Goal: Information Seeking & Learning: Find contact information

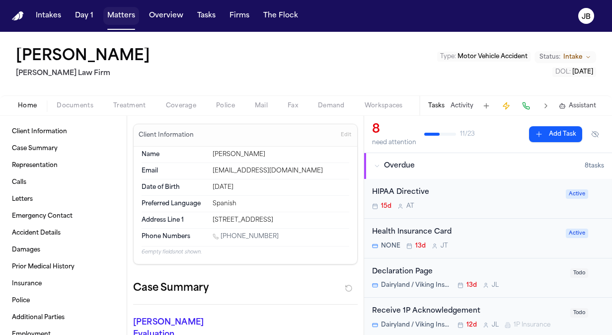
click at [125, 14] on button "Matters" at bounding box center [121, 16] width 36 height 18
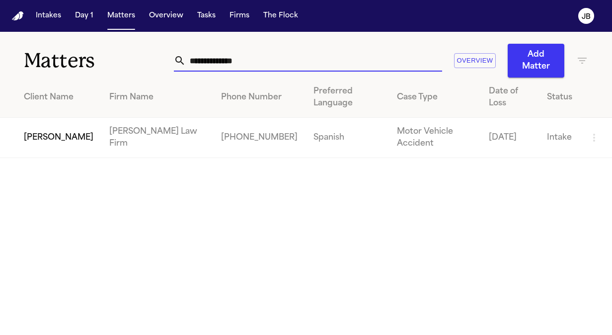
drag, startPoint x: 247, startPoint y: 58, endPoint x: 139, endPoint y: 44, distance: 108.7
click at [139, 44] on div "**********" at bounding box center [306, 55] width 612 height 46
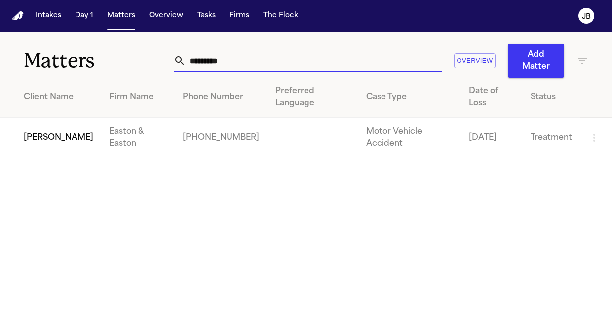
type input "*********"
click at [31, 124] on td "[PERSON_NAME]" at bounding box center [50, 138] width 101 height 40
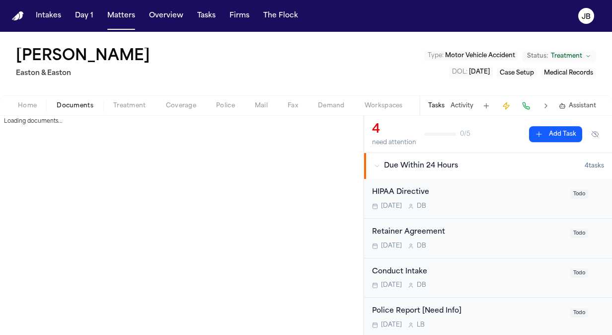
click at [68, 100] on button "Documents" at bounding box center [75, 106] width 57 height 12
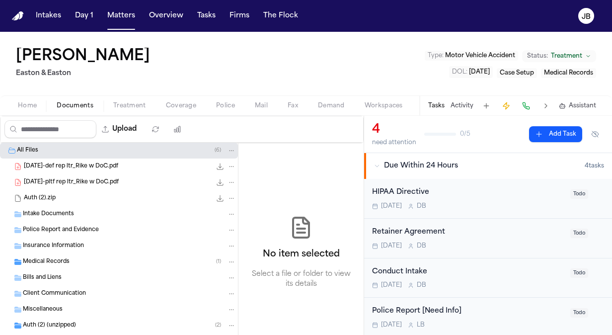
click at [104, 166] on span "[DATE]-def rep ltr_Rike w DoC.pdf" at bounding box center [71, 166] width 94 height 8
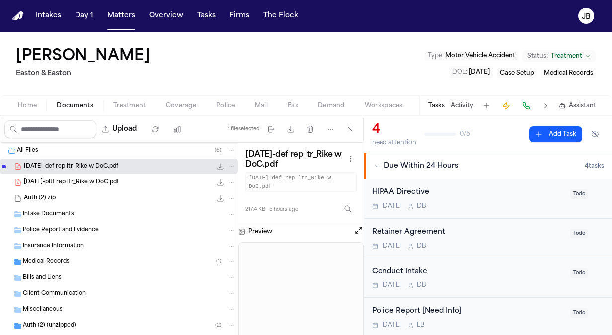
click at [357, 227] on button "Open preview" at bounding box center [359, 230] width 10 height 10
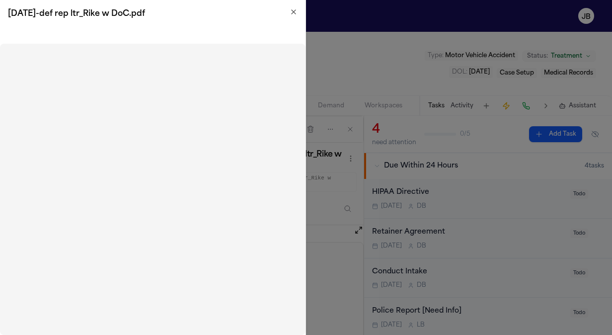
click at [296, 15] on icon "button" at bounding box center [294, 12] width 8 height 8
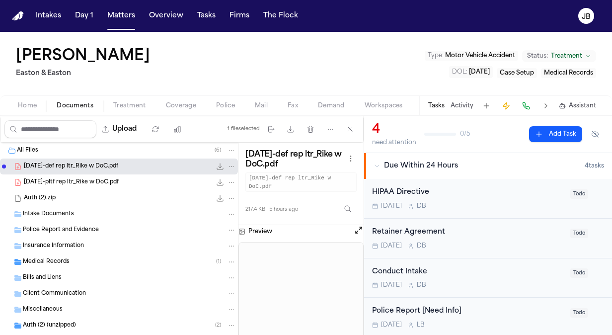
click at [60, 259] on span "Medical Records" at bounding box center [46, 262] width 47 height 8
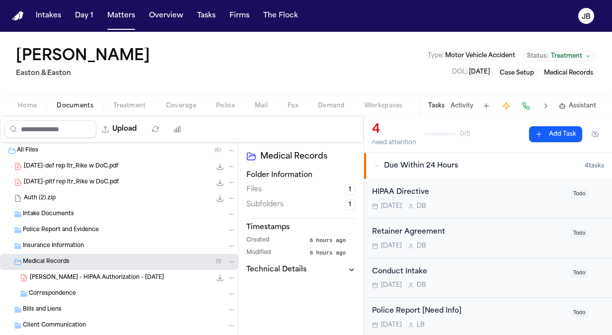
click at [85, 170] on div "[DATE]-def rep ltr_Rike w DoC.pdf 217.4 KB • PDF" at bounding box center [119, 166] width 238 height 16
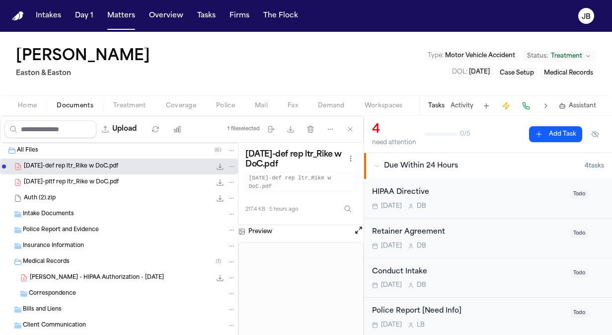
click at [97, 181] on span "[DATE]-pltf rep ltr_Rike w DoC.pdf" at bounding box center [71, 182] width 95 height 8
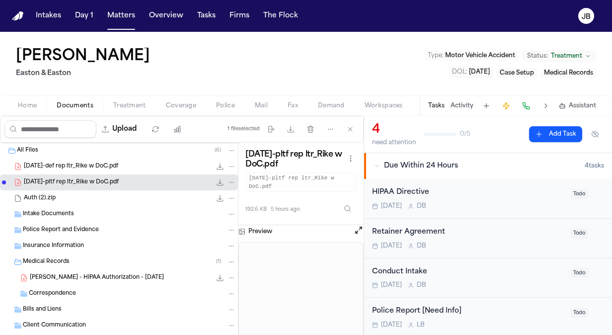
click at [141, 106] on span "Treatment" at bounding box center [129, 106] width 33 height 8
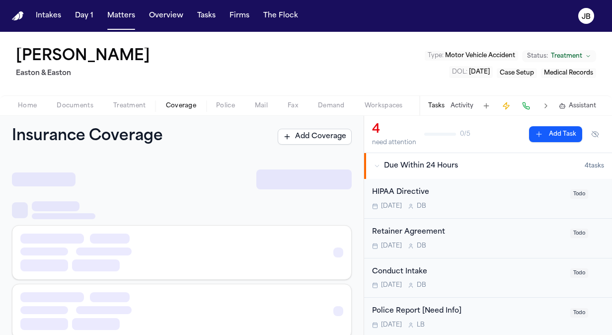
click at [179, 109] on span "Coverage" at bounding box center [181, 106] width 30 height 8
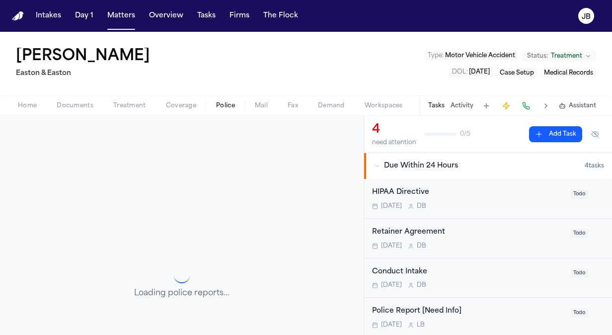
click at [226, 103] on span "Police" at bounding box center [225, 106] width 19 height 8
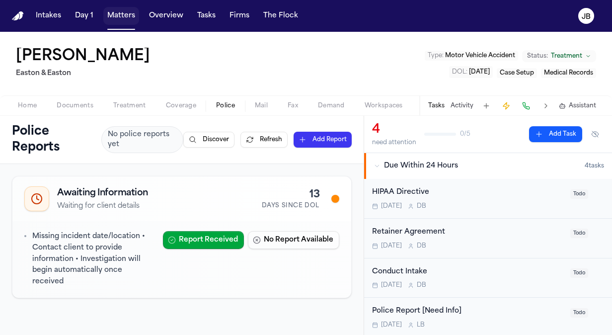
click at [122, 9] on button "Matters" at bounding box center [121, 16] width 36 height 18
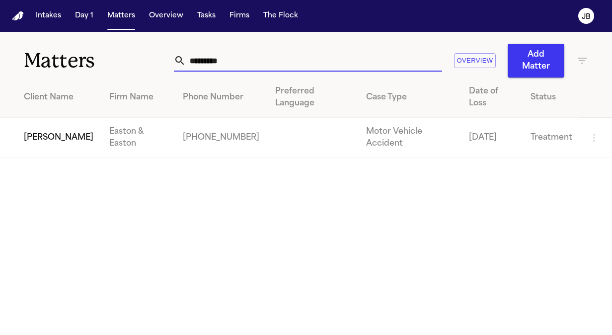
drag, startPoint x: 250, startPoint y: 66, endPoint x: 93, endPoint y: 70, distance: 157.0
click at [93, 70] on div "Matters ********* Overview Add Matter" at bounding box center [306, 55] width 612 height 46
type input "**********"
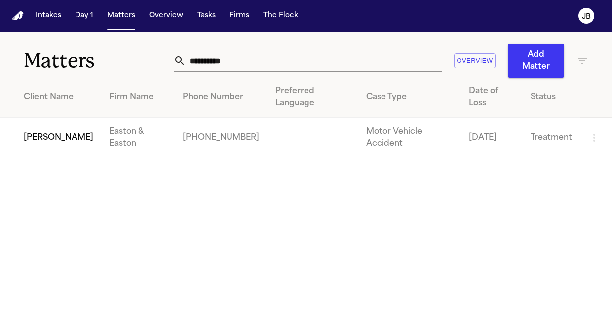
click at [34, 124] on td "[PERSON_NAME]" at bounding box center [50, 138] width 101 height 40
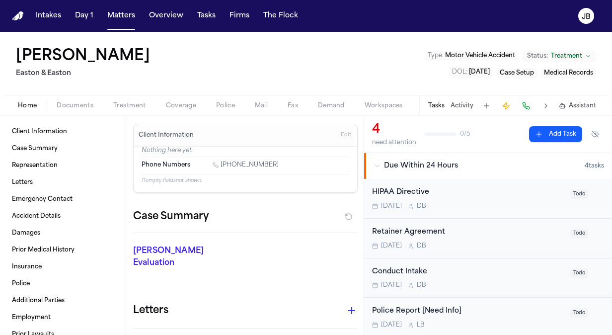
click at [68, 107] on span "Documents" at bounding box center [75, 106] width 37 height 8
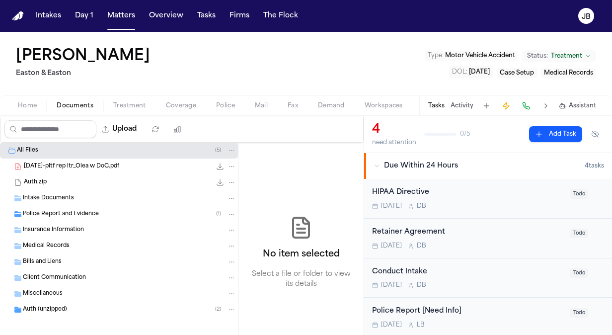
click at [82, 167] on span "[DATE]-pltf rep ltr_Olea w DoC.pdf" at bounding box center [71, 166] width 95 height 8
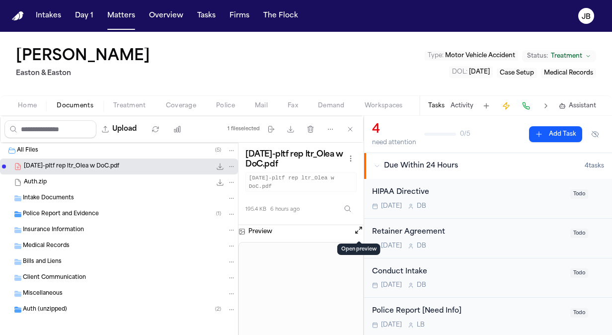
click at [361, 231] on button "Open preview" at bounding box center [359, 230] width 10 height 10
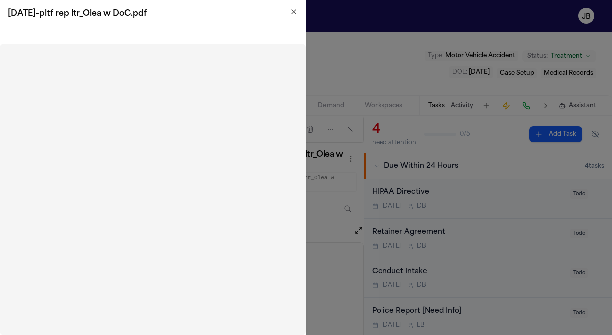
click at [292, 9] on icon "button" at bounding box center [294, 12] width 8 height 8
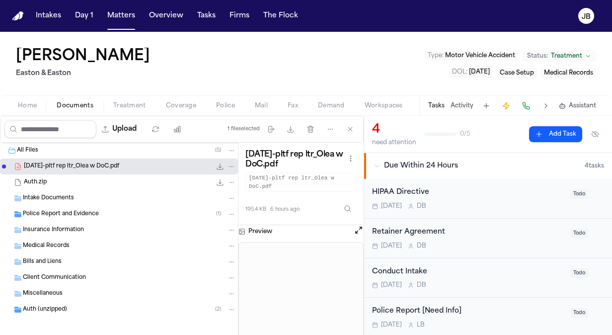
click at [63, 211] on span "Police Report and Evidence" at bounding box center [61, 214] width 76 height 8
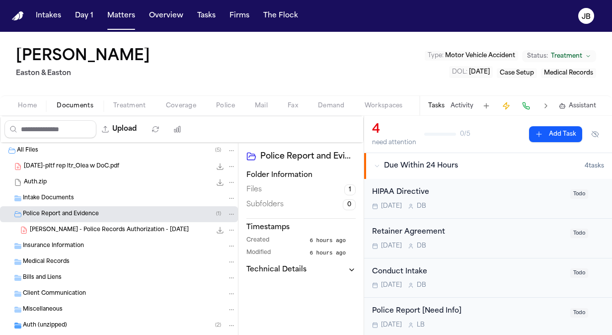
click at [114, 103] on span "Treatment" at bounding box center [129, 106] width 33 height 8
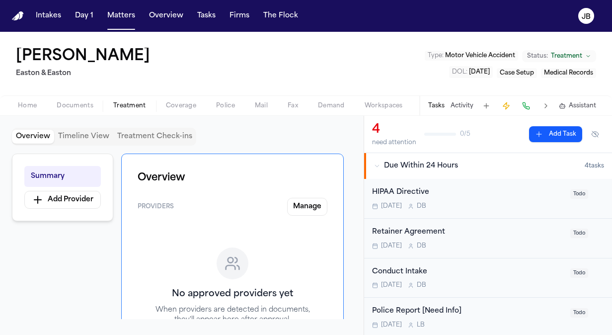
click at [128, 25] on nav "Intakes Day 1 Matters Overview Tasks Firms The [PERSON_NAME]" at bounding box center [306, 16] width 612 height 32
click at [126, 8] on button "Matters" at bounding box center [121, 16] width 36 height 18
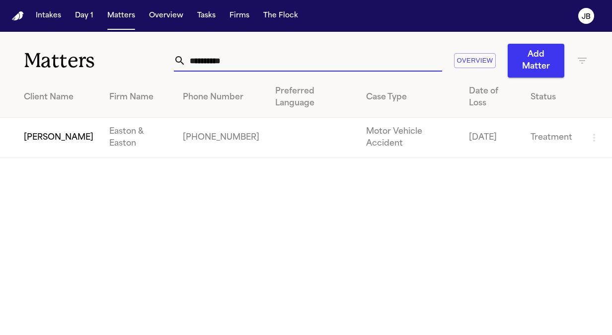
drag, startPoint x: 237, startPoint y: 59, endPoint x: 74, endPoint y: 48, distance: 164.3
click at [74, 48] on div "**********" at bounding box center [306, 55] width 612 height 46
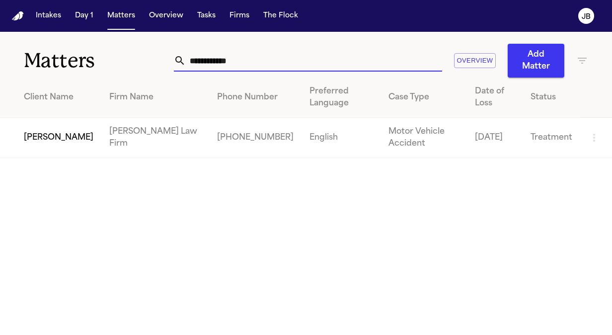
type input "**********"
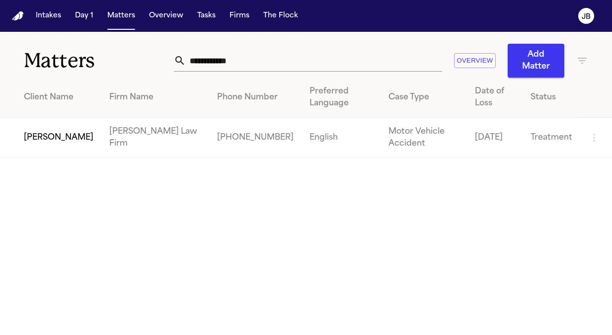
click at [31, 136] on td "[PERSON_NAME]" at bounding box center [50, 138] width 101 height 40
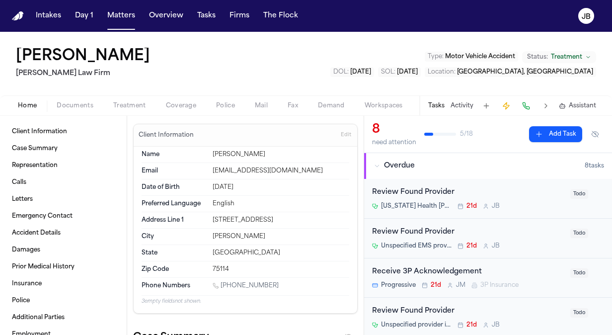
click at [465, 102] on button "Activity" at bounding box center [461, 106] width 23 height 8
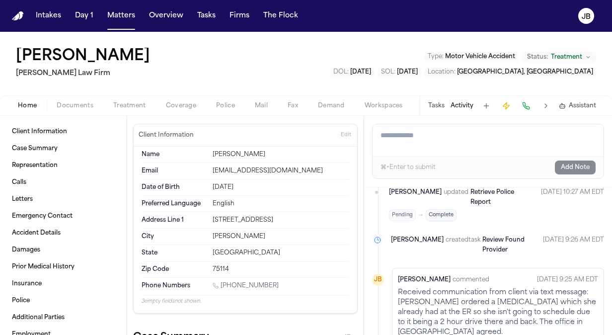
scroll to position [838, 0]
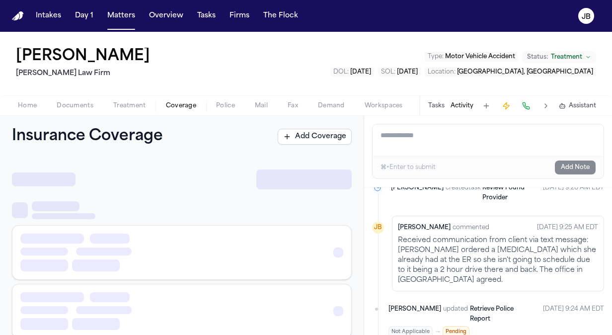
click at [180, 102] on span "Coverage" at bounding box center [181, 106] width 30 height 8
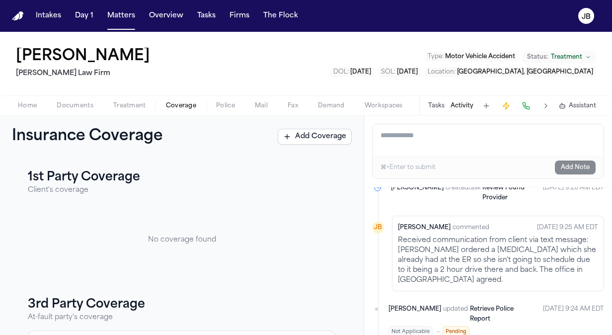
click at [85, 102] on span "Documents" at bounding box center [75, 106] width 37 height 8
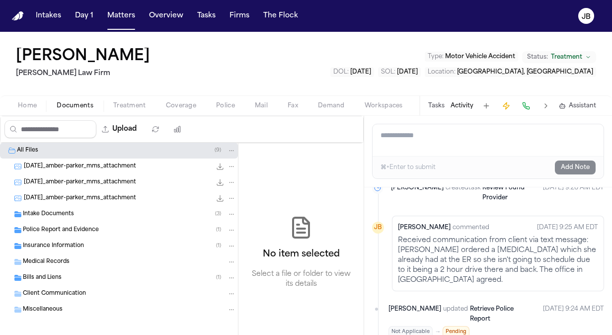
click at [60, 216] on span "Intake Documents" at bounding box center [48, 214] width 51 height 8
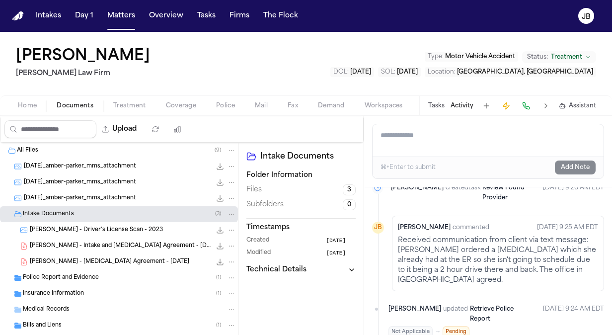
scroll to position [53, 0]
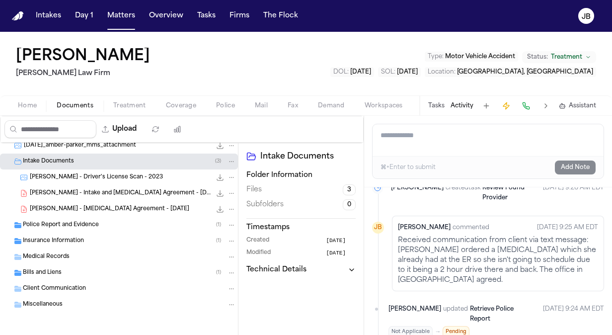
click at [61, 243] on span "Insurance Information" at bounding box center [53, 241] width 61 height 8
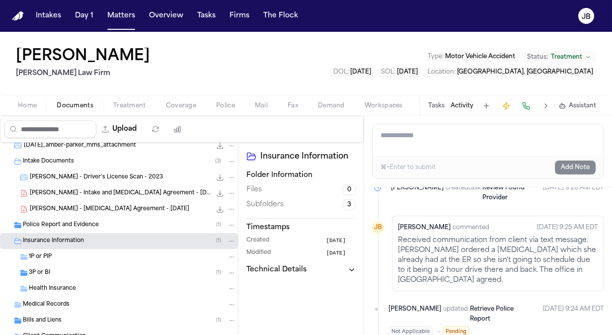
click at [48, 273] on span "3P or BI" at bounding box center [39, 273] width 21 height 8
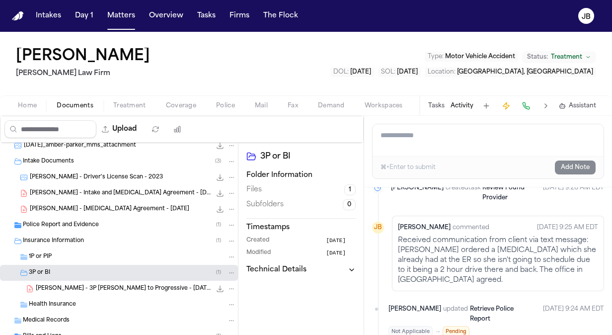
click at [62, 227] on span "Police Report and Evidence" at bounding box center [61, 225] width 76 height 8
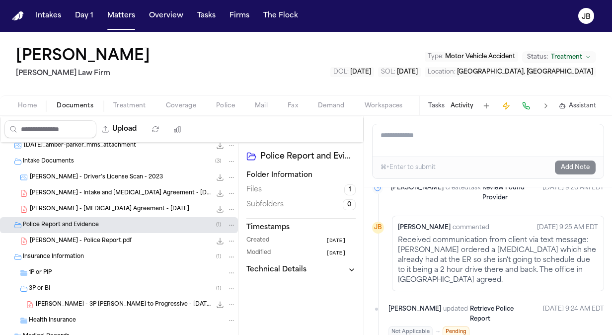
click at [81, 242] on span "[PERSON_NAME] - Police Report.pdf" at bounding box center [81, 241] width 102 height 8
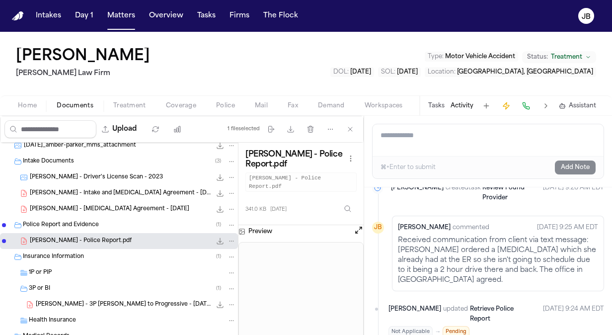
click at [361, 225] on button "Open preview" at bounding box center [359, 230] width 10 height 10
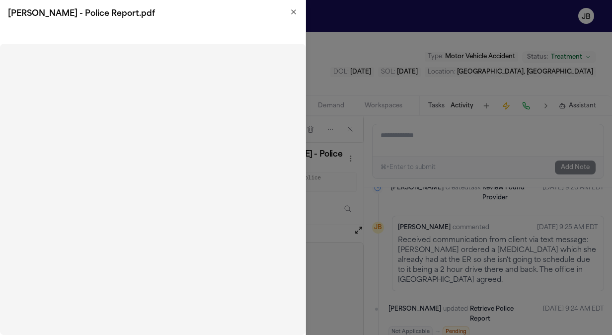
click at [295, 11] on icon "button" at bounding box center [294, 12] width 8 height 8
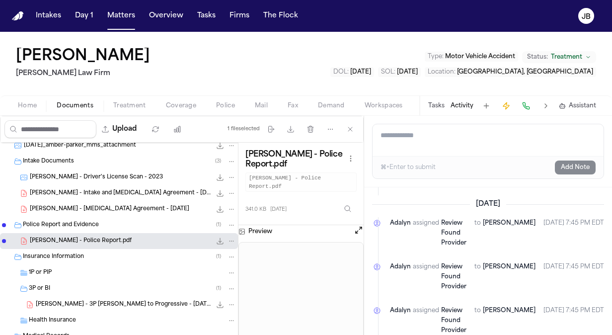
scroll to position [0, 0]
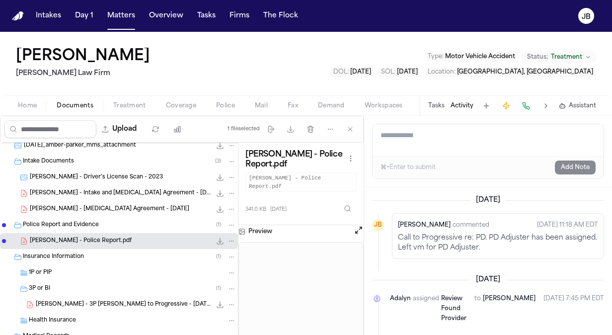
click at [129, 103] on span "Treatment" at bounding box center [129, 106] width 33 height 8
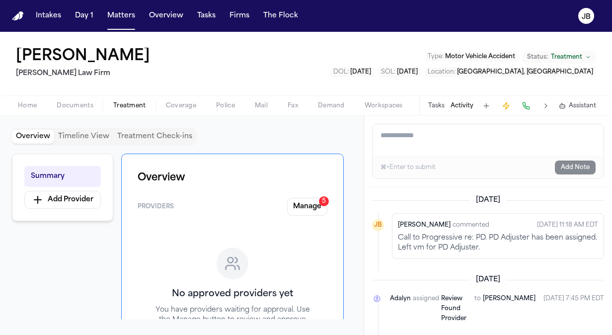
click at [187, 102] on span "Coverage" at bounding box center [181, 106] width 30 height 8
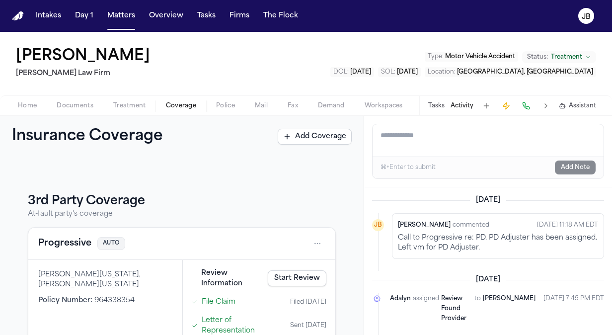
scroll to position [148, 0]
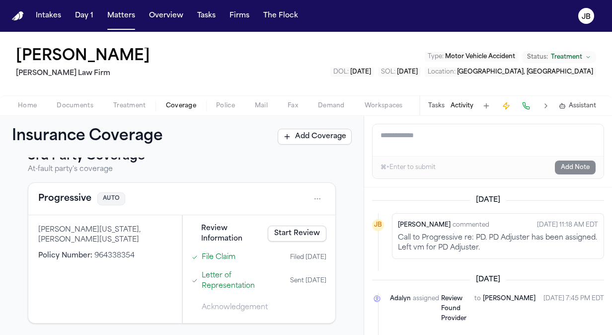
click at [309, 199] on html "Intakes Day 1 Matters Overview Tasks Firms The [PERSON_NAME] [PERSON_NAME] [PER…" at bounding box center [306, 167] width 612 height 335
click at [268, 216] on div "View coverage details" at bounding box center [278, 224] width 74 height 26
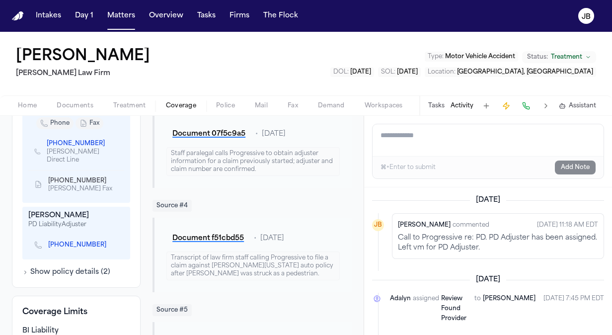
scroll to position [471, 0]
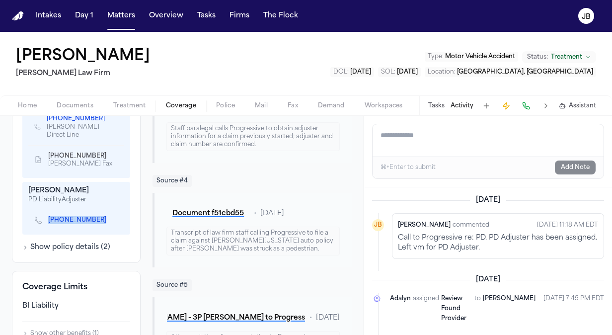
drag, startPoint x: 46, startPoint y: 214, endPoint x: 94, endPoint y: 221, distance: 48.7
click at [94, 221] on div "[PHONE_NUMBER]" at bounding box center [76, 220] width 96 height 21
copy link "[PHONE_NUMBER]"
click at [137, 102] on span "Treatment" at bounding box center [129, 106] width 33 height 8
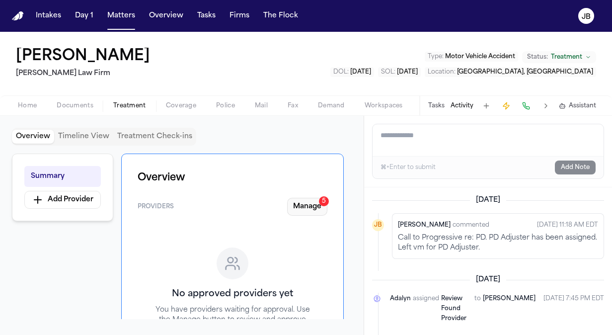
click at [306, 205] on button "Manage 5" at bounding box center [307, 207] width 40 height 18
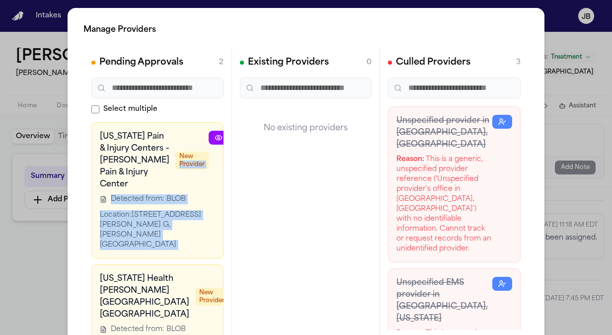
scroll to position [0, 48]
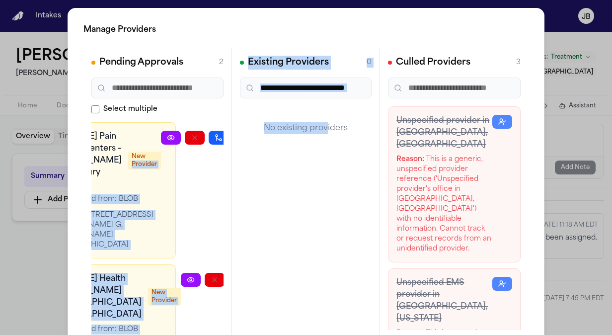
drag, startPoint x: 164, startPoint y: 173, endPoint x: 308, endPoint y: 180, distance: 144.2
click at [308, 180] on div "Pending Approvals 2 Select multiple [US_STATE] Pain & Injury Centers – [PERSON_…" at bounding box center [305, 197] width 445 height 298
click at [238, 137] on icon "button" at bounding box center [242, 138] width 8 height 8
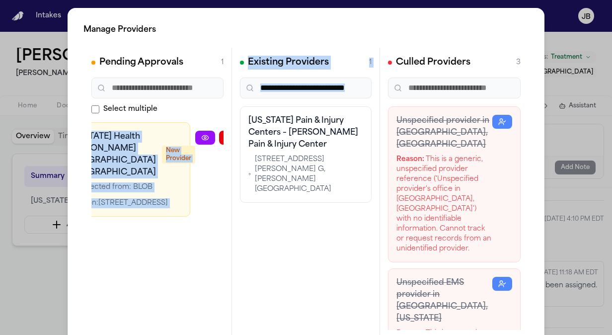
scroll to position [0, 40]
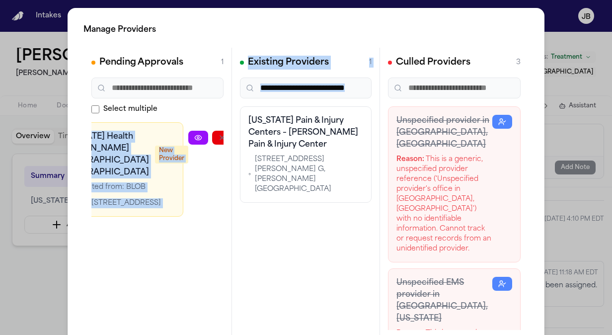
click at [266, 134] on icon "button" at bounding box center [270, 138] width 8 height 8
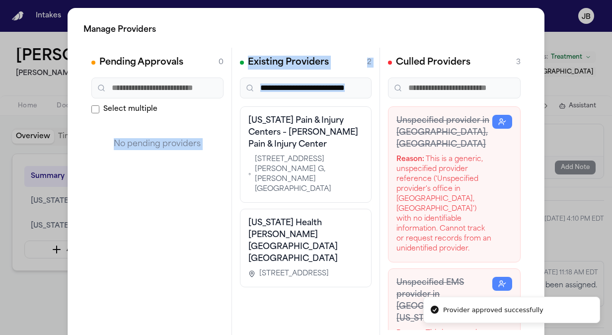
scroll to position [0, 0]
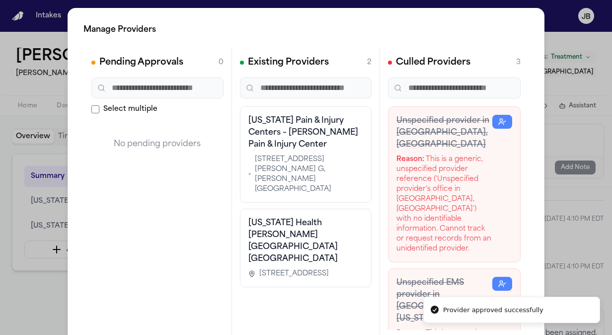
click at [316, 217] on h3 "[US_STATE] Health [PERSON_NAME][GEOGRAPHIC_DATA] [GEOGRAPHIC_DATA]" at bounding box center [305, 241] width 115 height 48
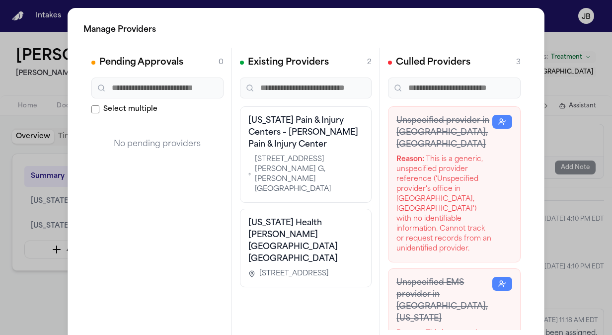
click at [4, 108] on div "Manage Providers Pending Approvals 0 Select multiple No pending providers Exist…" at bounding box center [306, 201] width 612 height 403
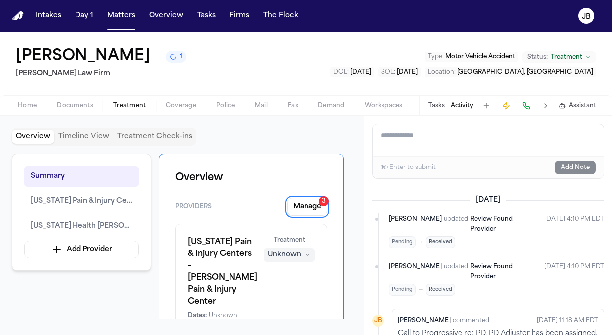
click at [39, 105] on button "Home" at bounding box center [27, 106] width 39 height 12
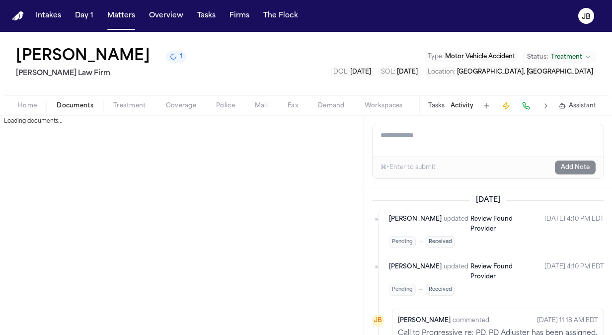
click at [74, 102] on span "Documents" at bounding box center [75, 106] width 37 height 8
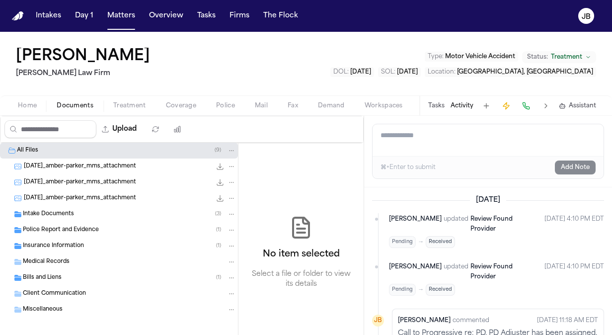
click at [72, 216] on span "Intake Documents" at bounding box center [48, 214] width 51 height 8
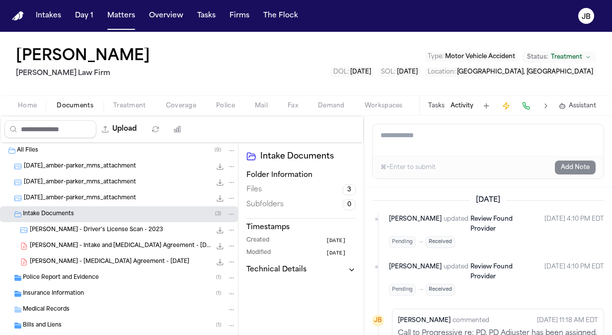
click at [123, 247] on span "[PERSON_NAME] - Intake and [MEDICAL_DATA] Agreement - [DATE]" at bounding box center [120, 246] width 181 height 8
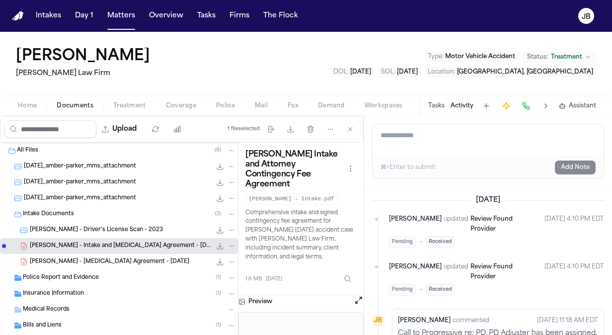
click at [354, 295] on button "Open preview" at bounding box center [359, 300] width 10 height 10
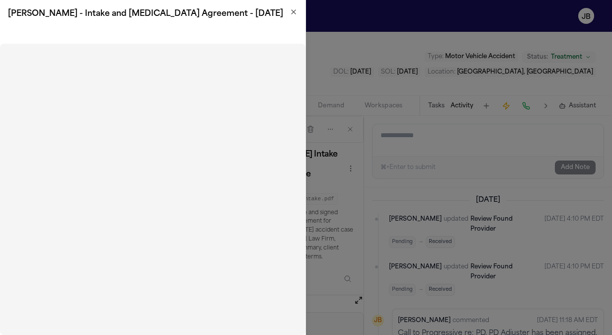
click at [290, 9] on icon "button" at bounding box center [294, 12] width 8 height 8
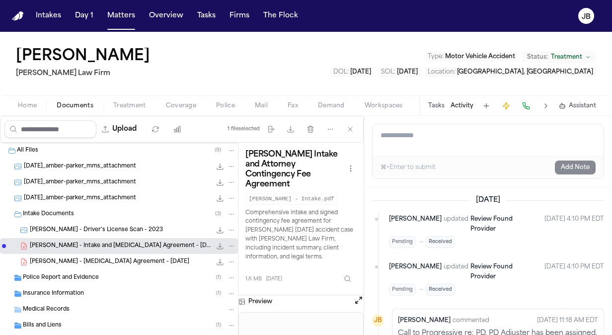
click at [123, 99] on div "Home Documents Treatment Coverage Police Mail Fax Demand Workspaces Artifacts T…" at bounding box center [306, 105] width 612 height 20
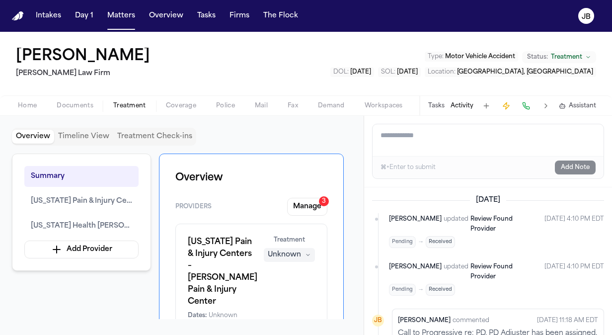
click at [129, 105] on span "Treatment" at bounding box center [129, 106] width 33 height 8
click at [111, 221] on span "[US_STATE] Health [PERSON_NAME][GEOGRAPHIC_DATA] [GEOGRAPHIC_DATA]" at bounding box center [81, 226] width 101 height 12
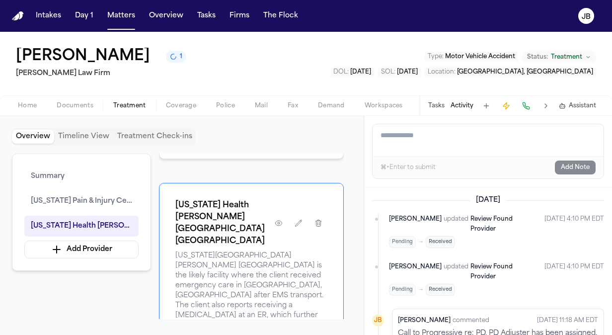
scroll to position [737, 0]
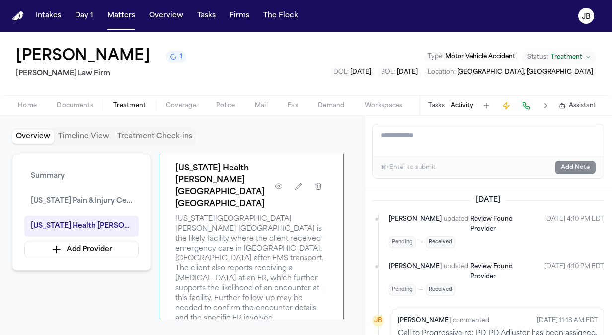
click at [85, 106] on span "Documents" at bounding box center [75, 106] width 37 height 8
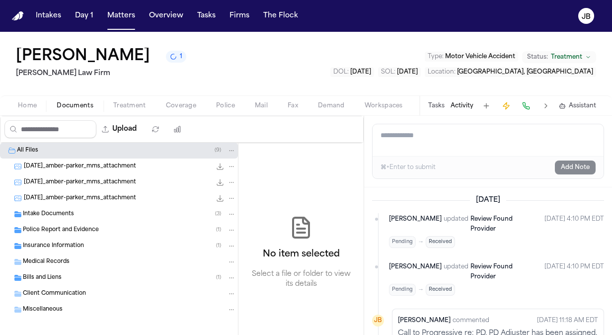
click at [74, 214] on div "Intake Documents ( 3 )" at bounding box center [129, 214] width 213 height 9
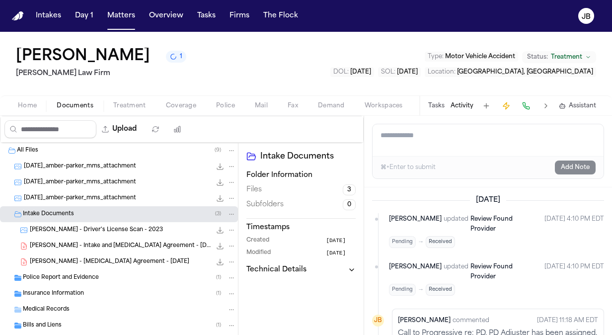
click at [58, 274] on span "Police Report and Evidence" at bounding box center [61, 278] width 76 height 8
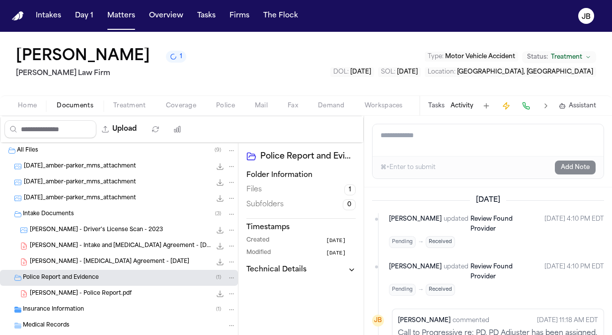
click at [102, 295] on span "[PERSON_NAME] - Police Report.pdf" at bounding box center [81, 294] width 102 height 8
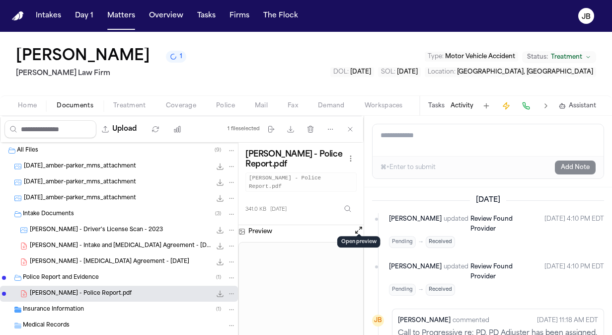
click at [357, 225] on button "Open preview" at bounding box center [359, 230] width 10 height 10
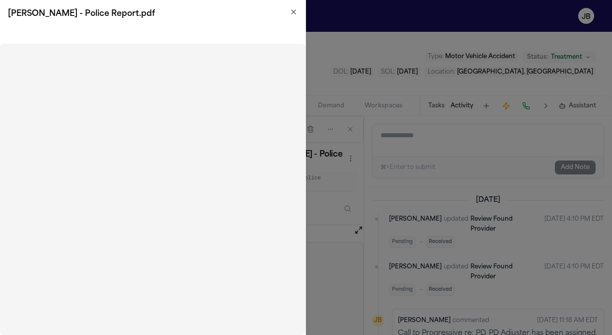
click at [291, 13] on icon "button" at bounding box center [294, 12] width 8 height 8
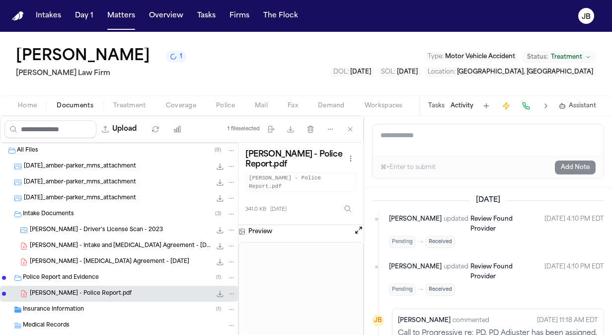
click at [371, 74] on span "[DATE]" at bounding box center [360, 72] width 21 height 6
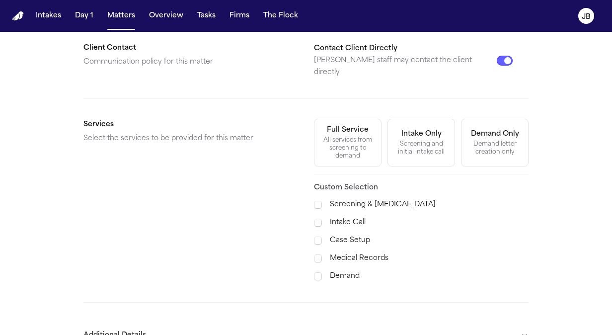
scroll to position [332, 0]
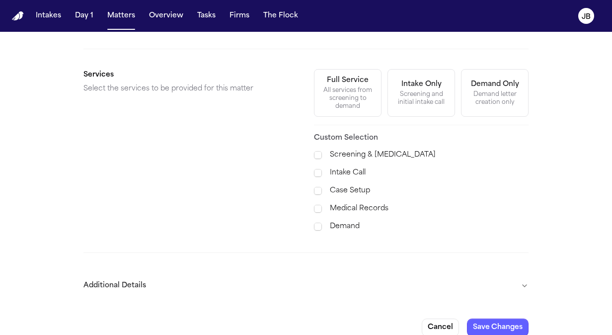
click at [524, 245] on form "**********" at bounding box center [305, 35] width 445 height 601
click at [516, 273] on button "Additional Details" at bounding box center [305, 286] width 445 height 26
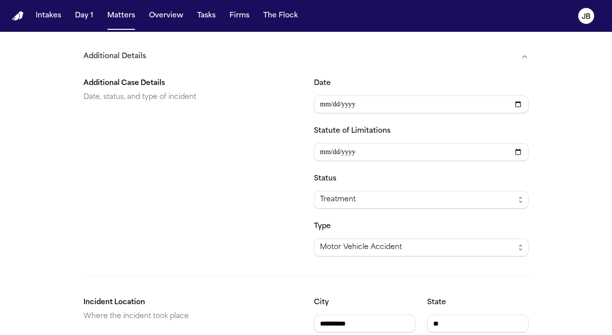
scroll to position [602, 0]
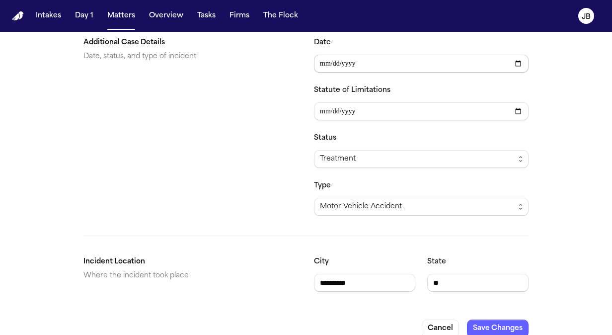
click at [331, 55] on input "**********" at bounding box center [421, 64] width 215 height 18
type input "**********"
click at [330, 102] on input "**********" at bounding box center [421, 111] width 215 height 18
type input "**********"
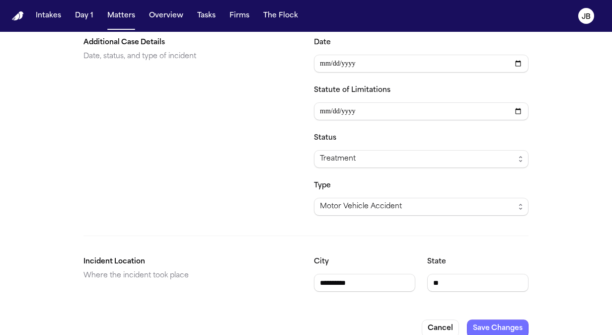
click at [500, 319] on button "Save Changes" at bounding box center [498, 328] width 62 height 18
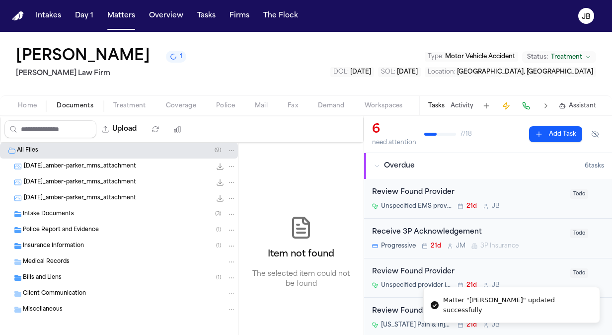
click at [78, 100] on button "Documents" at bounding box center [75, 106] width 57 height 12
click at [62, 213] on span "Intake Documents" at bounding box center [48, 214] width 51 height 8
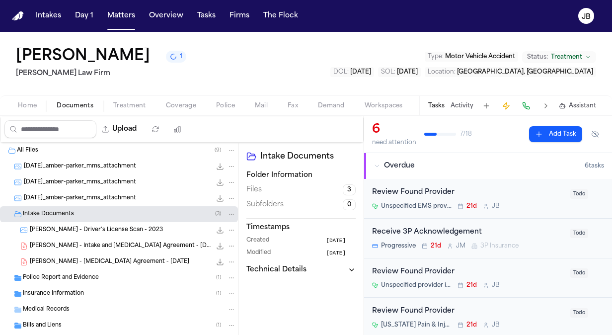
click at [107, 242] on span "[PERSON_NAME] - Intake and [MEDICAL_DATA] Agreement - [DATE]" at bounding box center [120, 246] width 181 height 8
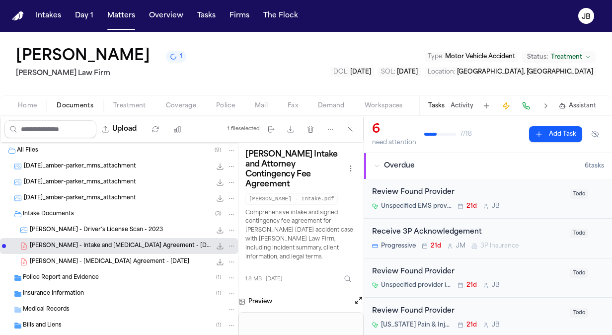
click at [357, 295] on button "Open preview" at bounding box center [359, 300] width 10 height 10
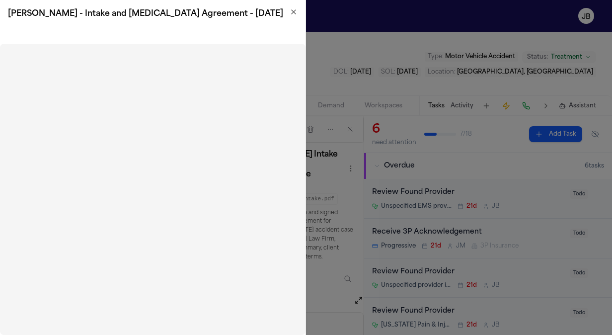
click at [294, 11] on icon "button" at bounding box center [294, 12] width 4 height 4
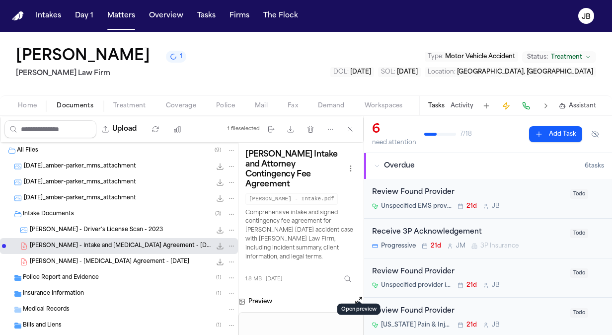
click at [23, 104] on span "Home" at bounding box center [27, 106] width 19 height 8
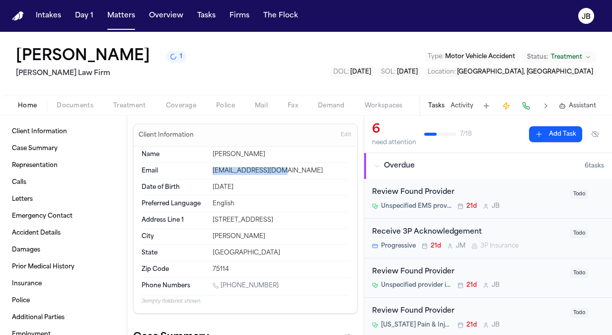
drag, startPoint x: 250, startPoint y: 170, endPoint x: 202, endPoint y: 170, distance: 48.2
click at [202, 170] on div "Email [EMAIL_ADDRESS][DOMAIN_NAME]" at bounding box center [246, 171] width 208 height 16
copy div "[EMAIL_ADDRESS][DOMAIN_NAME]"
drag, startPoint x: 272, startPoint y: 284, endPoint x: 221, endPoint y: 282, distance: 50.7
click at [221, 282] on div "[PHONE_NUMBER]" at bounding box center [281, 286] width 137 height 9
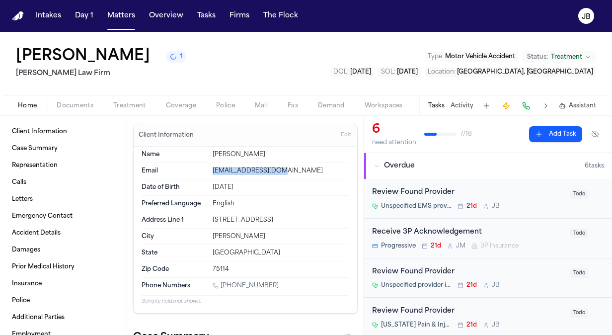
copy link "[PHONE_NUMBER]"
drag, startPoint x: 269, startPoint y: 211, endPoint x: 197, endPoint y: 220, distance: 73.1
click at [197, 220] on div "Address Line [GEOGRAPHIC_DATA][STREET_ADDRESS]" at bounding box center [246, 220] width 208 height 16
copy div "[STREET_ADDRESS]"
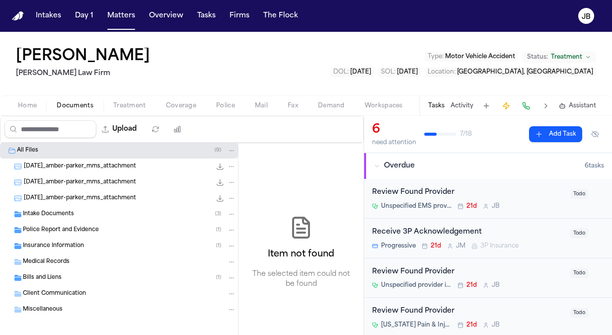
click at [68, 104] on span "Documents" at bounding box center [75, 106] width 37 height 8
click at [116, 20] on button "Matters" at bounding box center [121, 16] width 36 height 18
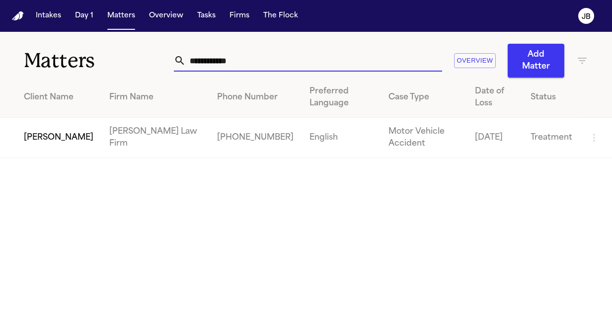
drag, startPoint x: 259, startPoint y: 62, endPoint x: 78, endPoint y: -6, distance: 192.5
click at [78, 0] on html "**********" at bounding box center [306, 167] width 612 height 335
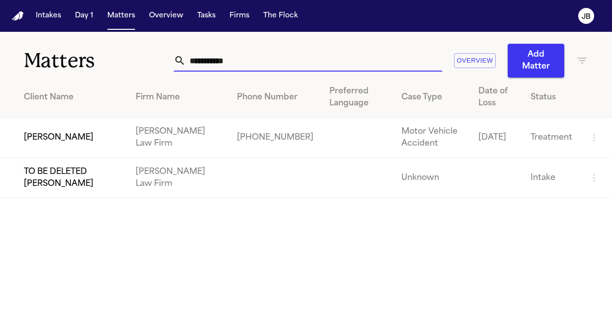
type input "**********"
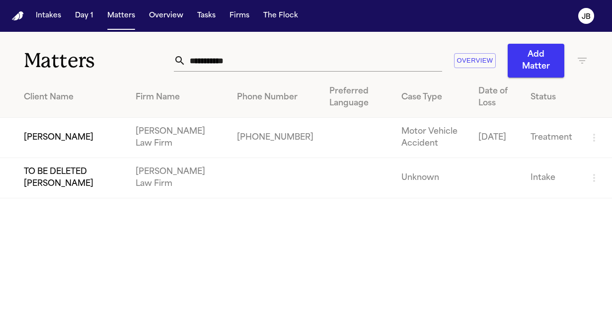
click at [35, 137] on td "[PERSON_NAME]" at bounding box center [64, 138] width 128 height 40
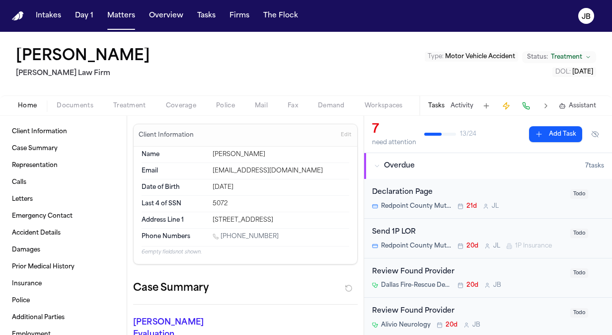
click at [183, 103] on span "Coverage" at bounding box center [181, 106] width 30 height 8
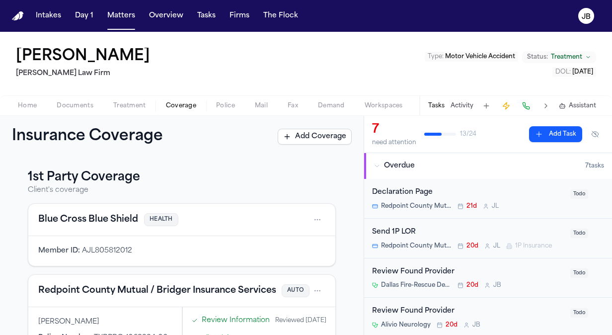
click at [113, 98] on div "Home Documents Treatment Coverage Police Mail Fax Demand Workspaces Artifacts T…" at bounding box center [306, 105] width 612 height 20
click at [121, 104] on span "Treatment" at bounding box center [129, 106] width 33 height 8
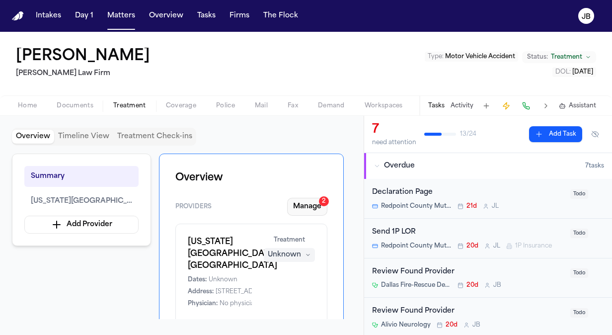
click at [311, 208] on button "Manage 2" at bounding box center [307, 207] width 40 height 18
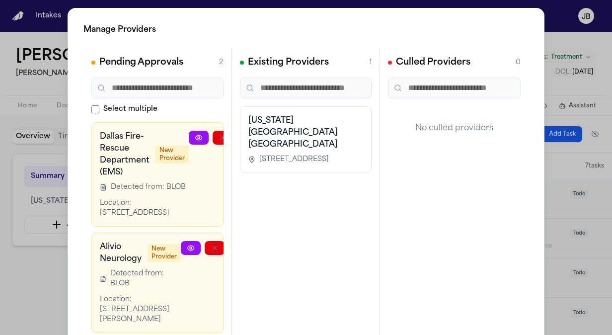
scroll to position [0, 64]
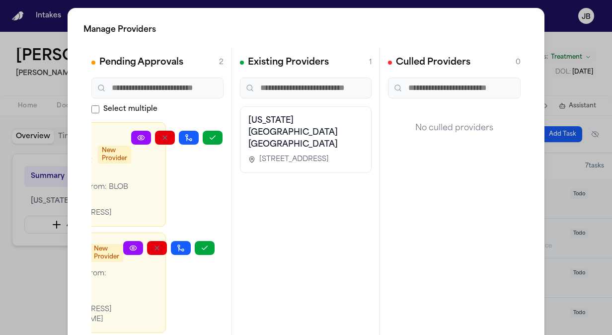
drag, startPoint x: 173, startPoint y: 215, endPoint x: 296, endPoint y: 212, distance: 123.2
click at [296, 212] on div "Pending Approvals 2 Select multiple Dallas Fire-Rescue Department (EMS) New Pro…" at bounding box center [305, 197] width 445 height 298
click at [209, 135] on icon "button" at bounding box center [213, 138] width 8 height 8
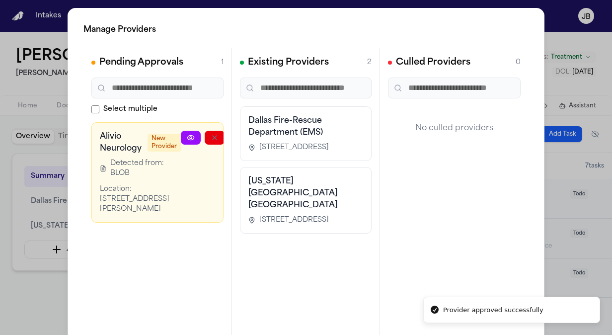
scroll to position [0, 49]
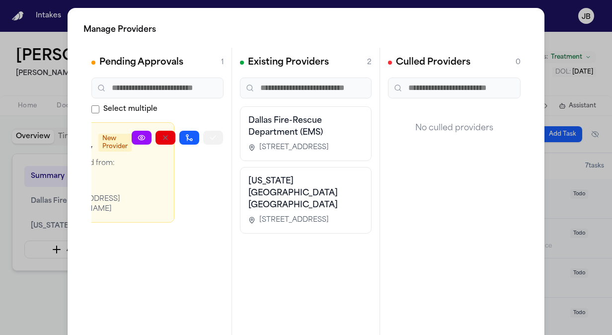
click at [206, 136] on button "button" at bounding box center [213, 138] width 20 height 14
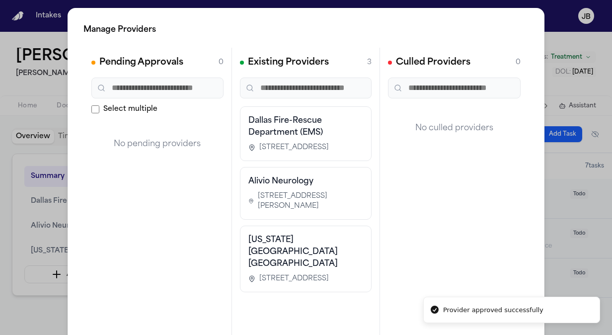
scroll to position [0, 0]
click at [42, 308] on div "Manage Providers Pending Approvals 0 Select multiple No pending providers Exist…" at bounding box center [306, 201] width 612 height 403
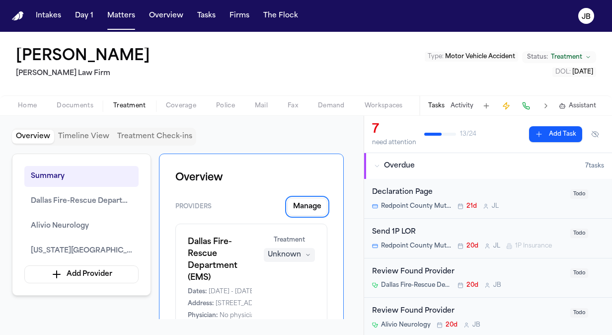
click at [25, 112] on div "Home Documents Treatment Coverage Police Mail Fax Demand Workspaces Artifacts T…" at bounding box center [306, 105] width 612 height 20
drag, startPoint x: 25, startPoint y: 112, endPoint x: 30, endPoint y: 107, distance: 7.4
click at [30, 107] on span "Home" at bounding box center [27, 106] width 19 height 8
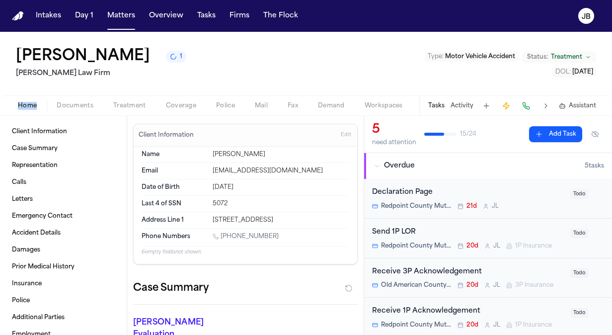
drag, startPoint x: 256, startPoint y: 233, endPoint x: 222, endPoint y: 231, distance: 33.3
click at [222, 232] on div "[PHONE_NUMBER]" at bounding box center [281, 236] width 137 height 9
click at [221, 235] on div "Phone Numbers [PHONE_NUMBER]" at bounding box center [246, 236] width 208 height 17
copy link "[PHONE_NUMBER]"
drag, startPoint x: 318, startPoint y: 216, endPoint x: 202, endPoint y: 215, distance: 116.7
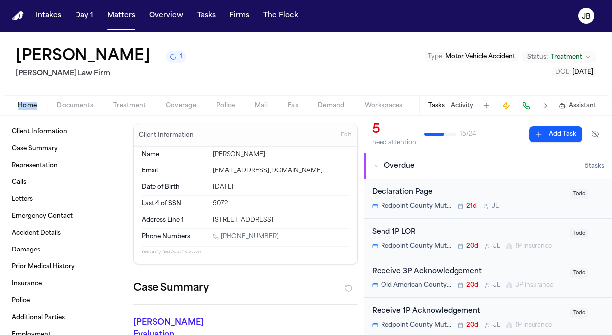
click at [202, 215] on div "Address Line 1 [STREET_ADDRESS]" at bounding box center [246, 220] width 208 height 16
copy div "[STREET_ADDRESS]"
drag, startPoint x: 289, startPoint y: 170, endPoint x: 205, endPoint y: 170, distance: 83.9
click at [205, 170] on div "Email [EMAIL_ADDRESS][DOMAIN_NAME]" at bounding box center [246, 171] width 208 height 16
copy div "[EMAIL_ADDRESS][DOMAIN_NAME]"
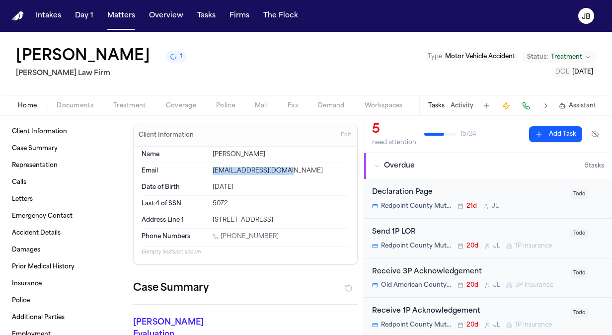
click at [461, 106] on button "Activity" at bounding box center [461, 106] width 23 height 8
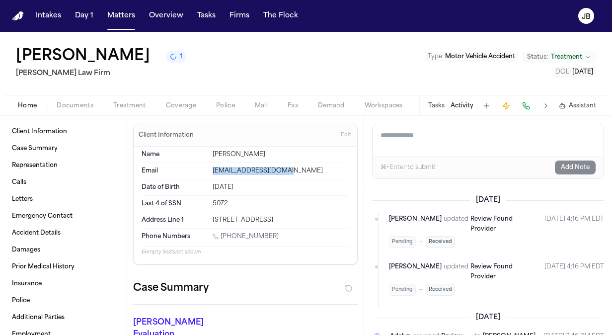
click at [437, 105] on button "Tasks" at bounding box center [436, 106] width 16 height 8
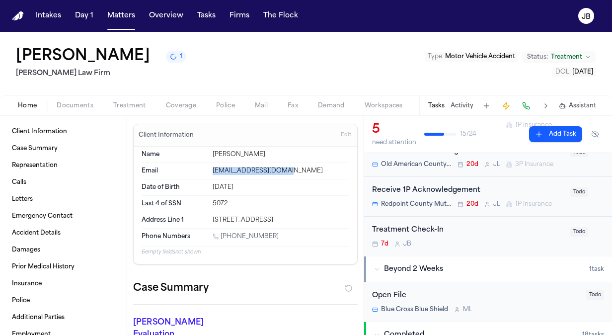
scroll to position [119, 0]
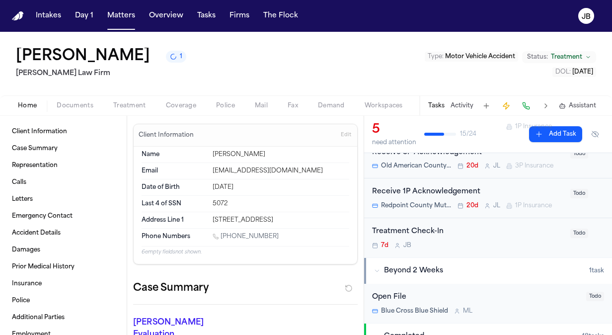
click at [489, 229] on div "Treatment Check-In" at bounding box center [468, 231] width 192 height 11
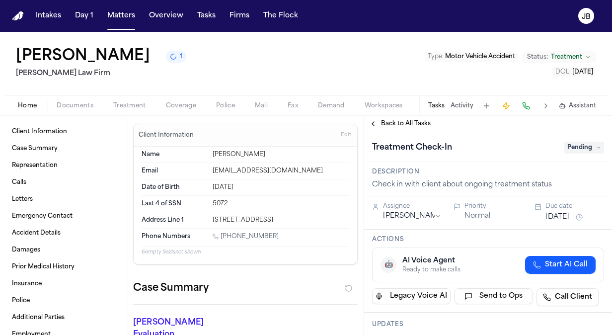
click at [463, 111] on div "Tasks Activity Assistant" at bounding box center [511, 105] width 185 height 19
click at [464, 104] on button "Activity" at bounding box center [461, 106] width 23 height 8
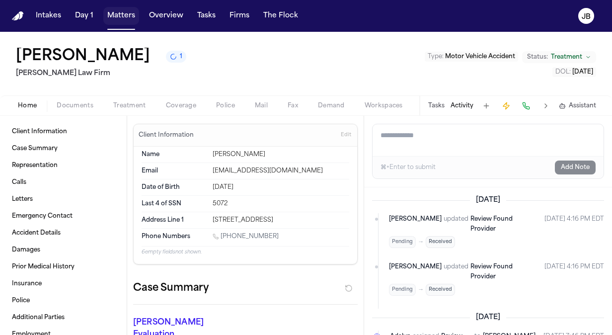
click at [109, 11] on button "Matters" at bounding box center [121, 16] width 36 height 18
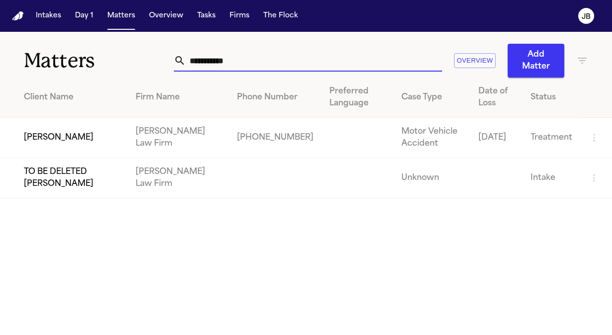
drag, startPoint x: 163, startPoint y: 59, endPoint x: 52, endPoint y: 48, distance: 111.3
click at [52, 48] on div "**********" at bounding box center [306, 55] width 612 height 46
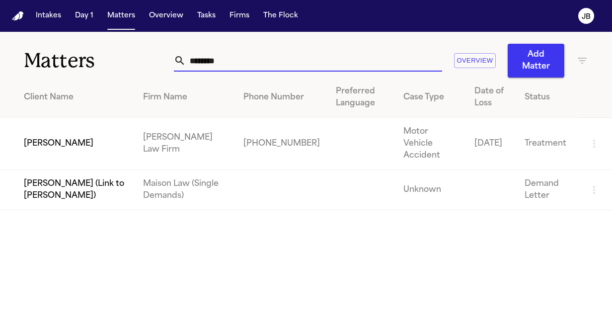
type input "********"
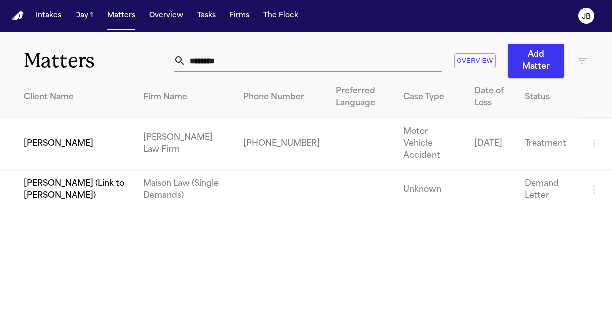
click at [70, 132] on td "[PERSON_NAME]" at bounding box center [67, 144] width 135 height 52
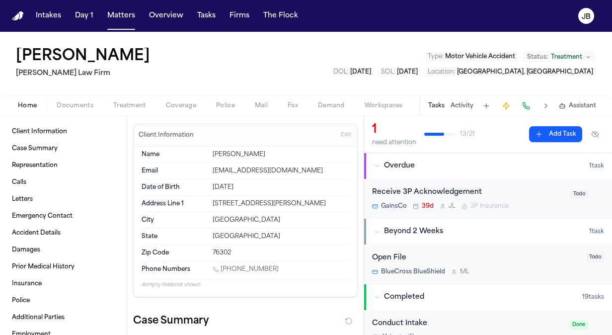
click at [461, 100] on div "Tasks Activity Assistant" at bounding box center [511, 105] width 185 height 19
click at [465, 105] on button "Activity" at bounding box center [461, 106] width 23 height 8
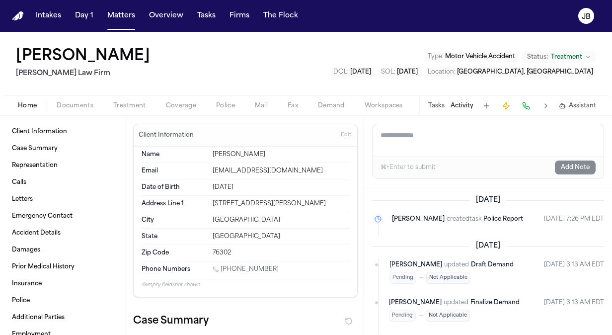
click at [436, 103] on button "Tasks" at bounding box center [436, 106] width 16 height 8
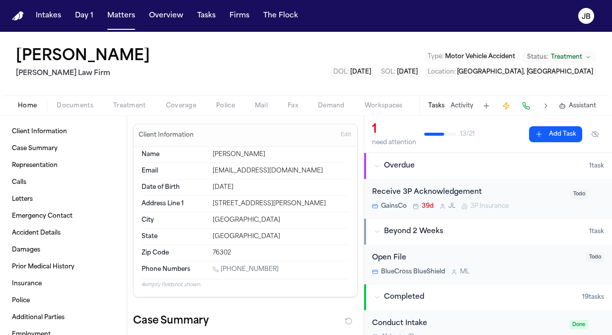
click at [178, 102] on span "Coverage" at bounding box center [181, 106] width 30 height 8
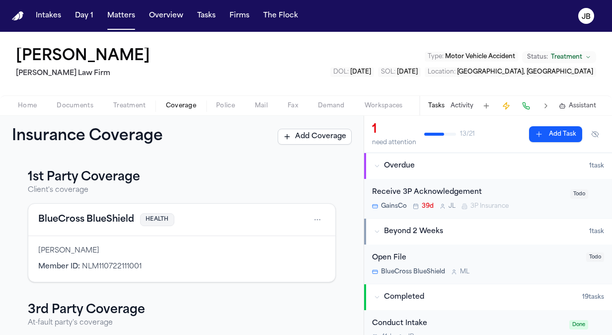
click at [176, 104] on span "Coverage" at bounding box center [181, 106] width 30 height 8
click at [58, 108] on span "Documents" at bounding box center [75, 106] width 37 height 8
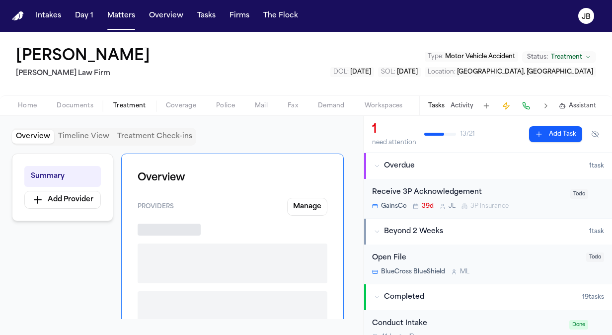
click at [128, 101] on button "Treatment" at bounding box center [129, 106] width 53 height 12
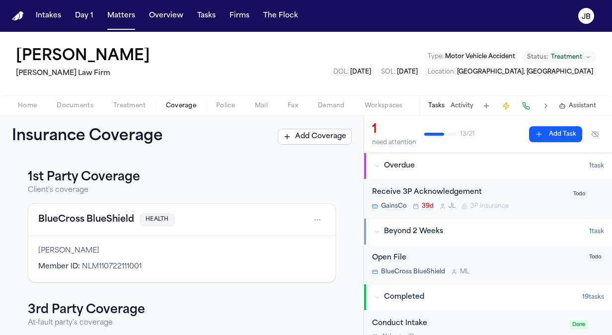
click at [182, 104] on span "Coverage" at bounding box center [181, 106] width 30 height 8
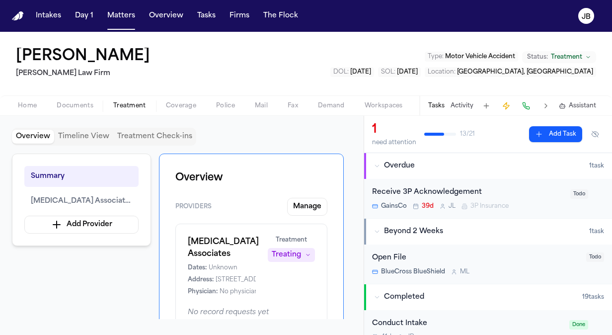
click at [130, 104] on span "Treatment" at bounding box center [129, 106] width 33 height 8
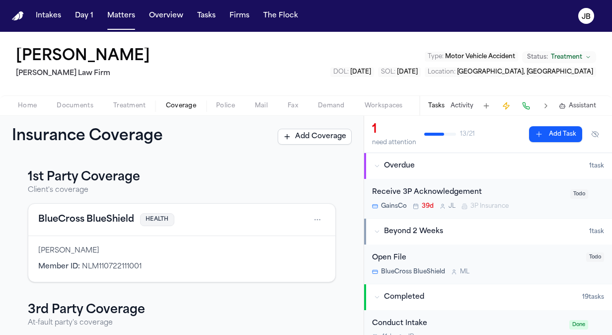
click at [172, 103] on span "Coverage" at bounding box center [181, 106] width 30 height 8
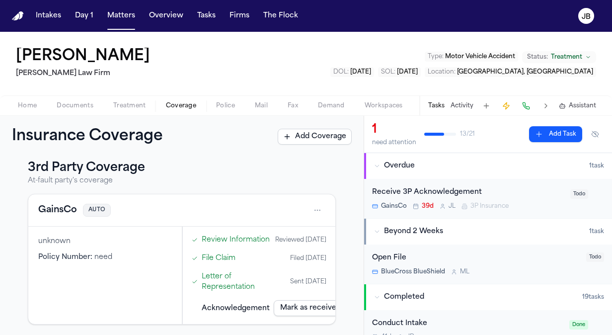
scroll to position [153, 0]
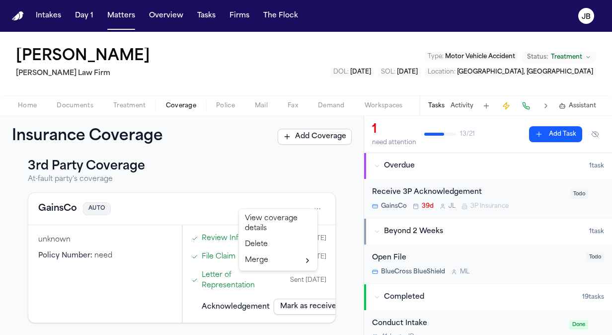
click at [311, 196] on html "Intakes Day 1 Matters Overview Tasks Firms The Flock [PERSON_NAME] [PERSON_NAME…" at bounding box center [306, 167] width 612 height 335
click at [262, 223] on div "View coverage details" at bounding box center [278, 224] width 74 height 26
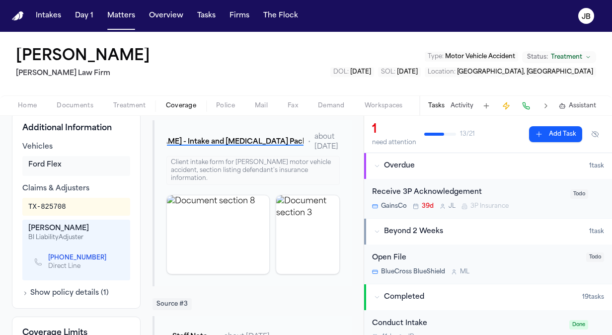
scroll to position [343, 0]
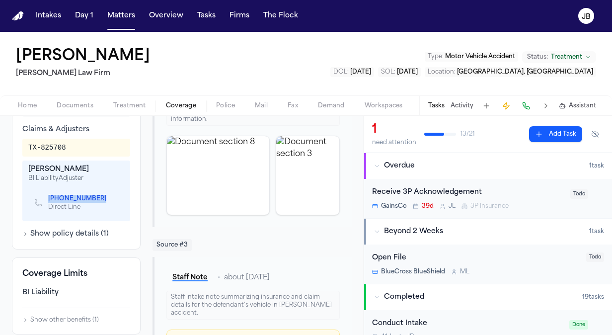
drag, startPoint x: 45, startPoint y: 195, endPoint x: 94, endPoint y: 195, distance: 49.2
click at [94, 195] on div "[PHONE_NUMBER] Direct Line" at bounding box center [74, 202] width 80 height 17
copy link "[PHONE_NUMBER]"
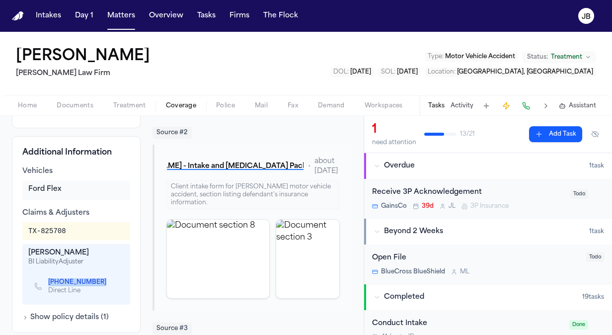
scroll to position [250, 0]
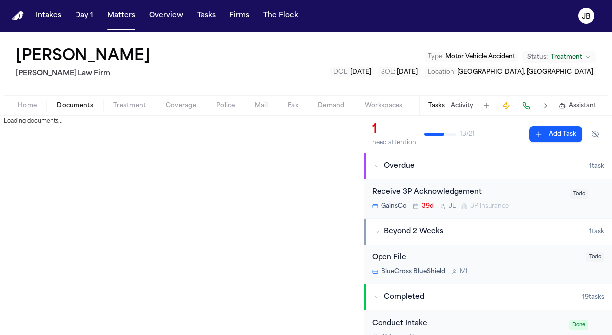
click at [78, 100] on button "Documents" at bounding box center [75, 106] width 57 height 12
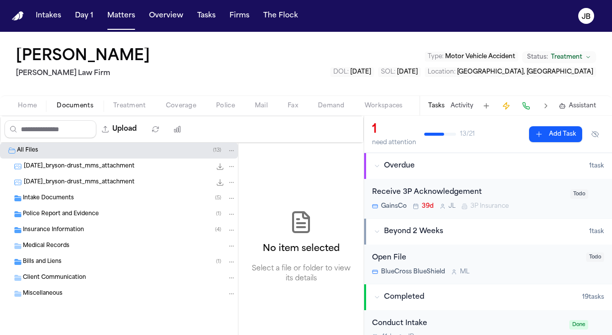
click at [67, 205] on div "Intake Documents ( 5 )" at bounding box center [119, 198] width 238 height 16
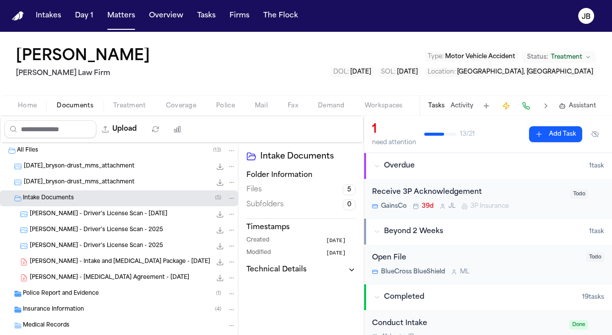
click at [73, 192] on div "Intake Documents ( 5 )" at bounding box center [119, 198] width 238 height 16
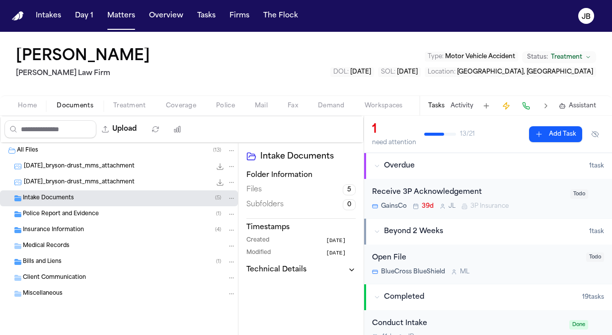
click at [77, 210] on div "Police Report and Evidence ( 1 )" at bounding box center [129, 214] width 213 height 9
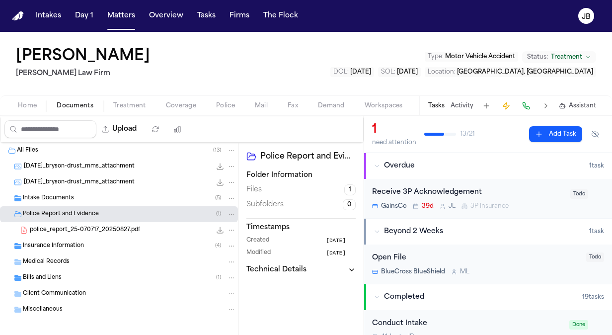
click at [100, 229] on span "police_report_25-070717_20250827.pdf" at bounding box center [85, 230] width 110 height 8
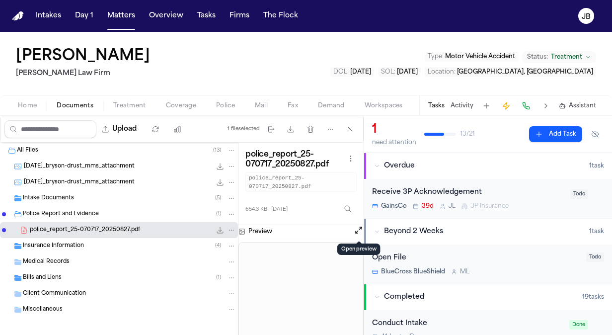
click at [359, 229] on button "Open preview" at bounding box center [359, 230] width 10 height 10
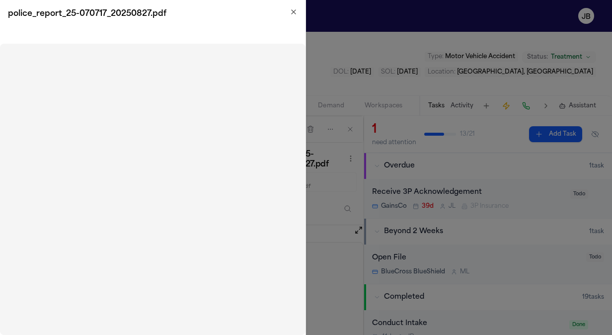
click at [294, 12] on icon "button" at bounding box center [294, 12] width 4 height 4
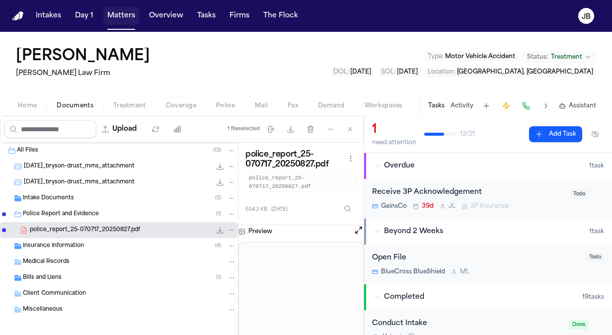
click at [109, 15] on button "Matters" at bounding box center [121, 16] width 36 height 18
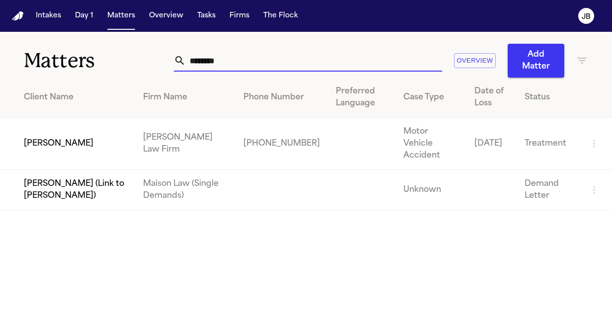
drag, startPoint x: 234, startPoint y: 60, endPoint x: 49, endPoint y: 52, distance: 185.9
click at [49, 52] on div "Matters ******** Overview Add Matter" at bounding box center [306, 55] width 612 height 46
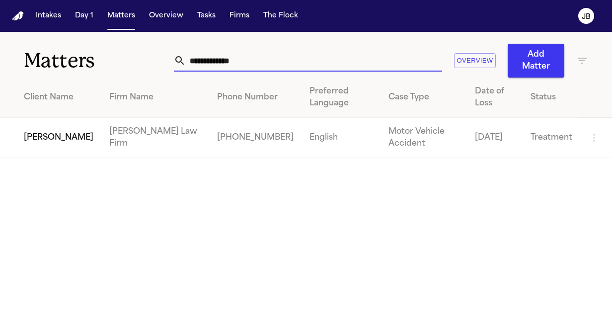
type input "**********"
click at [37, 131] on td "[PERSON_NAME]" at bounding box center [50, 138] width 101 height 40
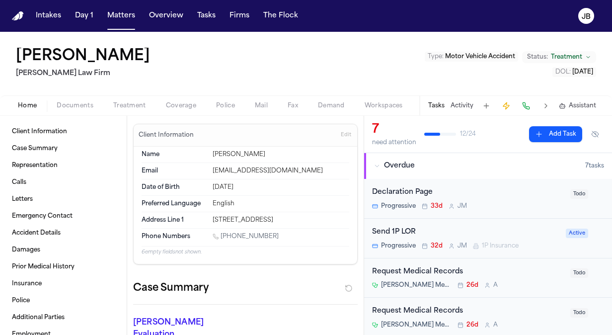
click at [467, 106] on button "Activity" at bounding box center [461, 106] width 23 height 8
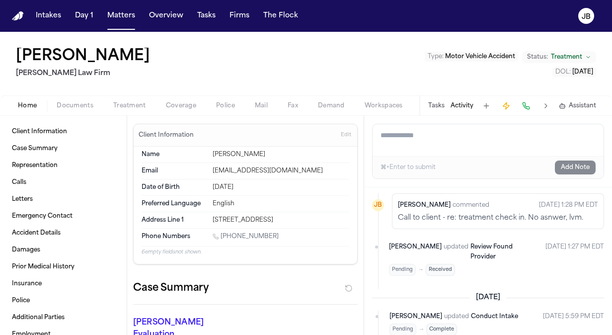
scroll to position [266, 0]
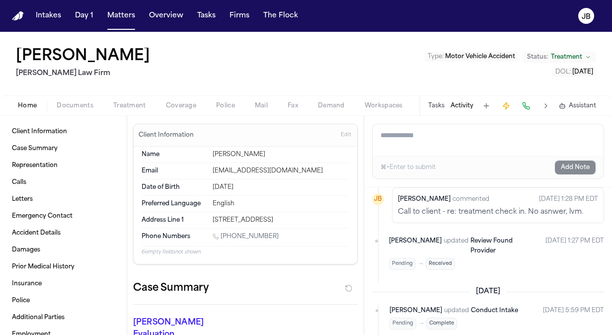
click at [77, 104] on span "Documents" at bounding box center [75, 106] width 37 height 8
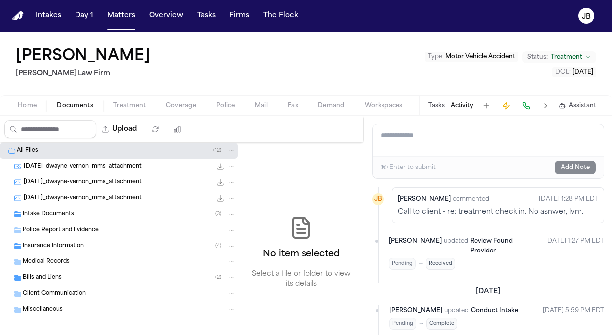
click at [58, 246] on span "Insurance Information" at bounding box center [53, 246] width 61 height 8
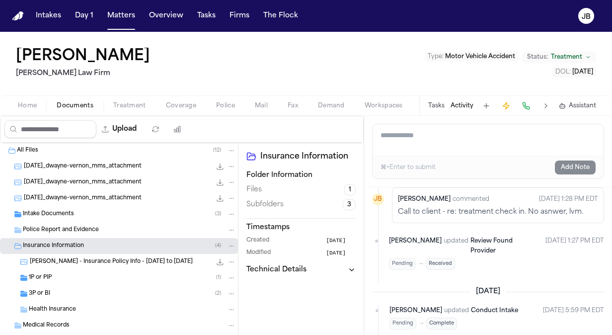
click at [48, 275] on span "1P or PIP" at bounding box center [40, 278] width 23 height 8
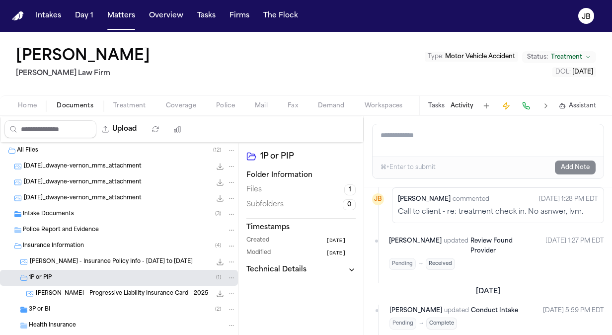
click at [52, 308] on div "3P or BI ( 2 )" at bounding box center [132, 309] width 207 height 9
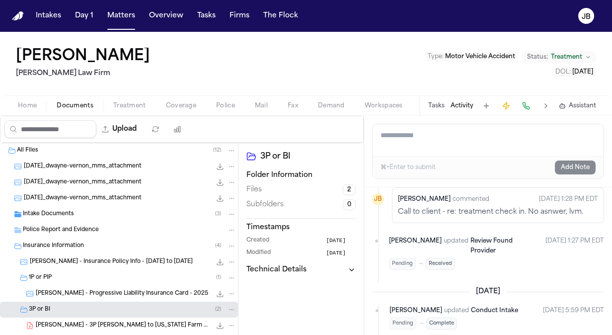
click at [179, 96] on div "Home Documents Treatment Coverage Police Mail Fax Demand Workspaces Artifacts T…" at bounding box center [306, 105] width 612 height 20
click at [112, 98] on div "Home Documents Treatment Coverage Police Mail Fax Demand Workspaces Artifacts T…" at bounding box center [306, 105] width 612 height 20
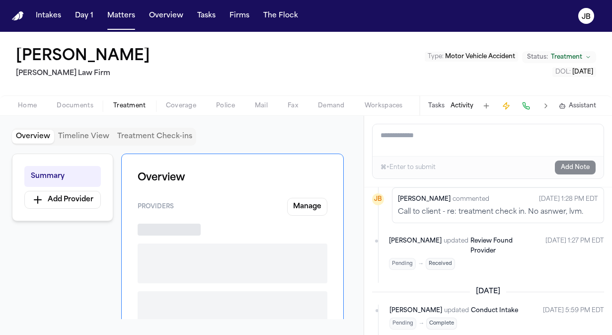
click at [118, 103] on span "Treatment" at bounding box center [129, 106] width 33 height 8
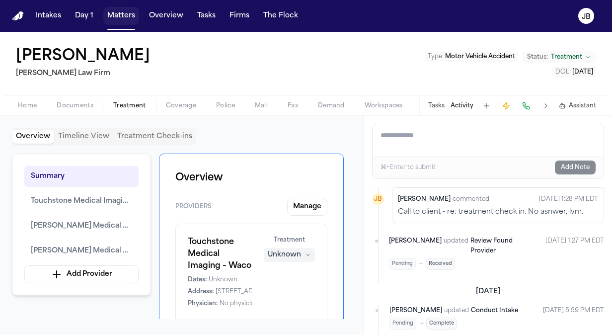
click at [121, 19] on button "Matters" at bounding box center [121, 16] width 36 height 18
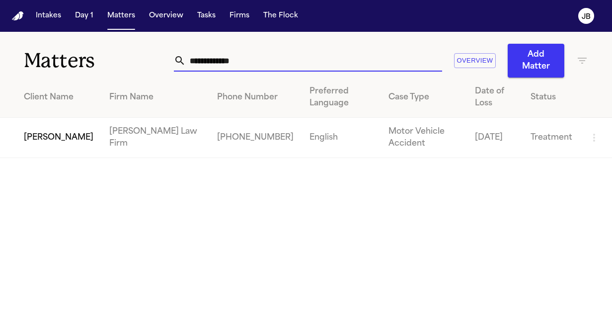
drag, startPoint x: 254, startPoint y: 61, endPoint x: 44, endPoint y: 54, distance: 210.2
click at [44, 54] on div "**********" at bounding box center [306, 55] width 612 height 46
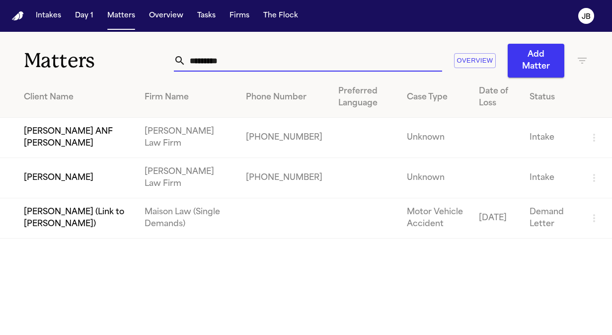
type input "*********"
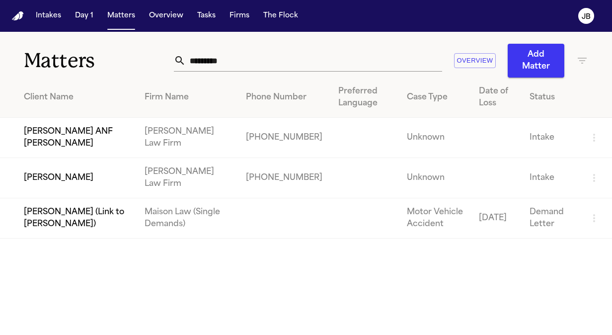
click at [68, 185] on td "[PERSON_NAME]" at bounding box center [68, 178] width 137 height 40
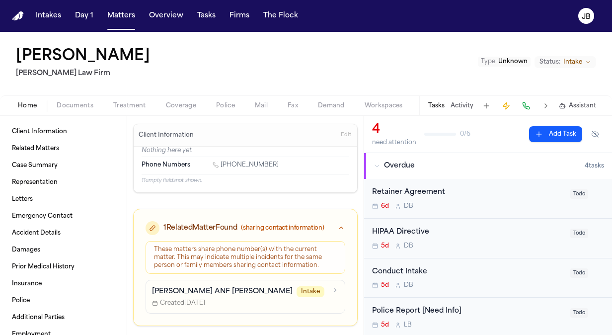
click at [79, 106] on span "Documents" at bounding box center [75, 106] width 37 height 8
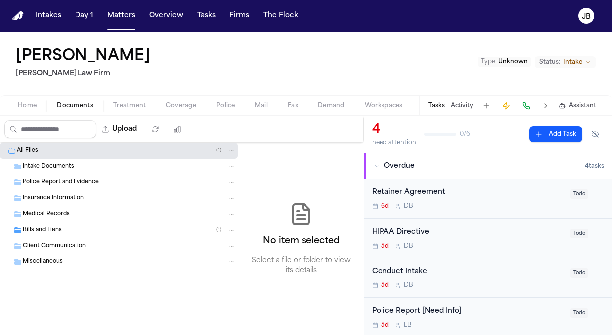
click at [236, 64] on div "[PERSON_NAME] [PERSON_NAME] Law Firm Type : Unknown Status: Intake" at bounding box center [306, 64] width 612 height 64
click at [119, 19] on button "Matters" at bounding box center [121, 16] width 36 height 18
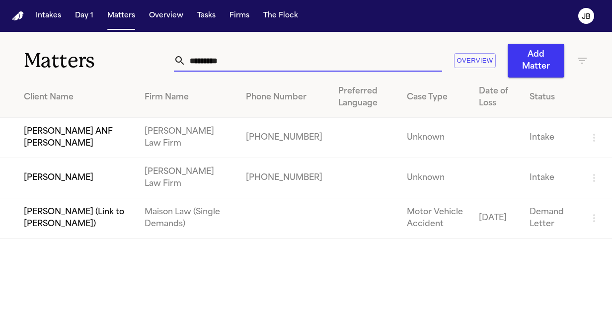
drag, startPoint x: 230, startPoint y: 66, endPoint x: 119, endPoint y: 65, distance: 111.2
click at [119, 65] on div "Matters ********* Overview Add Matter" at bounding box center [306, 55] width 612 height 46
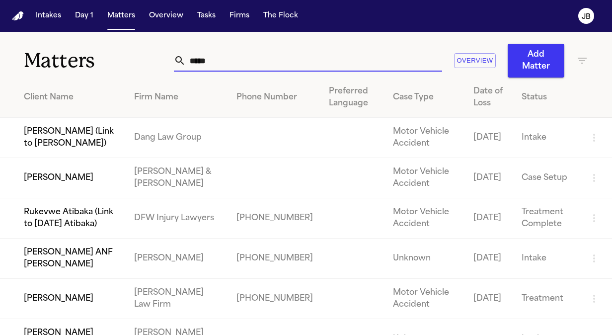
type input "*****"
click at [81, 315] on td "[PERSON_NAME]" at bounding box center [63, 299] width 126 height 40
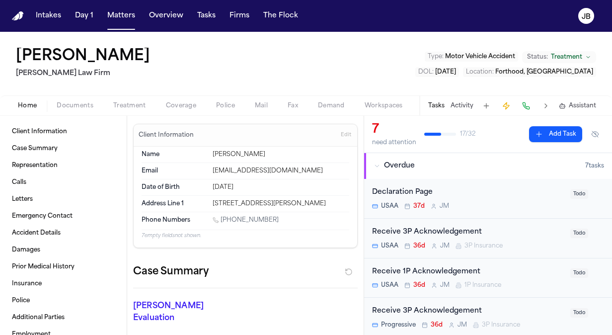
click at [75, 103] on span "Documents" at bounding box center [75, 106] width 37 height 8
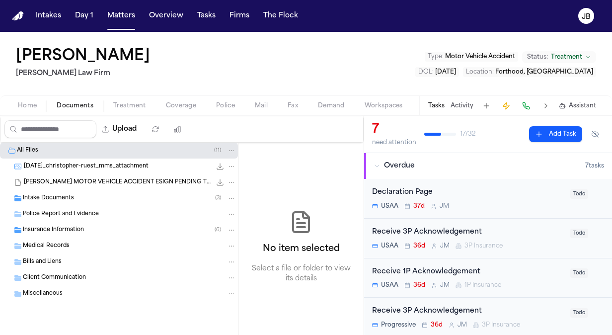
click at [60, 192] on div "Intake Documents ( 3 )" at bounding box center [119, 198] width 238 height 16
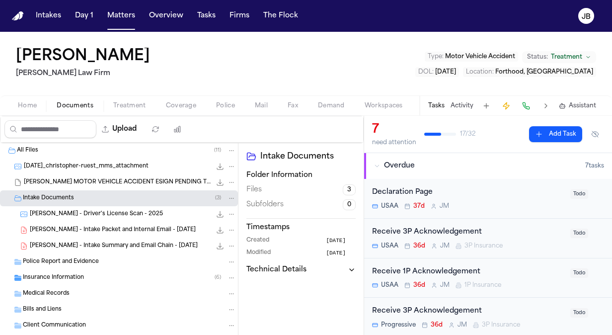
click at [77, 264] on span "Police Report and Evidence" at bounding box center [61, 262] width 76 height 8
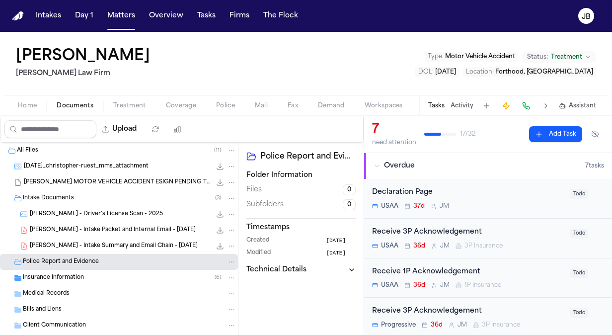
click at [73, 275] on span "Insurance Information" at bounding box center [53, 278] width 61 height 8
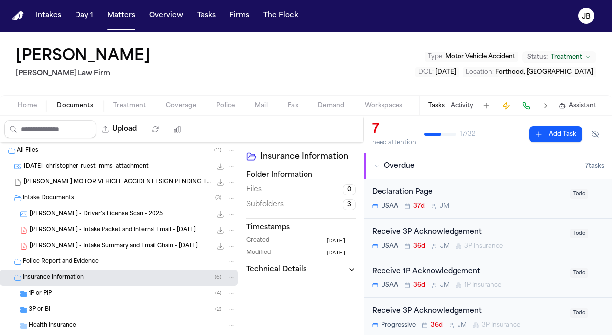
click at [100, 296] on div "1P or PIP ( 4 )" at bounding box center [132, 293] width 207 height 9
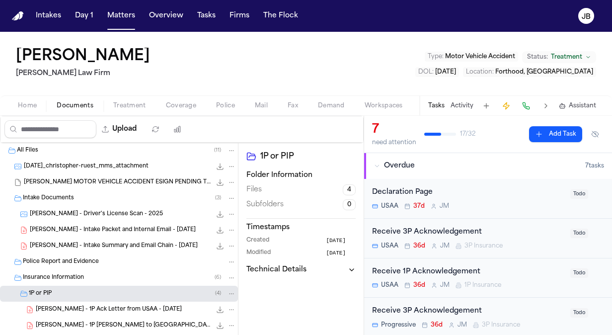
click at [100, 305] on span "[PERSON_NAME] - 1P Ack Letter from USAA - [DATE]" at bounding box center [109, 309] width 146 height 8
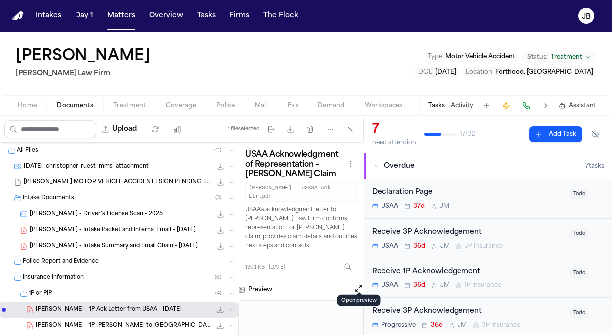
click at [351, 283] on div "Preview" at bounding box center [300, 289] width 125 height 13
click at [358, 283] on button "Open preview" at bounding box center [359, 288] width 10 height 10
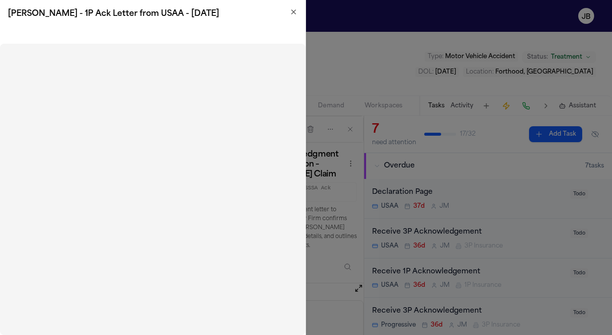
click at [293, 12] on icon "button" at bounding box center [294, 12] width 8 height 8
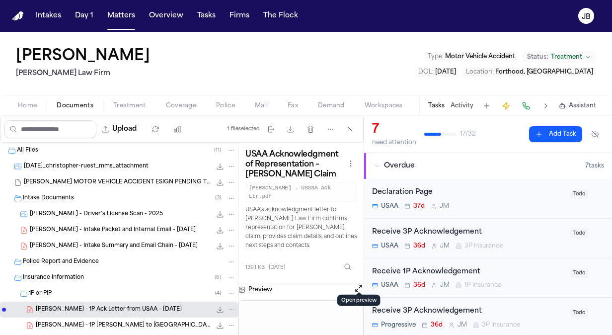
click at [465, 103] on button "Activity" at bounding box center [461, 106] width 23 height 8
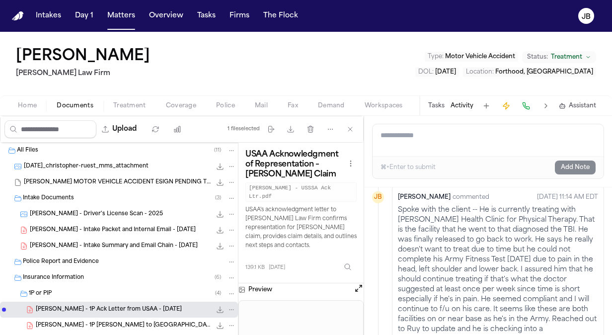
scroll to position [875, 0]
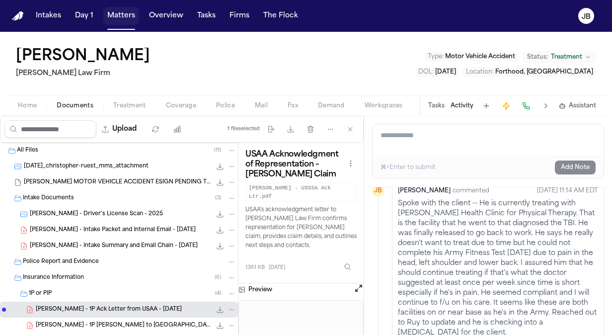
click at [115, 10] on button "Matters" at bounding box center [121, 16] width 36 height 18
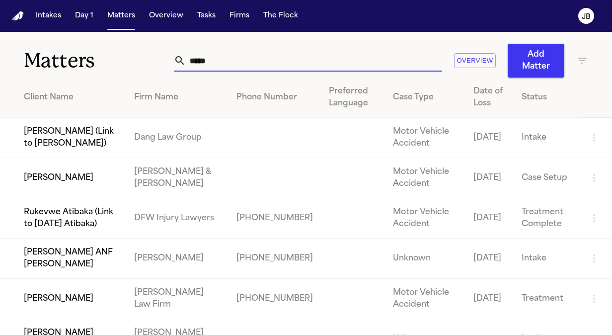
drag, startPoint x: 223, startPoint y: 69, endPoint x: 71, endPoint y: 61, distance: 152.7
click at [71, 61] on div "Matters ***** Overview Add Matter" at bounding box center [306, 55] width 612 height 46
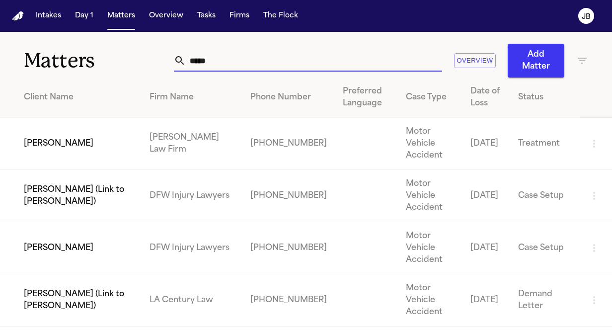
type input "*****"
click at [60, 135] on td "[PERSON_NAME]" at bounding box center [71, 144] width 142 height 52
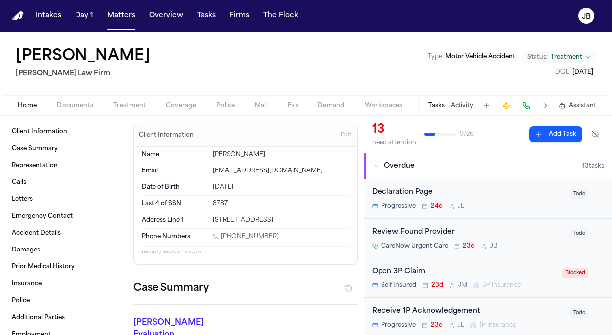
click at [78, 104] on span "Documents" at bounding box center [75, 106] width 37 height 8
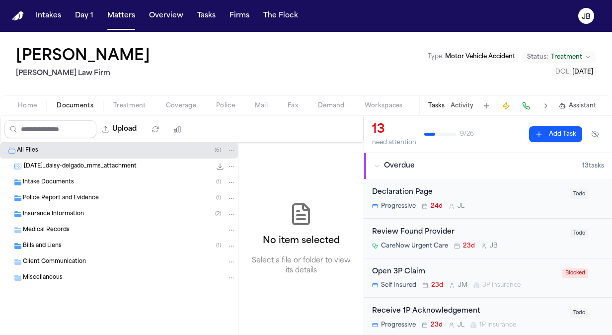
click at [43, 179] on span "Intake Documents" at bounding box center [48, 182] width 51 height 8
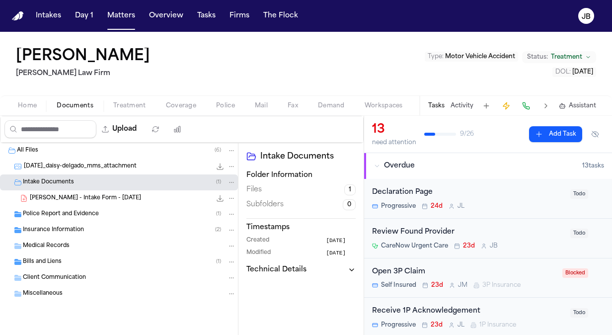
click at [49, 211] on span "Police Report and Evidence" at bounding box center [61, 214] width 76 height 8
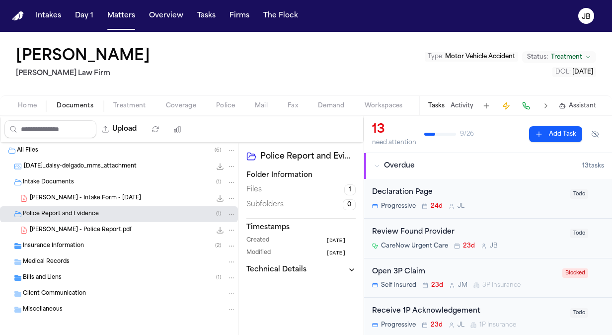
click at [76, 242] on span "Insurance Information" at bounding box center [53, 246] width 61 height 8
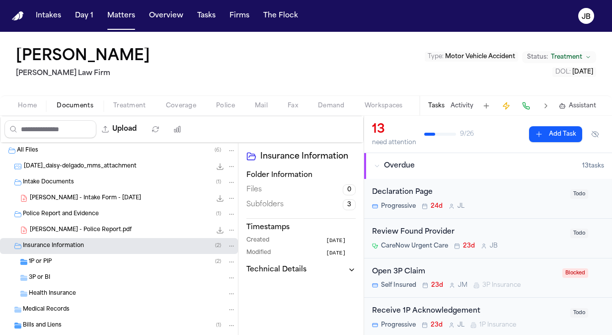
click at [81, 262] on div "1P or PIP ( 2 )" at bounding box center [132, 261] width 207 height 9
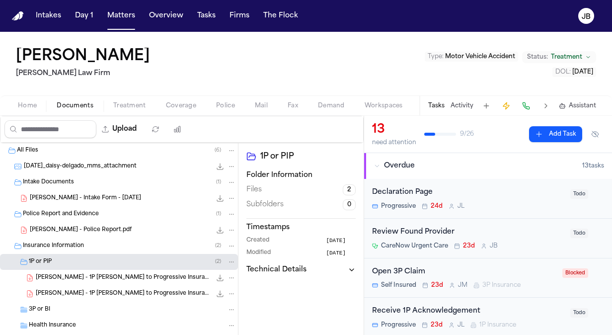
click at [465, 103] on button "Activity" at bounding box center [461, 106] width 23 height 8
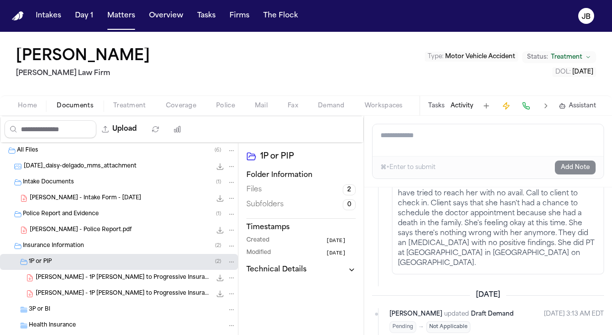
scroll to position [555, 0]
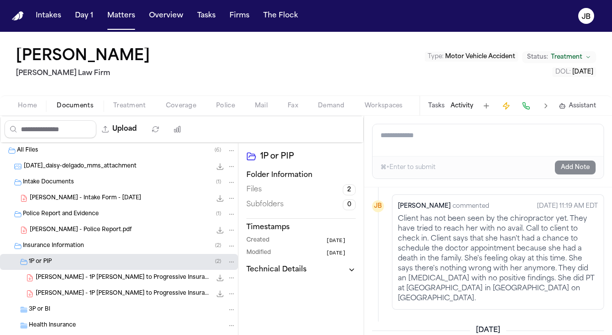
click at [135, 102] on span "Treatment" at bounding box center [129, 106] width 33 height 8
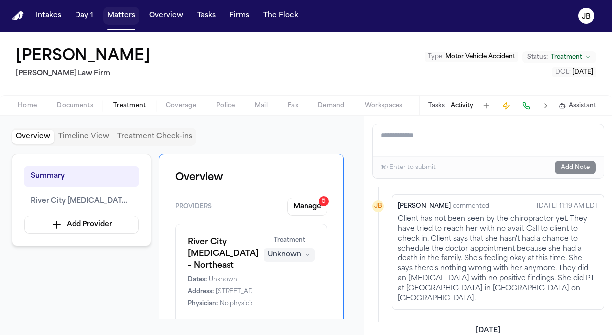
click at [116, 14] on button "Matters" at bounding box center [121, 16] width 36 height 18
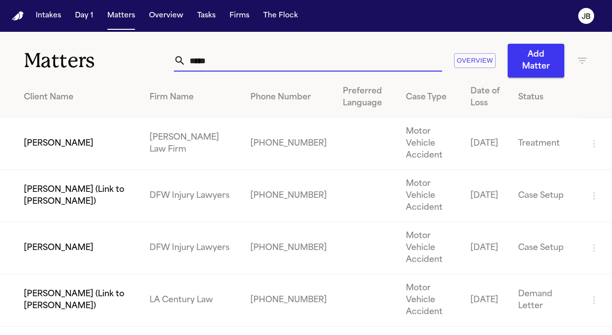
drag, startPoint x: 235, startPoint y: 58, endPoint x: 132, endPoint y: 47, distance: 104.4
click at [132, 47] on div "Matters ***** Overview Add Matter" at bounding box center [306, 55] width 612 height 46
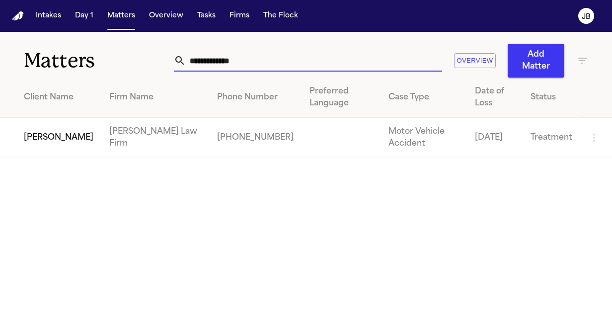
type input "**********"
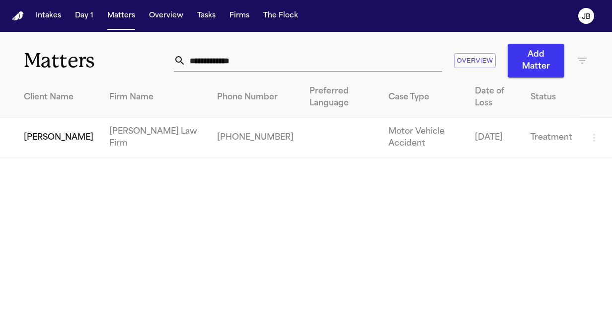
click at [31, 147] on td "[PERSON_NAME]" at bounding box center [50, 138] width 101 height 40
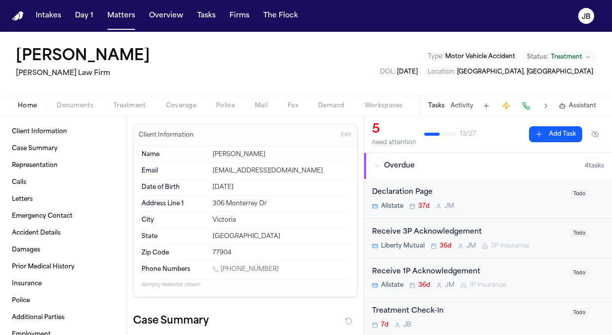
click at [125, 109] on button "Treatment" at bounding box center [129, 106] width 53 height 12
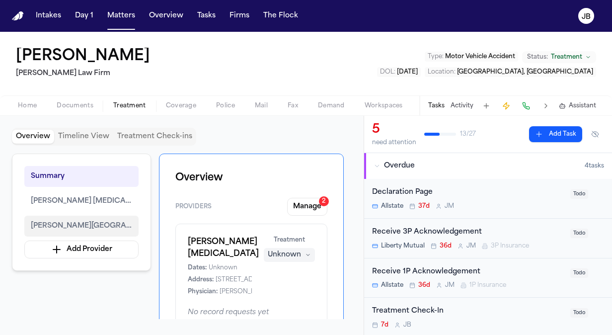
click at [101, 220] on span "[PERSON_NAME][GEOGRAPHIC_DATA] ([PERSON_NAME][GEOGRAPHIC_DATA])" at bounding box center [81, 226] width 101 height 12
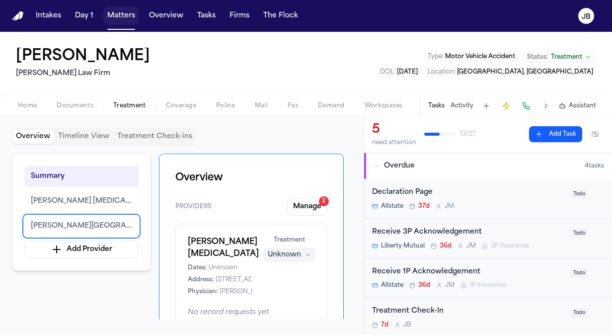
click at [116, 11] on button "Matters" at bounding box center [121, 16] width 36 height 18
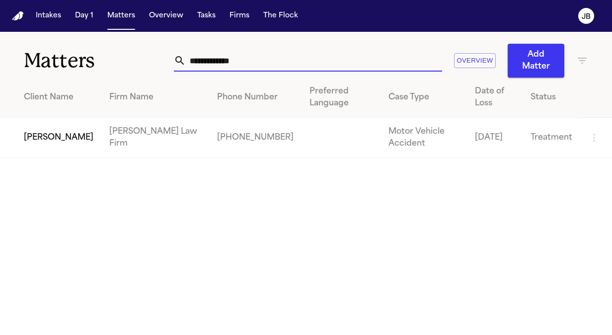
drag, startPoint x: 107, startPoint y: 59, endPoint x: 52, endPoint y: 37, distance: 59.8
click at [52, 37] on div "**********" at bounding box center [306, 55] width 612 height 46
type input "**********"
click at [48, 137] on td "[PERSON_NAME]" at bounding box center [50, 138] width 101 height 40
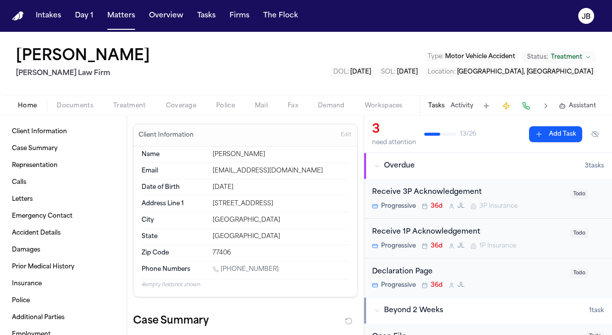
click at [464, 105] on button "Activity" at bounding box center [461, 106] width 23 height 8
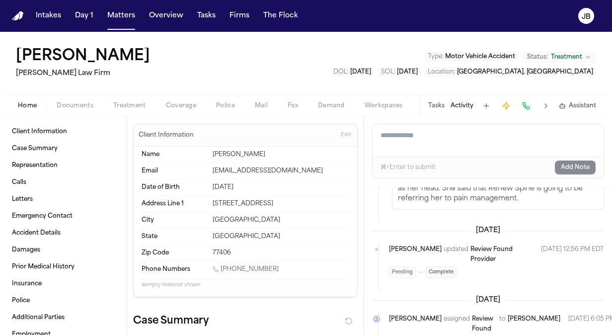
scroll to position [734, 0]
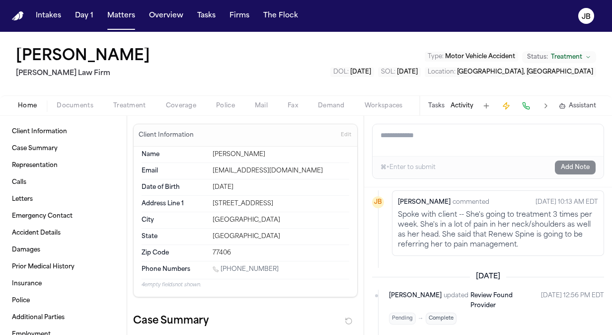
click at [77, 104] on span "Documents" at bounding box center [75, 106] width 37 height 8
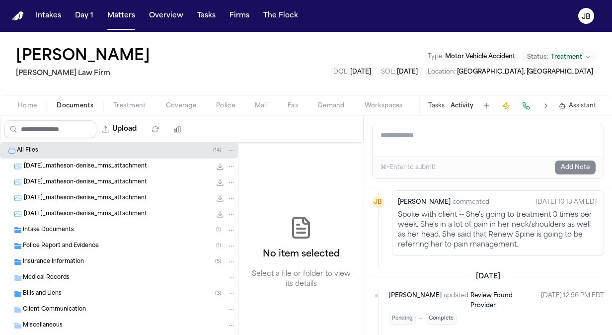
click at [66, 260] on span "Insurance Information" at bounding box center [53, 262] width 61 height 8
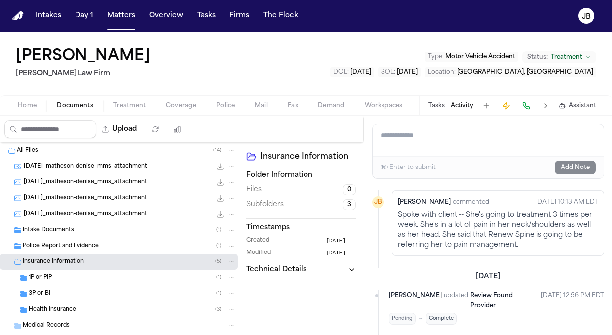
click at [133, 108] on span "Treatment" at bounding box center [129, 106] width 33 height 8
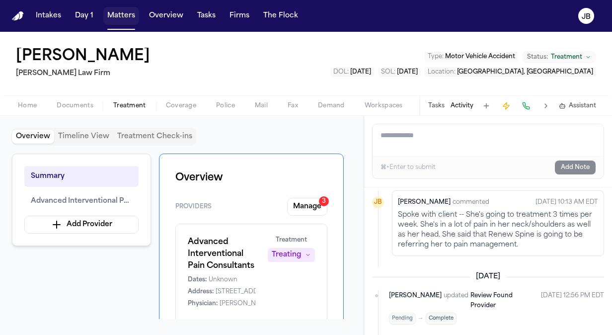
click at [113, 12] on button "Matters" at bounding box center [121, 16] width 36 height 18
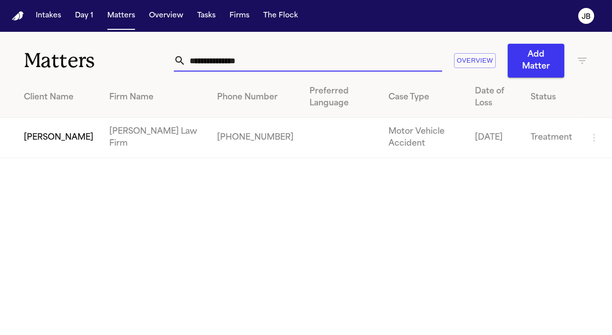
drag, startPoint x: 259, startPoint y: 63, endPoint x: 73, endPoint y: 67, distance: 186.3
click at [73, 67] on div "**********" at bounding box center [306, 55] width 612 height 46
type input "**********"
click at [59, 139] on td "[PERSON_NAME]" at bounding box center [50, 138] width 101 height 40
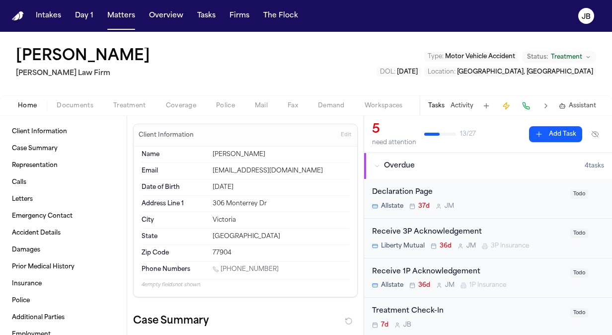
click at [464, 107] on button "Activity" at bounding box center [461, 106] width 23 height 8
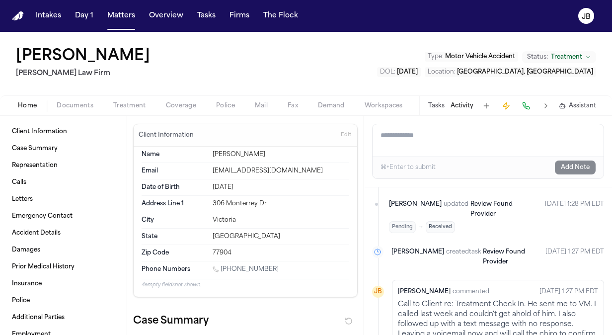
scroll to position [263, 0]
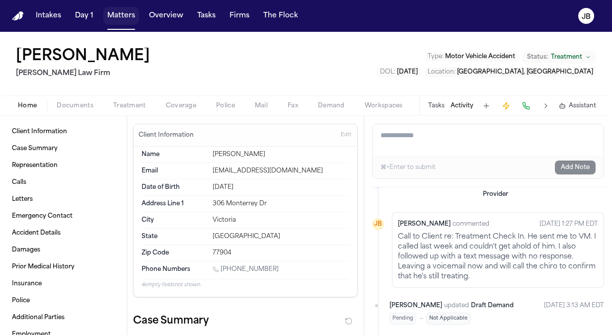
click at [127, 23] on button "Matters" at bounding box center [121, 16] width 36 height 18
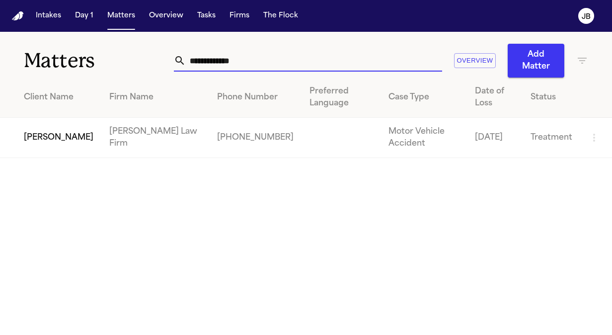
drag, startPoint x: 143, startPoint y: 60, endPoint x: 95, endPoint y: 18, distance: 63.0
click at [97, 43] on div "**********" at bounding box center [306, 55] width 612 height 46
type input "**********"
click at [48, 125] on td "[PERSON_NAME]" at bounding box center [50, 138] width 101 height 40
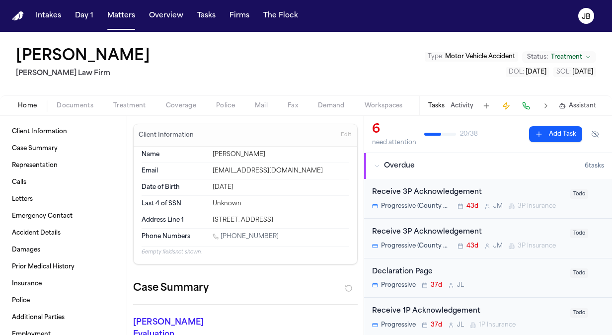
click at [465, 103] on button "Activity" at bounding box center [461, 106] width 23 height 8
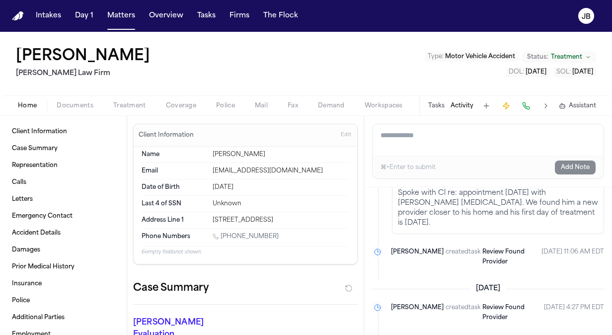
scroll to position [925, 0]
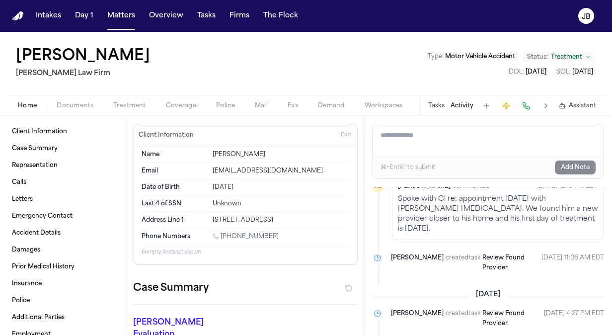
click at [85, 100] on button "Documents" at bounding box center [75, 106] width 57 height 12
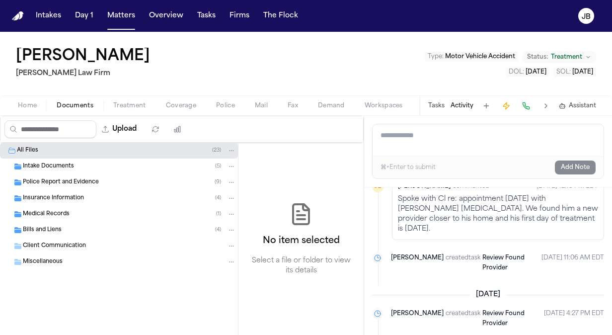
click at [62, 196] on span "Insurance Information" at bounding box center [53, 198] width 61 height 8
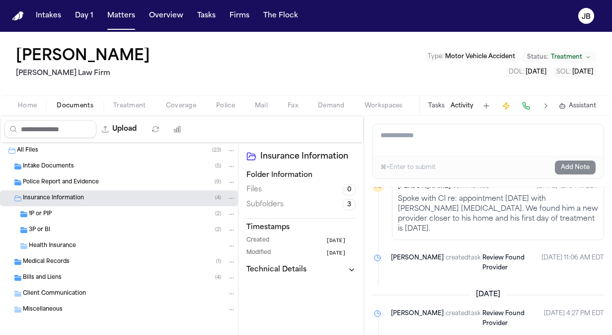
click at [166, 99] on div "Home Documents Treatment Coverage Police Mail Fax Demand Workspaces Artifacts T…" at bounding box center [306, 105] width 612 height 20
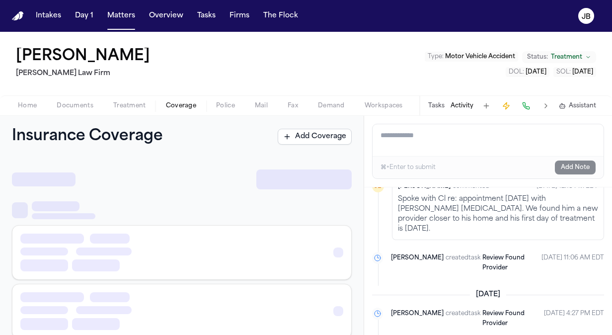
click at [169, 102] on span "Coverage" at bounding box center [181, 106] width 30 height 8
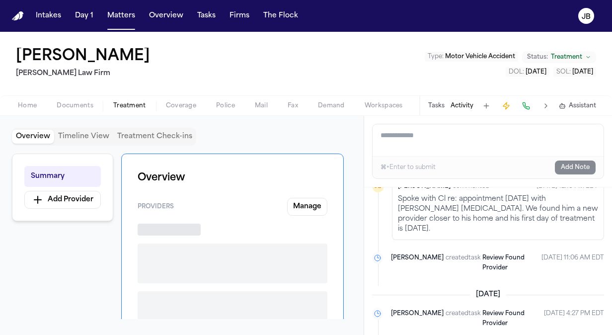
click at [136, 103] on span "Treatment" at bounding box center [129, 106] width 33 height 8
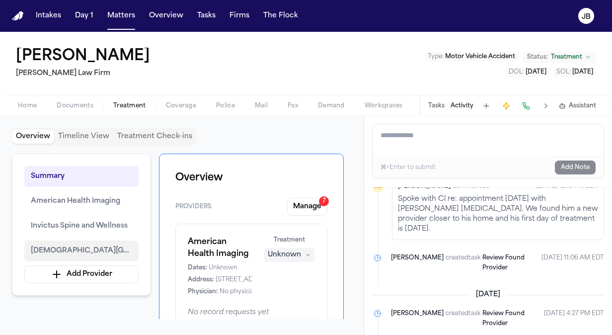
click at [84, 246] on span "[DEMOGRAPHIC_DATA][GEOGRAPHIC_DATA] – [GEOGRAPHIC_DATA]" at bounding box center [81, 251] width 101 height 12
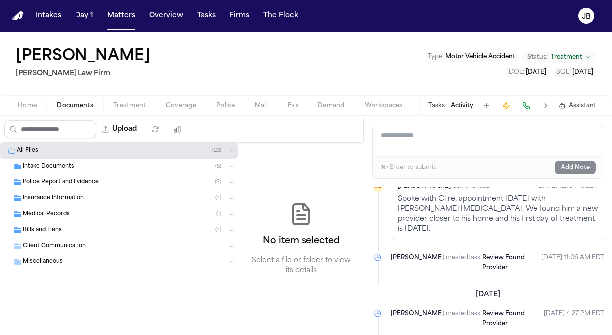
click at [74, 104] on span "Documents" at bounding box center [75, 106] width 37 height 8
click at [75, 162] on div "Intake Documents ( 5 )" at bounding box center [129, 166] width 213 height 9
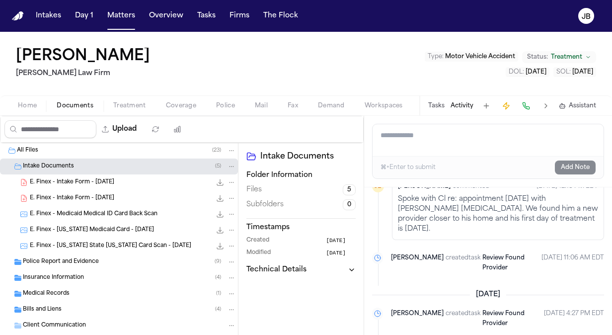
click at [124, 22] on button "Matters" at bounding box center [121, 16] width 36 height 18
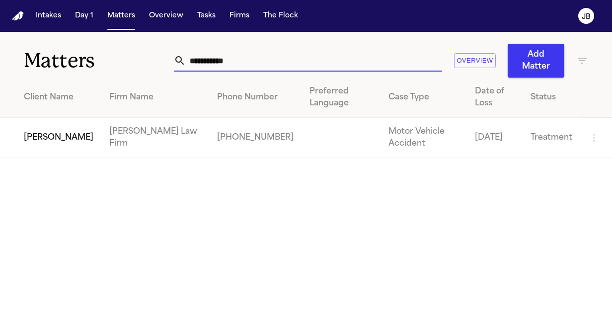
drag, startPoint x: 237, startPoint y: 64, endPoint x: 29, endPoint y: 67, distance: 208.6
click at [29, 67] on div "**********" at bounding box center [306, 55] width 612 height 46
type input "**********"
click at [55, 141] on td "[PERSON_NAME]" at bounding box center [50, 138] width 101 height 40
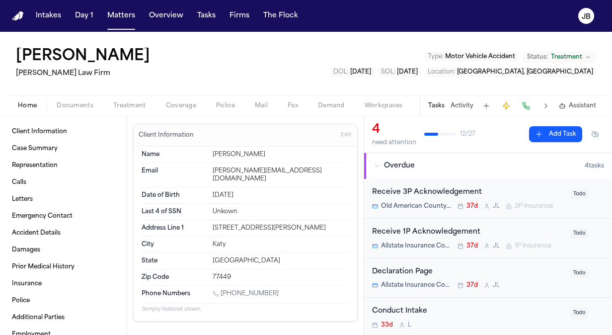
click at [73, 105] on span "Documents" at bounding box center [75, 106] width 37 height 8
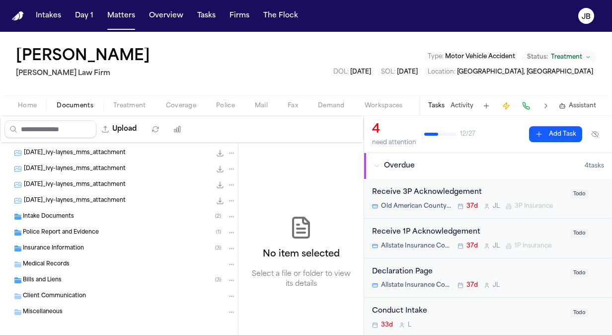
scroll to position [132, 0]
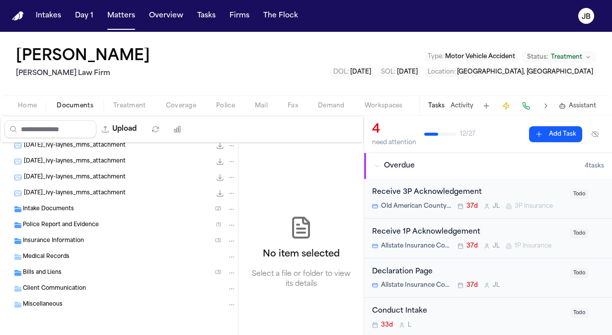
click at [39, 205] on span "Intake Documents" at bounding box center [48, 209] width 51 height 8
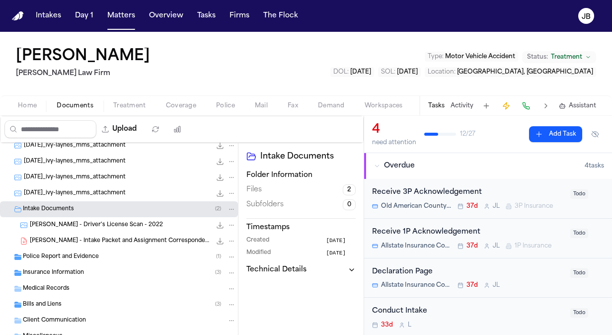
click at [87, 258] on span "Police Report and Evidence" at bounding box center [61, 257] width 76 height 8
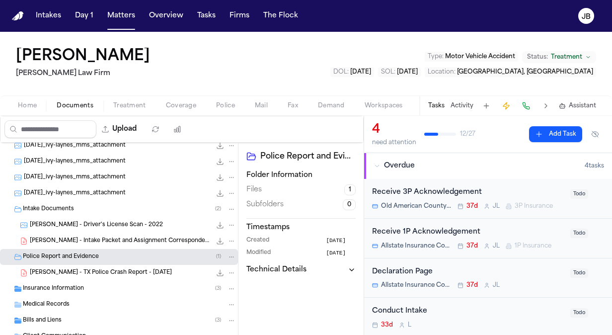
click at [105, 288] on div "Insurance Information ( 3 )" at bounding box center [129, 288] width 213 height 9
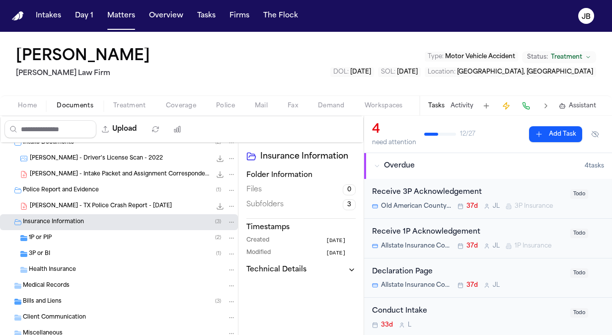
scroll to position [206, 0]
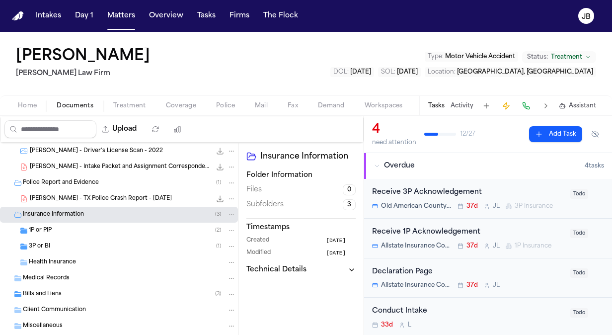
click at [128, 104] on span "Treatment" at bounding box center [129, 106] width 33 height 8
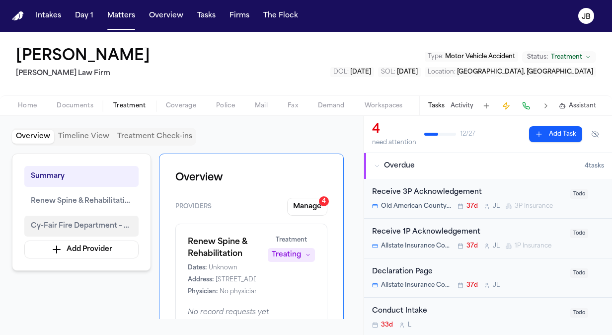
click at [81, 223] on span "Cy-Fair Fire Department – EMS" at bounding box center [81, 226] width 101 height 12
click at [454, 98] on div "Tasks Activity Assistant" at bounding box center [511, 105] width 185 height 19
click at [457, 100] on div "Tasks Activity Assistant" at bounding box center [511, 105] width 185 height 19
click at [463, 109] on button "Activity" at bounding box center [461, 106] width 23 height 8
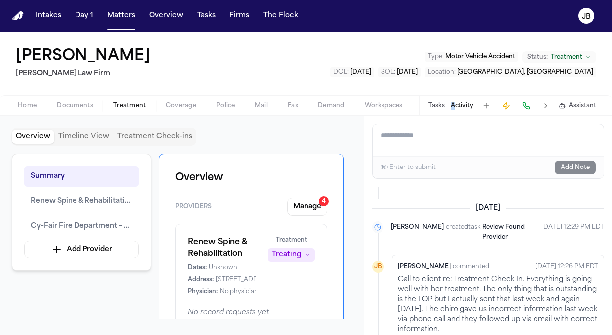
scroll to position [377, 0]
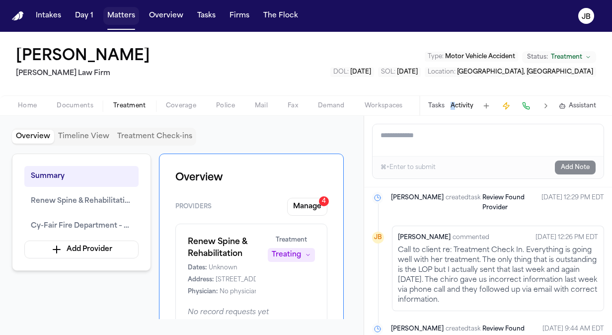
click at [111, 15] on button "Matters" at bounding box center [121, 16] width 36 height 18
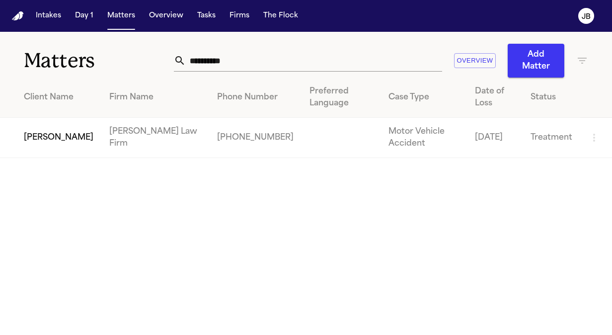
drag, startPoint x: 199, startPoint y: 63, endPoint x: 65, endPoint y: 53, distance: 133.9
click at [65, 53] on div "**********" at bounding box center [306, 55] width 612 height 46
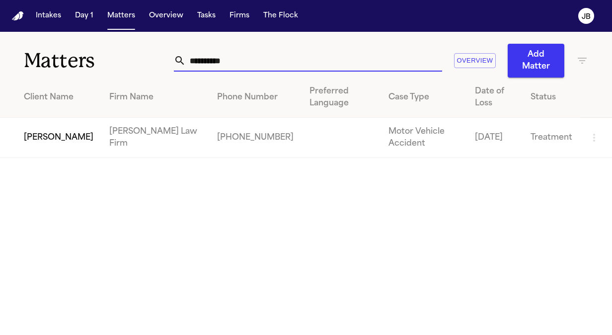
type input "*"
type input "**********"
click at [33, 121] on td "[PERSON_NAME]" at bounding box center [50, 138] width 101 height 40
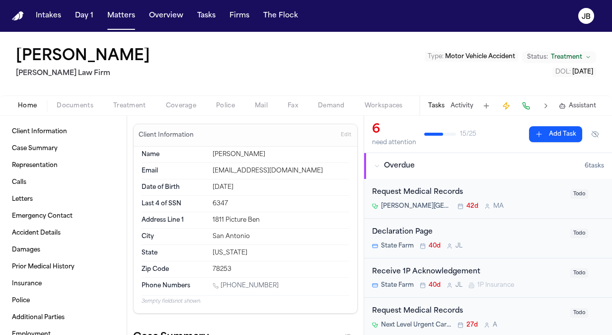
click at [458, 102] on button "Activity" at bounding box center [461, 106] width 23 height 8
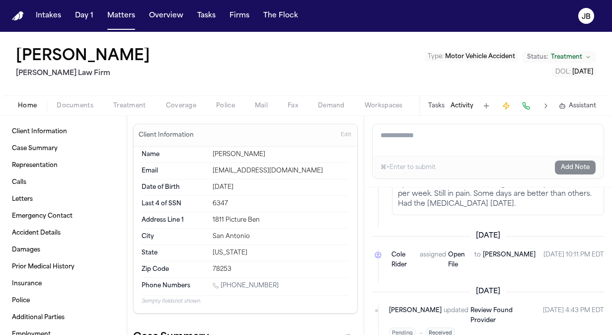
scroll to position [675, 0]
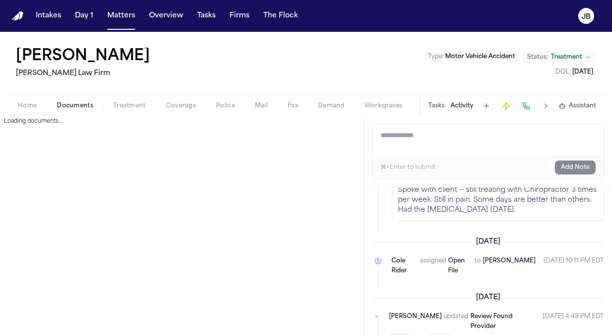
click at [60, 100] on button "Documents" at bounding box center [75, 106] width 57 height 12
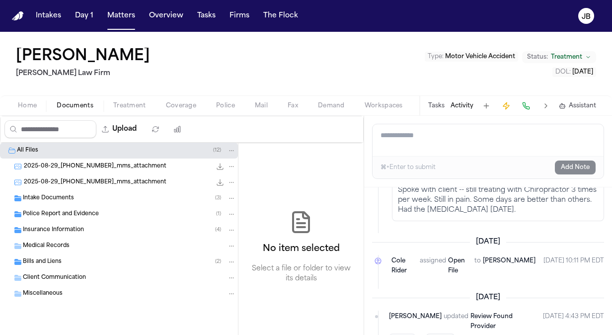
click at [57, 235] on div "Insurance Information ( 4 )" at bounding box center [119, 230] width 238 height 16
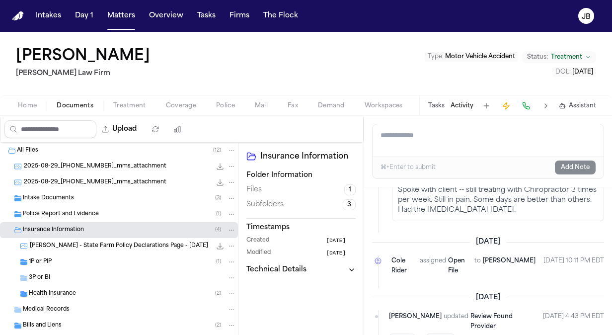
click at [133, 104] on span "Treatment" at bounding box center [129, 106] width 33 height 8
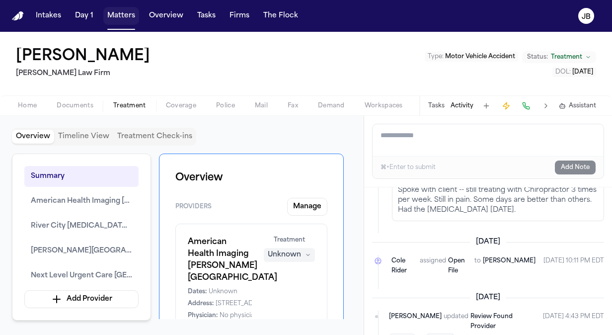
click at [119, 23] on button "Matters" at bounding box center [121, 16] width 36 height 18
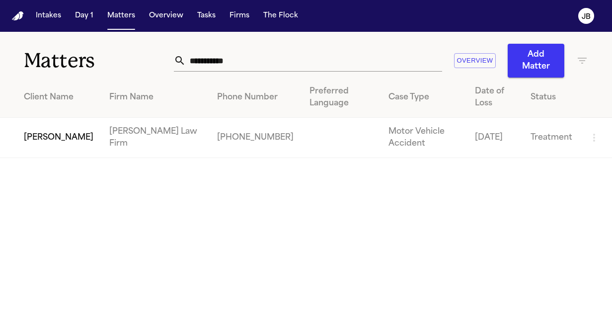
click at [80, 60] on div "**********" at bounding box center [306, 55] width 612 height 46
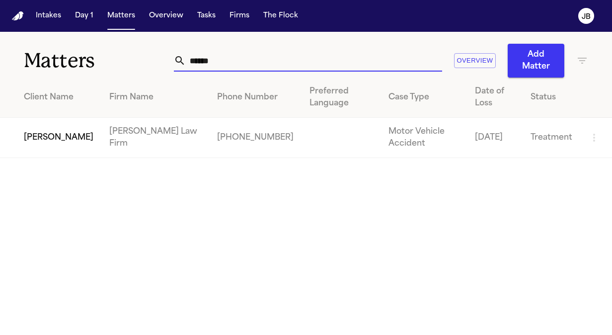
type input "******"
click at [56, 140] on td "[PERSON_NAME]" at bounding box center [50, 138] width 101 height 40
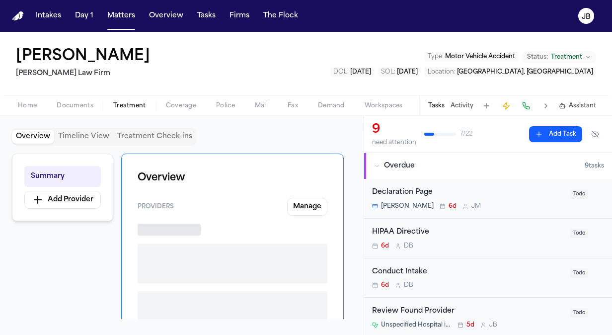
click at [133, 111] on span "button" at bounding box center [129, 111] width 45 height 1
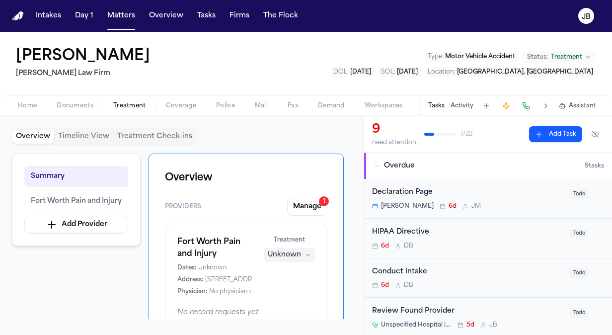
click at [106, 25] on nav "Intakes Day 1 Matters Overview Tasks Firms The [PERSON_NAME]" at bounding box center [306, 16] width 612 height 32
click at [119, 17] on button "Matters" at bounding box center [121, 16] width 36 height 18
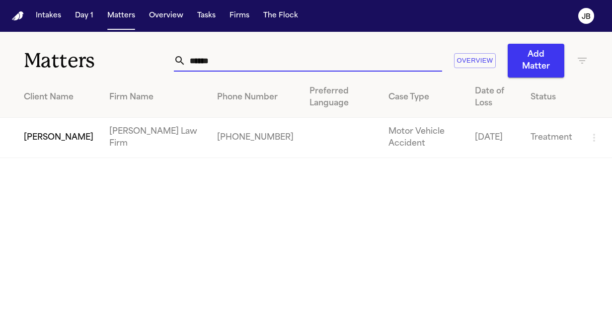
drag, startPoint x: 192, startPoint y: 58, endPoint x: -1, endPoint y: 58, distance: 193.2
click at [0, 58] on html "Intakes Day 1 Matters Overview Tasks Firms The [PERSON_NAME] Matters ****** Ove…" at bounding box center [306, 167] width 612 height 335
type input "**********"
click at [53, 131] on td "[PERSON_NAME]" at bounding box center [50, 138] width 101 height 40
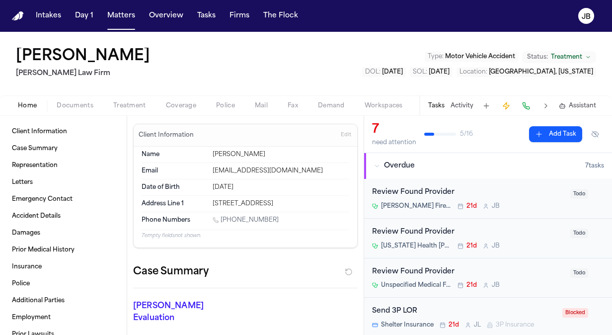
click at [88, 111] on div "Home Documents Treatment Coverage Police Mail Fax Demand Workspaces Artifacts T…" at bounding box center [306, 105] width 612 height 20
click at [84, 104] on span "Documents" at bounding box center [75, 106] width 37 height 8
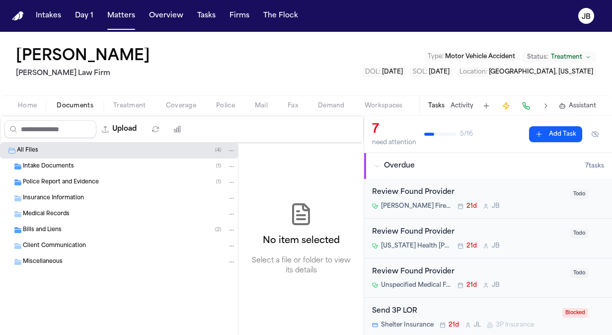
click at [63, 182] on span "Police Report and Evidence" at bounding box center [61, 182] width 76 height 8
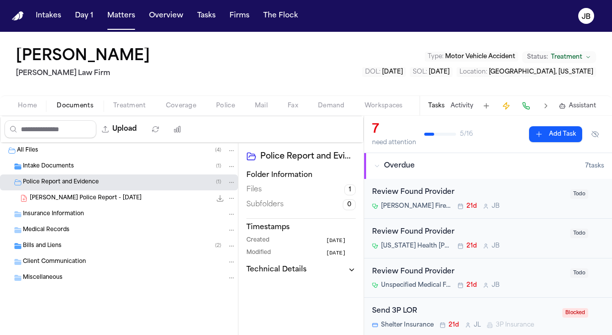
click at [84, 217] on div "Insurance Information" at bounding box center [129, 214] width 213 height 9
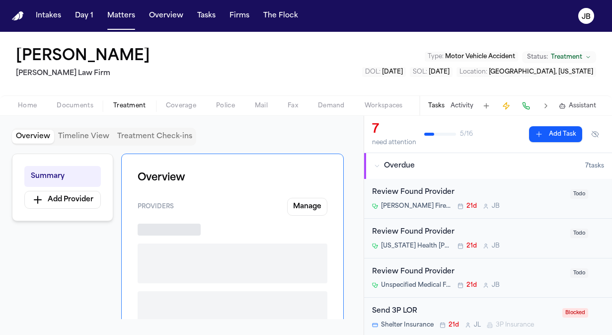
click at [135, 100] on button "Treatment" at bounding box center [129, 106] width 53 height 12
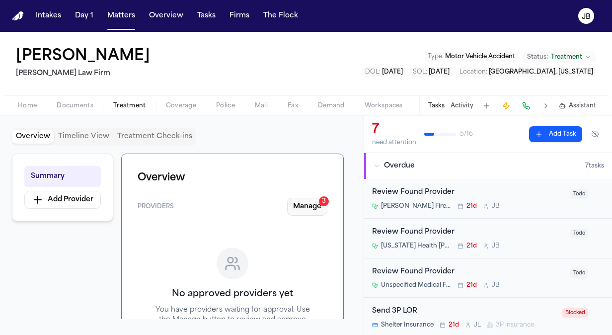
click at [313, 209] on button "Manage 3" at bounding box center [307, 207] width 40 height 18
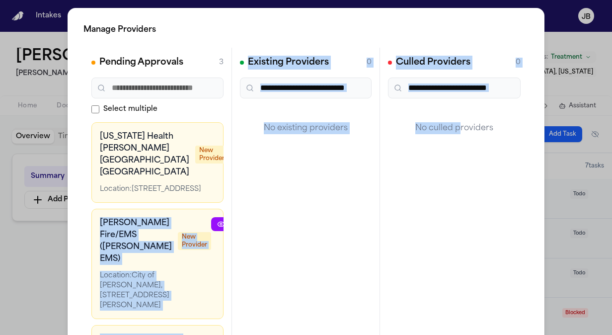
drag, startPoint x: 176, startPoint y: 237, endPoint x: 457, endPoint y: 161, distance: 291.2
click at [457, 161] on div "Pending Approvals 3 Select multiple [US_STATE] Health [PERSON_NAME][GEOGRAPHIC_…" at bounding box center [305, 197] width 445 height 298
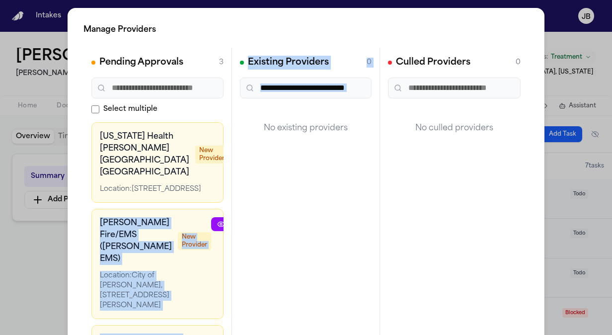
drag, startPoint x: 223, startPoint y: 199, endPoint x: 231, endPoint y: 203, distance: 8.7
click at [231, 203] on div "Pending Approvals 3 Select multiple [US_STATE] Health [PERSON_NAME][GEOGRAPHIC_…" at bounding box center [305, 197] width 445 height 298
drag, startPoint x: 231, startPoint y: 203, endPoint x: 331, endPoint y: 243, distance: 108.1
click at [331, 243] on div "Pending Approvals 3 Select multiple [US_STATE] Health [PERSON_NAME][GEOGRAPHIC_…" at bounding box center [305, 197] width 445 height 298
drag, startPoint x: 265, startPoint y: 158, endPoint x: 323, endPoint y: 185, distance: 64.0
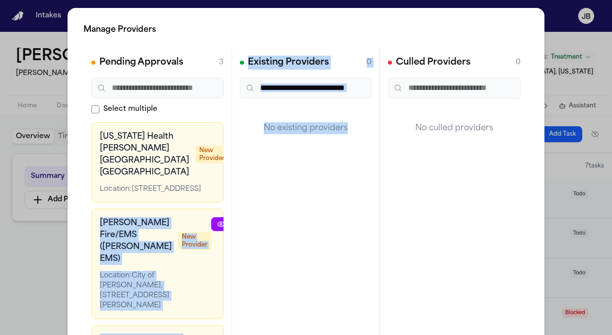
click at [323, 185] on div "Pending Approvals 3 Select multiple [US_STATE] Health [PERSON_NAME][GEOGRAPHIC_…" at bounding box center [305, 197] width 445 height 298
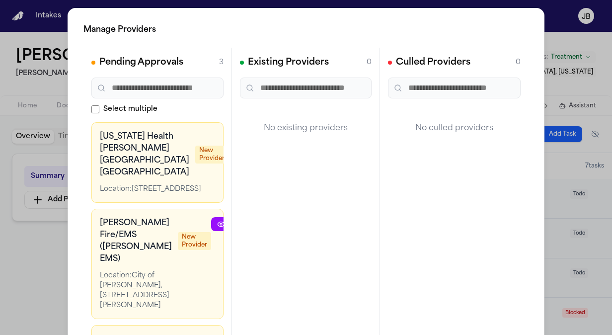
click at [228, 147] on div at bounding box center [273, 163] width 91 height 64
click at [228, 168] on div at bounding box center [273, 163] width 91 height 64
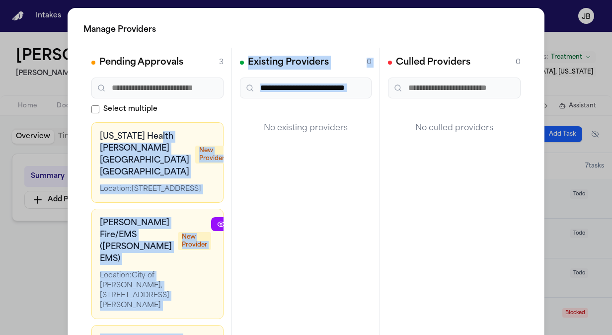
scroll to position [0, 63]
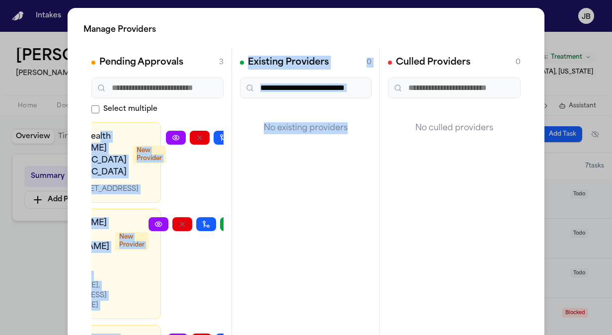
drag, startPoint x: 106, startPoint y: 158, endPoint x: 363, endPoint y: 208, distance: 261.1
click at [363, 208] on div "Pending Approvals 3 Select multiple [US_STATE] Health [PERSON_NAME][GEOGRAPHIC_…" at bounding box center [305, 197] width 445 height 298
click at [243, 136] on icon "button" at bounding box center [247, 138] width 8 height 8
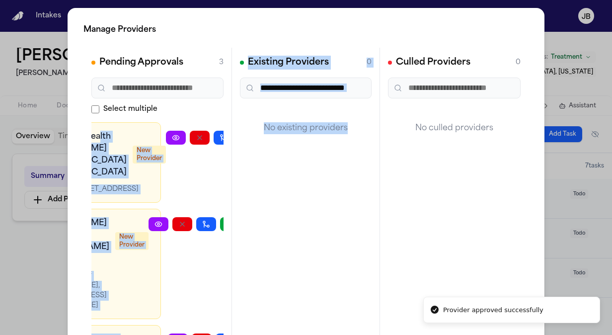
scroll to position [0, 55]
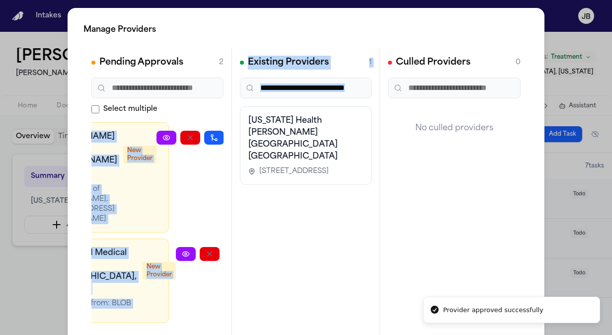
click at [235, 136] on icon "button" at bounding box center [237, 137] width 5 height 3
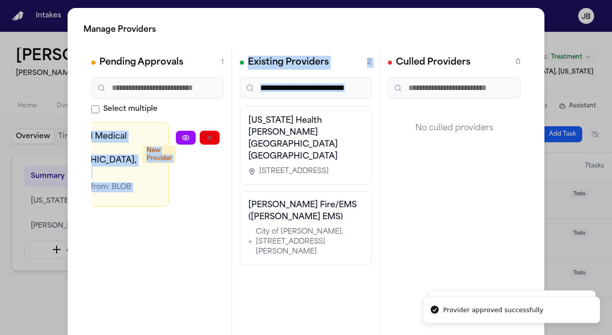
click at [253, 139] on icon "button" at bounding box center [257, 138] width 8 height 8
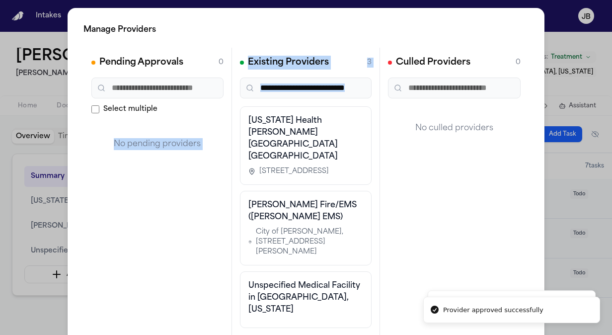
click at [0, 161] on html "Provider approved successfully Provider approved successfully Intakes Day 1 Mat…" at bounding box center [306, 167] width 612 height 335
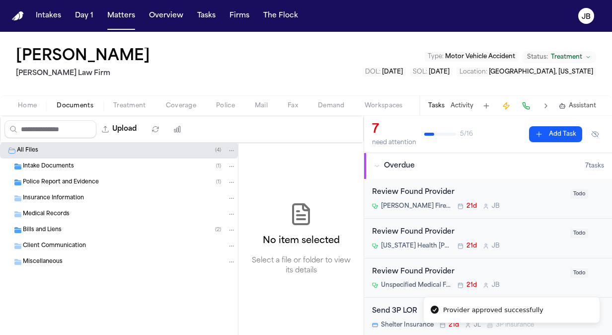
click at [75, 100] on button "Documents" at bounding box center [75, 106] width 57 height 12
click at [68, 184] on span "Police Report and Evidence" at bounding box center [61, 182] width 76 height 8
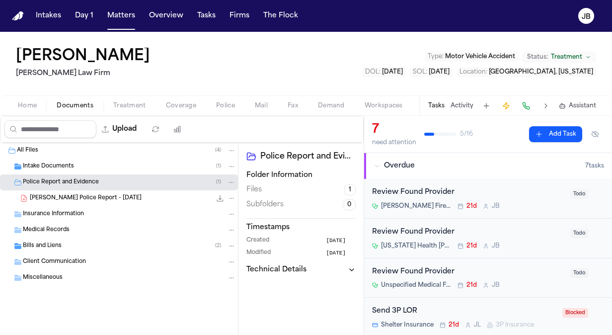
click at [97, 194] on span "[PERSON_NAME] Police Report - [DATE]" at bounding box center [86, 198] width 112 height 8
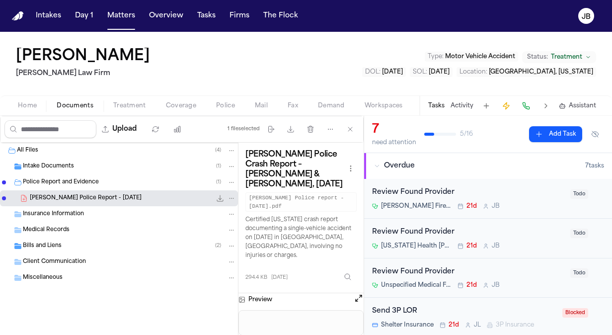
click at [351, 293] on div "Preview" at bounding box center [300, 299] width 125 height 13
click at [357, 293] on button "Open preview" at bounding box center [359, 298] width 10 height 10
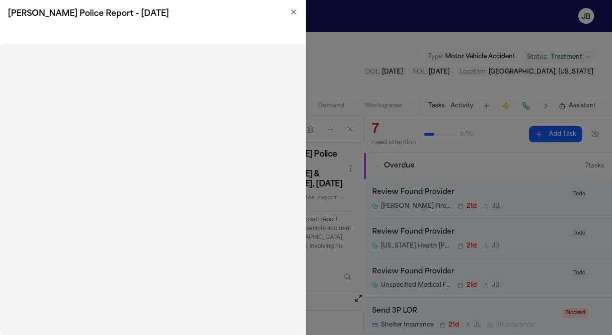
click at [293, 14] on icon "button" at bounding box center [294, 12] width 8 height 8
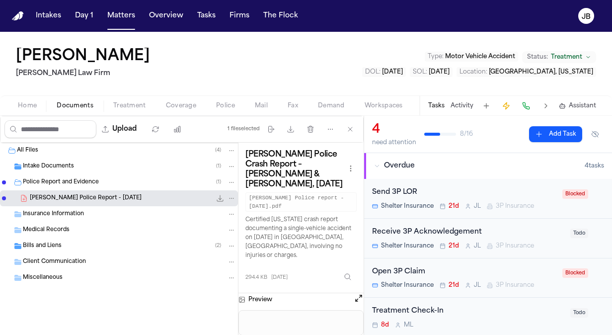
click at [361, 293] on button "Open preview" at bounding box center [359, 298] width 10 height 10
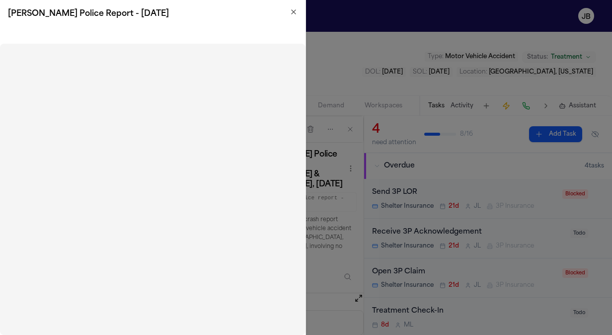
click at [294, 14] on icon "button" at bounding box center [294, 12] width 8 height 8
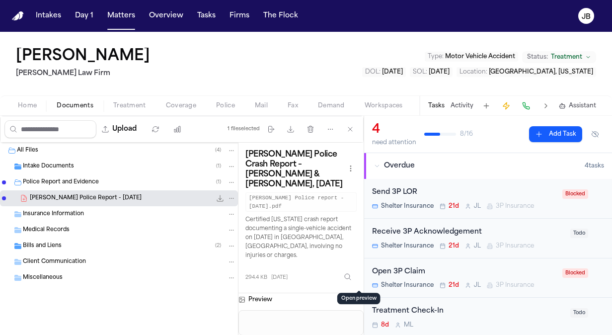
click at [221, 198] on icon "File: J. Clark - Terrell Police Report - 7.18.25" at bounding box center [220, 198] width 6 height 6
click at [463, 108] on button "Activity" at bounding box center [461, 106] width 23 height 8
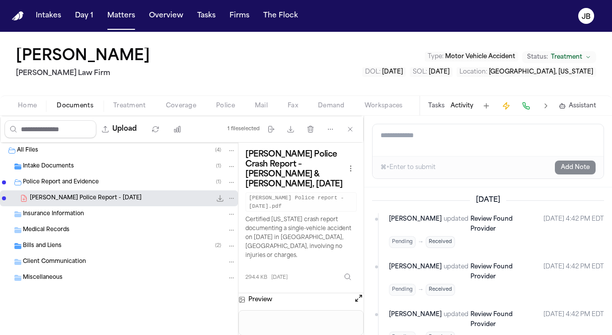
click at [438, 143] on textarea "Add a note to this matter" at bounding box center [487, 140] width 231 height 32
type textarea "**********"
click at [572, 172] on button "Add Note" at bounding box center [575, 167] width 41 height 14
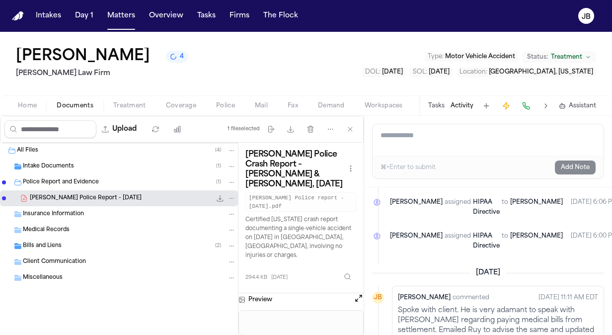
scroll to position [1205, 0]
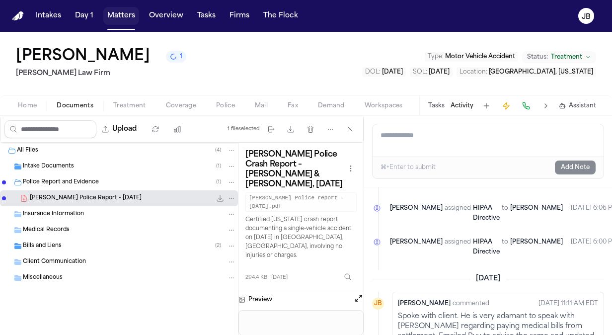
click at [121, 20] on button "Matters" at bounding box center [121, 16] width 36 height 18
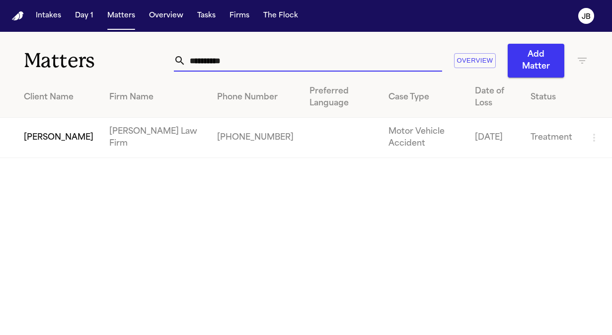
drag, startPoint x: 248, startPoint y: 60, endPoint x: 57, endPoint y: 66, distance: 191.8
click at [57, 66] on div "**********" at bounding box center [306, 55] width 612 height 46
type input "**********"
click at [33, 133] on td "[PERSON_NAME]" at bounding box center [50, 138] width 101 height 40
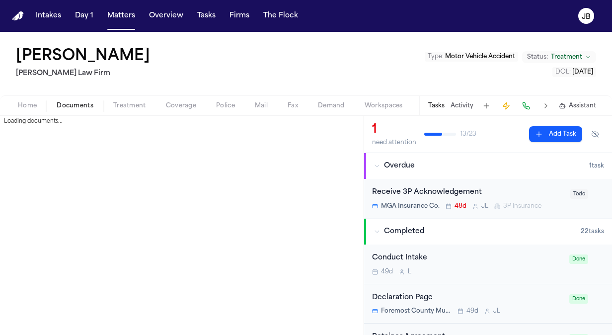
click at [75, 105] on span "Documents" at bounding box center [75, 106] width 37 height 8
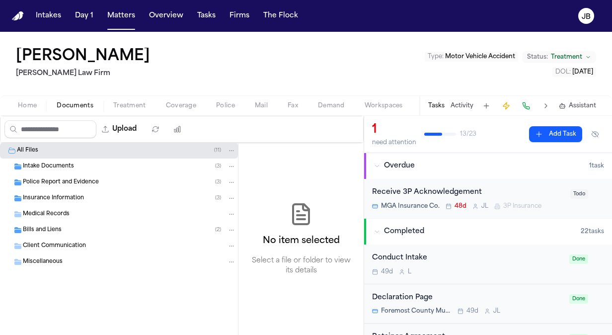
click at [53, 169] on span "Intake Documents" at bounding box center [48, 166] width 51 height 8
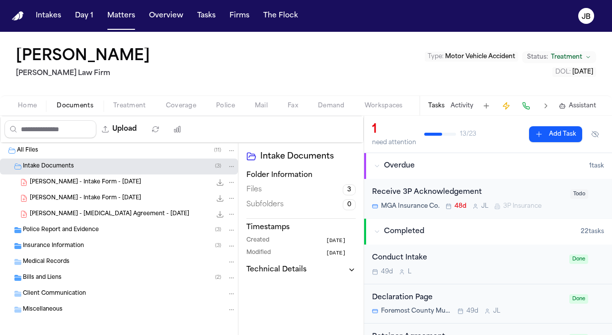
click at [52, 226] on span "Police Report and Evidence" at bounding box center [61, 230] width 76 height 8
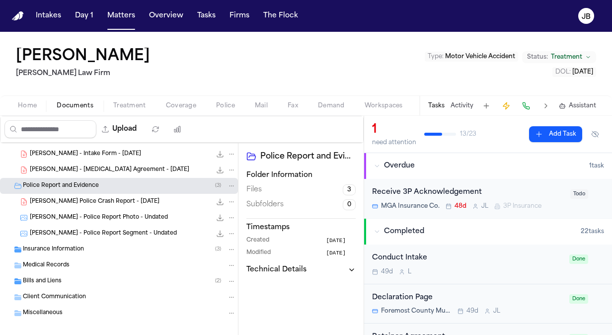
scroll to position [53, 0]
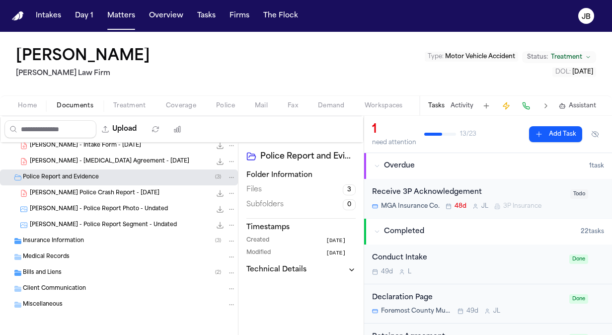
click at [78, 240] on span "Insurance Information" at bounding box center [53, 241] width 61 height 8
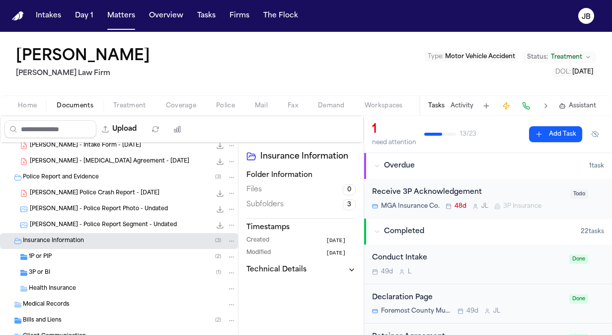
click at [463, 103] on button "Activity" at bounding box center [461, 106] width 23 height 8
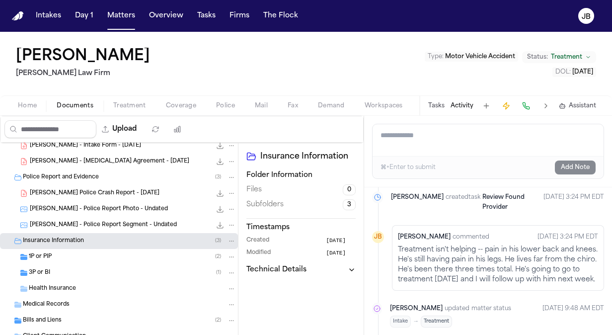
scroll to position [1103, 0]
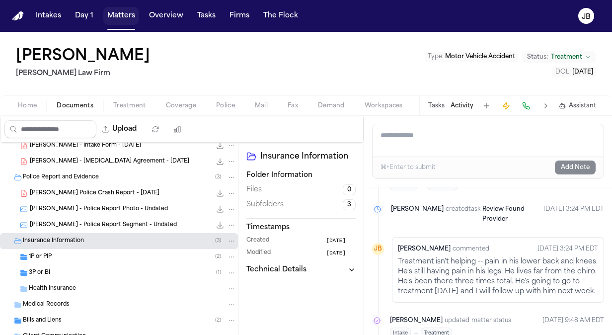
click at [120, 12] on button "Matters" at bounding box center [121, 16] width 36 height 18
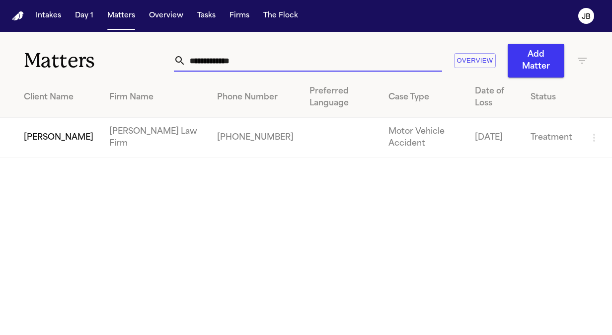
drag, startPoint x: 267, startPoint y: 61, endPoint x: 71, endPoint y: 64, distance: 195.7
click at [71, 64] on div "**********" at bounding box center [306, 55] width 612 height 46
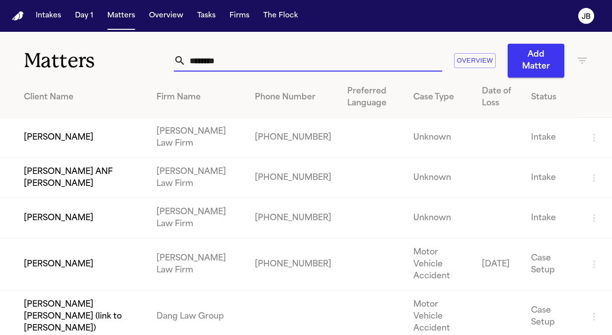
type input "********"
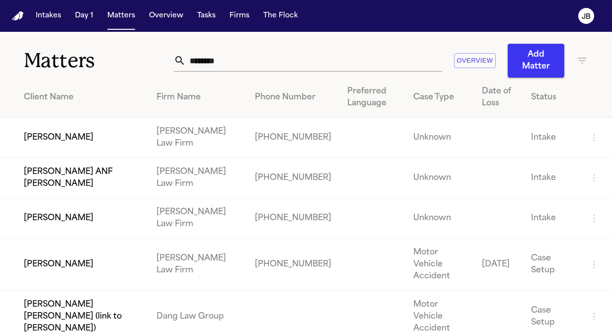
click at [108, 246] on td "[PERSON_NAME]" at bounding box center [74, 264] width 148 height 52
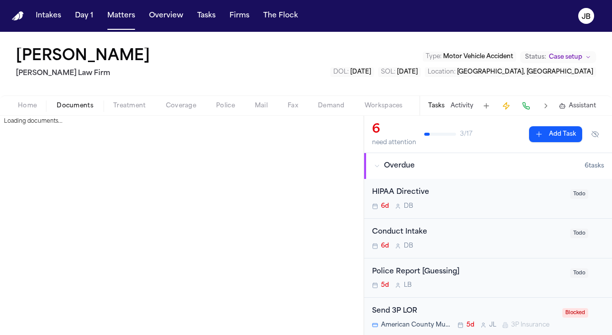
click at [74, 103] on span "Documents" at bounding box center [75, 106] width 37 height 8
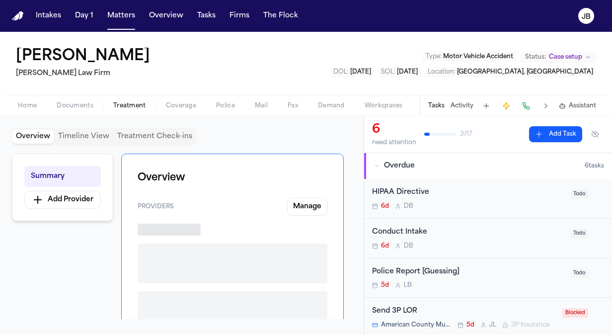
click at [129, 103] on span "Treatment" at bounding box center [129, 106] width 33 height 8
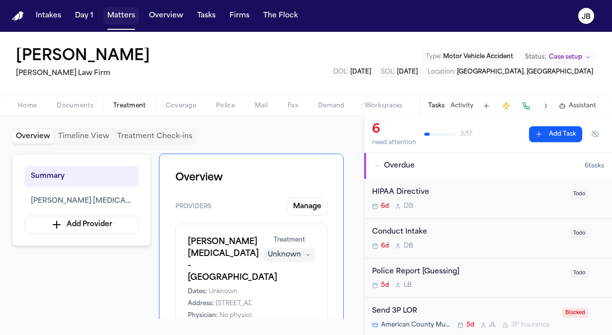
click at [126, 12] on button "Matters" at bounding box center [121, 16] width 36 height 18
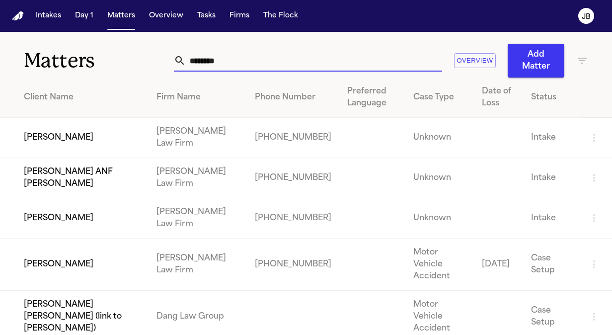
drag, startPoint x: 165, startPoint y: 58, endPoint x: 53, endPoint y: 60, distance: 111.8
click at [53, 60] on div "Matters ******** Overview Add Matter" at bounding box center [306, 55] width 612 height 46
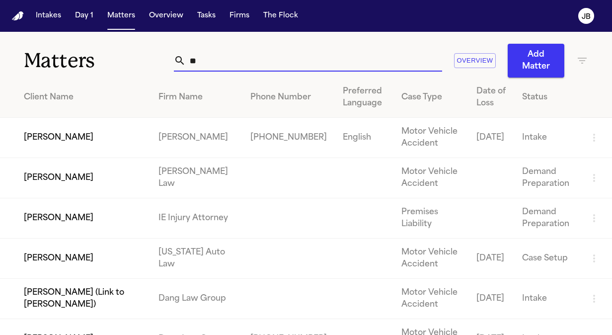
type input "*"
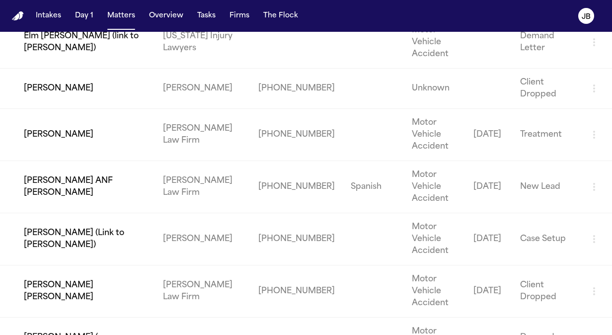
scroll to position [1002, 0]
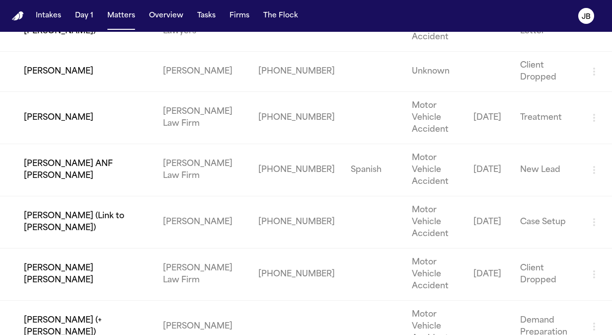
type input "****"
click at [87, 91] on td "[PERSON_NAME]" at bounding box center [77, 117] width 155 height 52
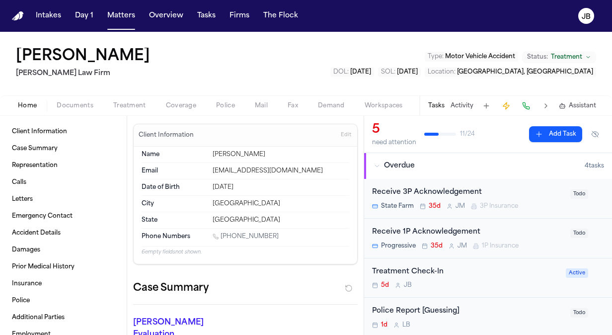
click at [466, 109] on div "Tasks Activity Assistant" at bounding box center [511, 105] width 185 height 19
click at [466, 105] on button "Activity" at bounding box center [461, 106] width 23 height 8
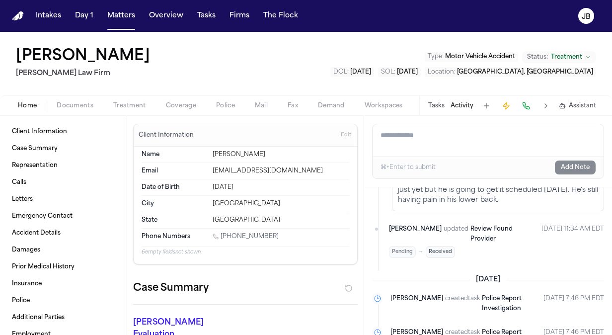
scroll to position [503, 0]
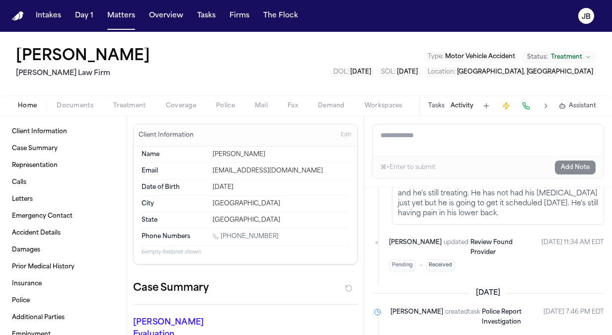
click at [79, 105] on span "Documents" at bounding box center [75, 106] width 37 height 8
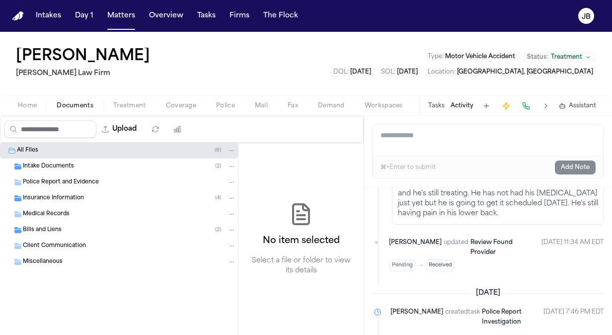
click at [74, 199] on span "Insurance Information" at bounding box center [53, 198] width 61 height 8
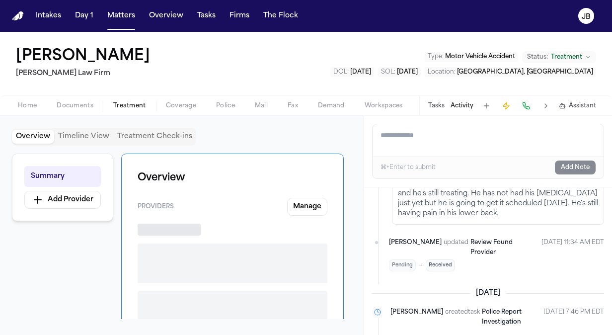
click at [131, 101] on button "Treatment" at bounding box center [129, 106] width 53 height 12
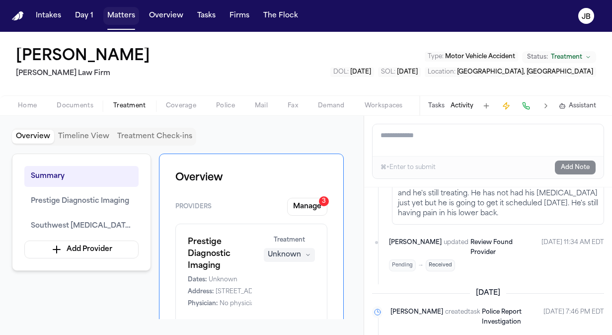
click at [115, 11] on button "Matters" at bounding box center [121, 16] width 36 height 18
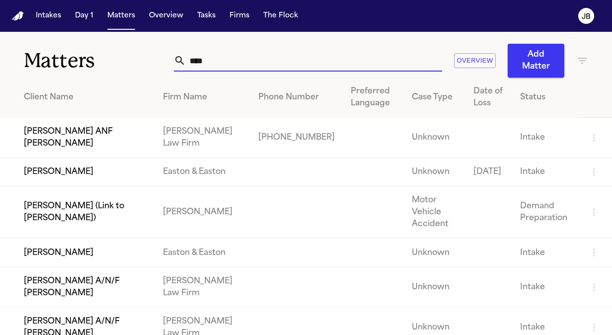
drag, startPoint x: 214, startPoint y: 62, endPoint x: 102, endPoint y: 26, distance: 116.9
click at [102, 26] on div "Intakes Day 1 Matters Overview Tasks Firms The [PERSON_NAME] Matters **** Overv…" at bounding box center [306, 167] width 612 height 335
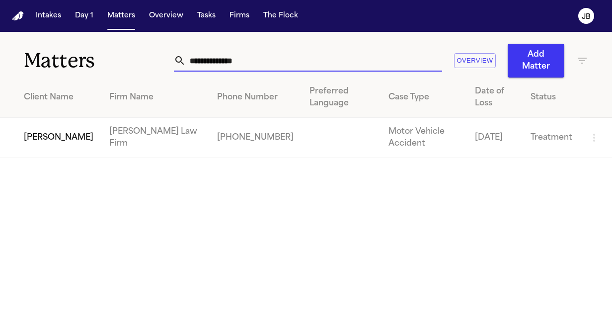
type input "**********"
click at [37, 152] on td "[PERSON_NAME]" at bounding box center [50, 138] width 101 height 40
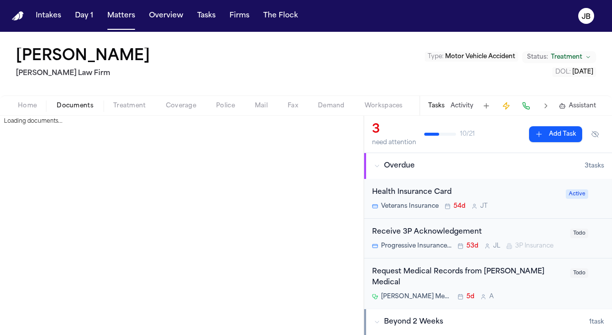
click at [83, 103] on span "Documents" at bounding box center [75, 106] width 37 height 8
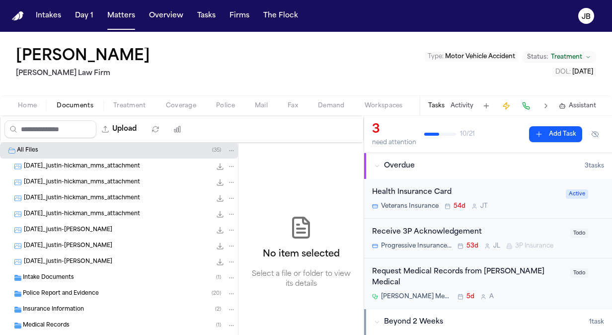
click at [78, 305] on div "Insurance Information ( 2 )" at bounding box center [129, 309] width 213 height 9
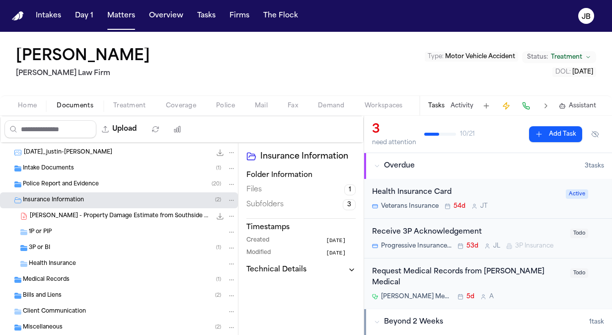
scroll to position [110, 0]
click at [458, 101] on div "Tasks Activity Assistant" at bounding box center [511, 105] width 185 height 19
click at [463, 105] on button "Activity" at bounding box center [461, 106] width 23 height 8
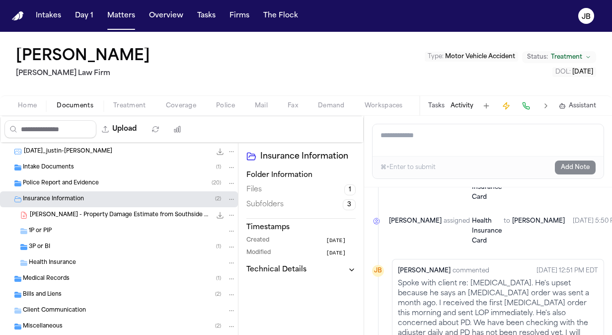
scroll to position [402, 0]
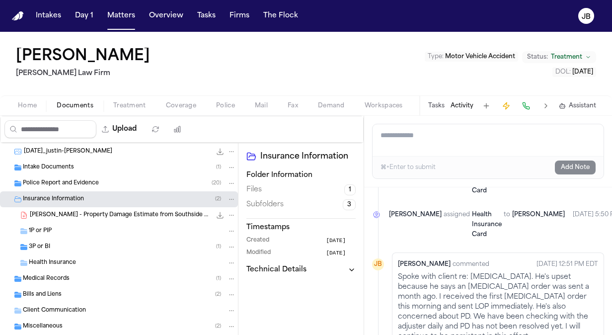
click at [117, 110] on button "Treatment" at bounding box center [129, 106] width 53 height 12
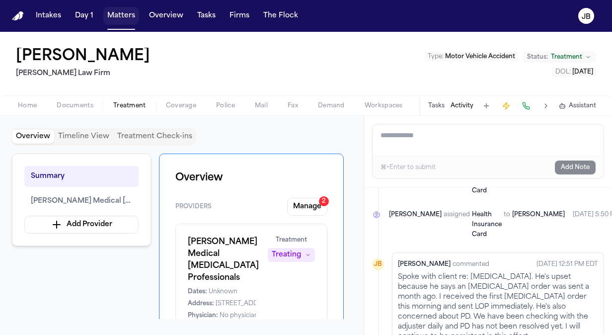
click at [115, 13] on button "Matters" at bounding box center [121, 16] width 36 height 18
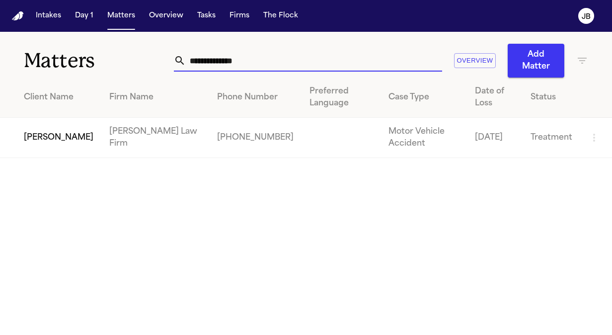
drag, startPoint x: 238, startPoint y: 60, endPoint x: 102, endPoint y: 56, distance: 136.2
click at [102, 56] on div "**********" at bounding box center [306, 55] width 612 height 46
type input "*"
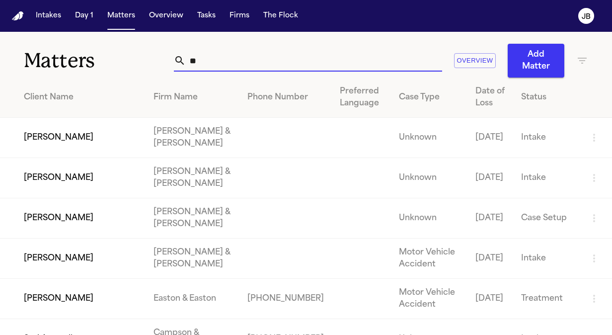
type input "*"
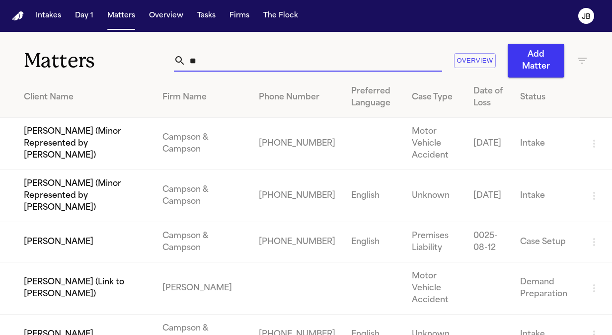
type input "*"
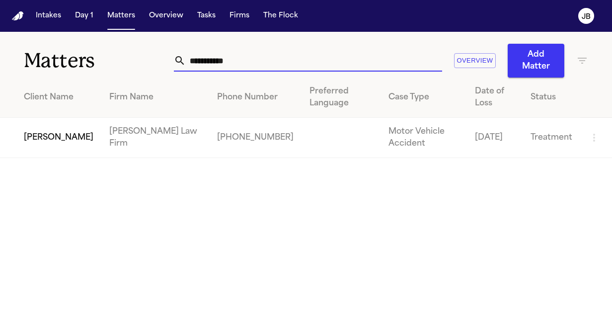
type input "**********"
click at [58, 141] on td "[PERSON_NAME]" at bounding box center [50, 138] width 101 height 40
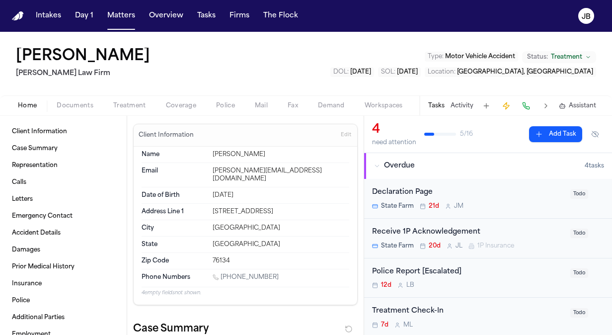
click at [66, 102] on span "Documents" at bounding box center [75, 106] width 37 height 8
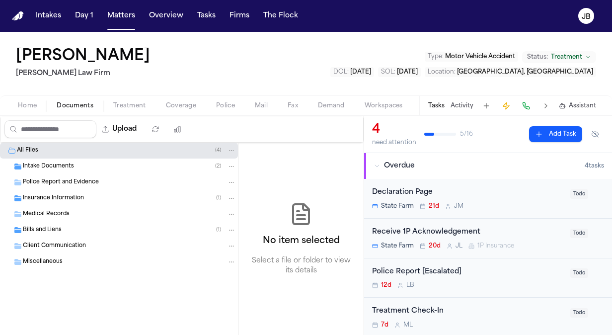
click at [48, 197] on span "Insurance Information" at bounding box center [53, 198] width 61 height 8
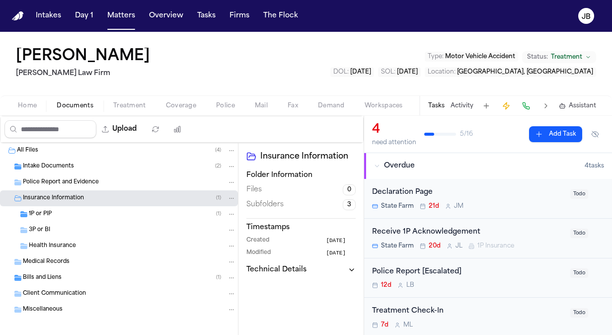
click at [134, 103] on span "Treatment" at bounding box center [129, 106] width 33 height 8
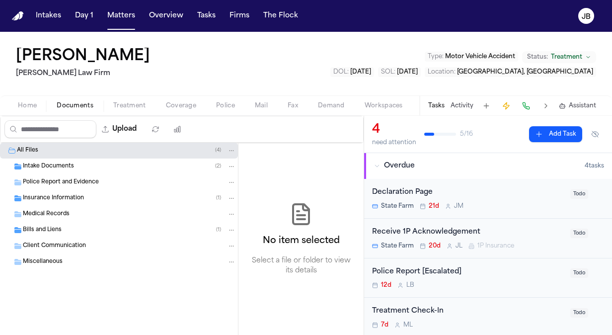
click at [60, 102] on span "Documents" at bounding box center [75, 106] width 37 height 8
click at [467, 102] on button "Activity" at bounding box center [461, 106] width 23 height 8
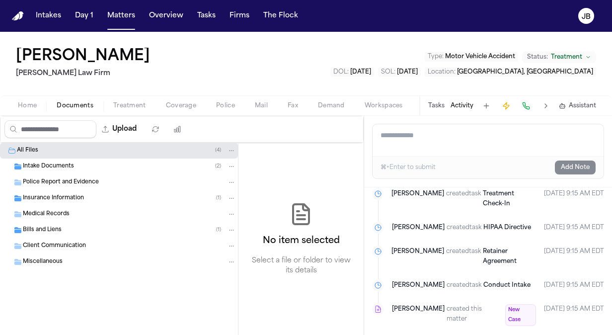
scroll to position [1002, 0]
click at [119, 20] on button "Matters" at bounding box center [121, 16] width 36 height 18
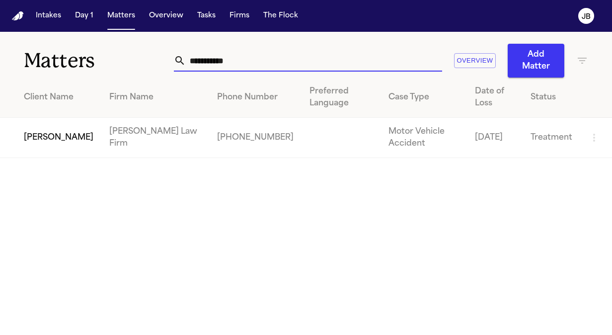
drag, startPoint x: 237, startPoint y: 62, endPoint x: 112, endPoint y: 47, distance: 126.0
click at [112, 47] on div "**********" at bounding box center [306, 55] width 612 height 46
type input "**********"
click at [52, 123] on td "[PERSON_NAME]" at bounding box center [50, 138] width 101 height 40
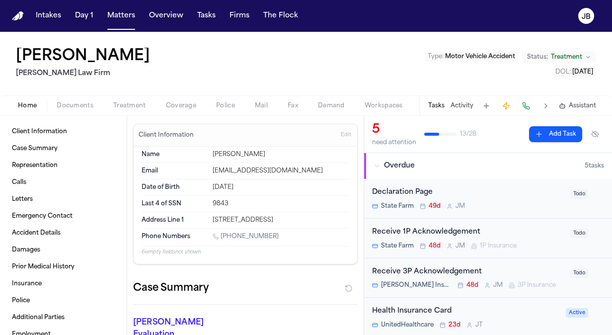
click at [464, 105] on button "Activity" at bounding box center [461, 106] width 23 height 8
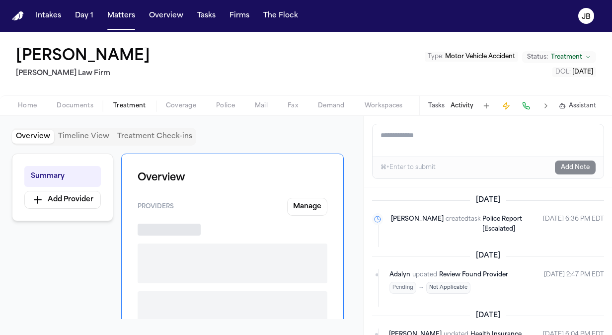
click at [119, 103] on span "Treatment" at bounding box center [129, 106] width 33 height 8
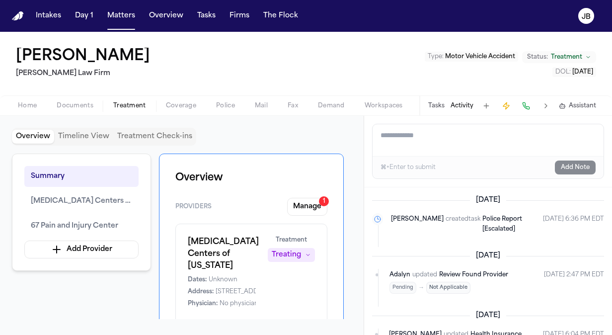
click at [81, 104] on span "Documents" at bounding box center [75, 106] width 37 height 8
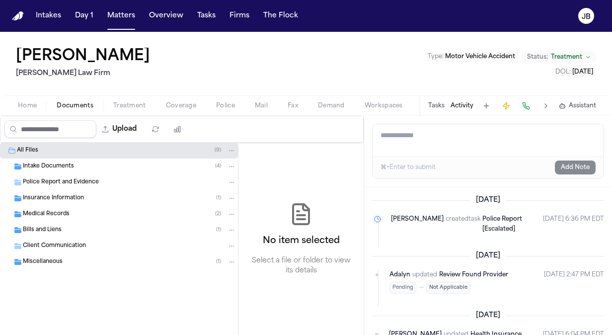
click at [50, 196] on span "Insurance Information" at bounding box center [53, 198] width 61 height 8
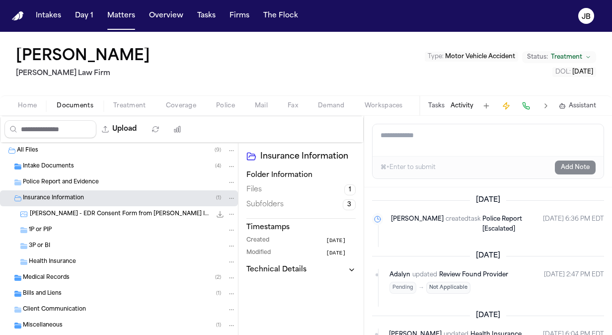
click at [100, 213] on span "[PERSON_NAME] - EDR Consent Form from [PERSON_NAME] Insurance - [DATE]" at bounding box center [120, 214] width 181 height 8
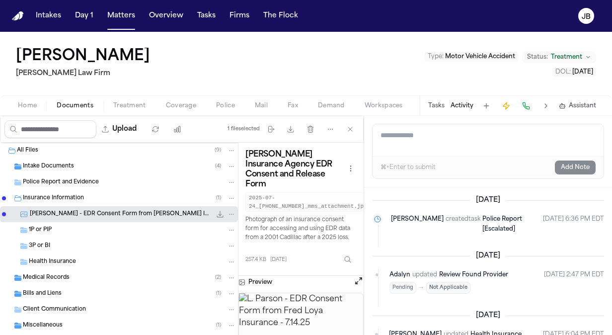
click at [137, 96] on div "Home Documents Treatment Coverage Police Mail Fax Demand Workspaces Artifacts T…" at bounding box center [306, 105] width 612 height 20
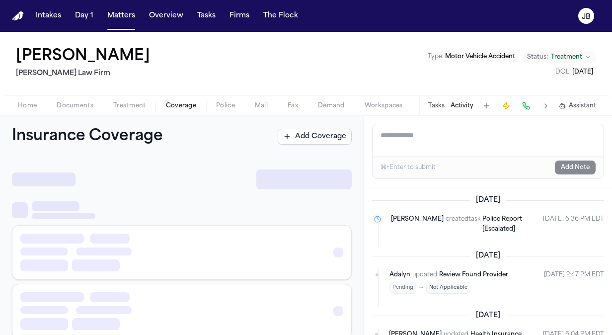
click at [190, 108] on span "Coverage" at bounding box center [181, 106] width 30 height 8
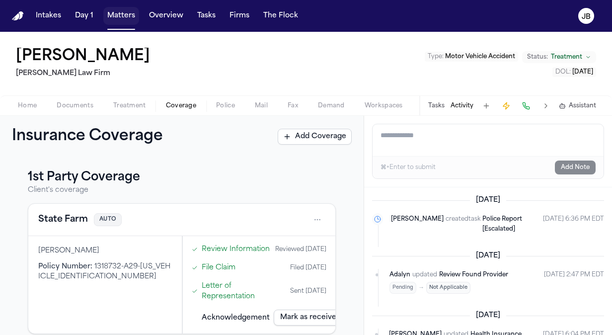
click at [122, 21] on button "Matters" at bounding box center [121, 16] width 36 height 18
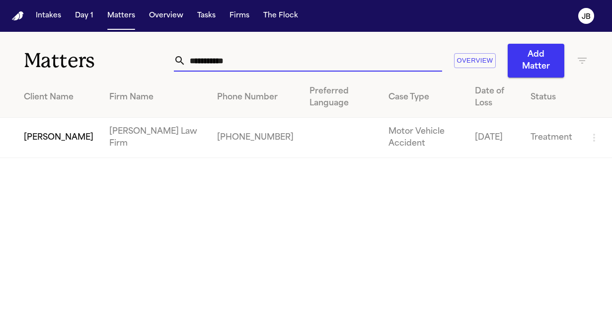
drag, startPoint x: 268, startPoint y: 61, endPoint x: 15, endPoint y: 48, distance: 253.1
click at [15, 48] on div "**********" at bounding box center [306, 55] width 612 height 46
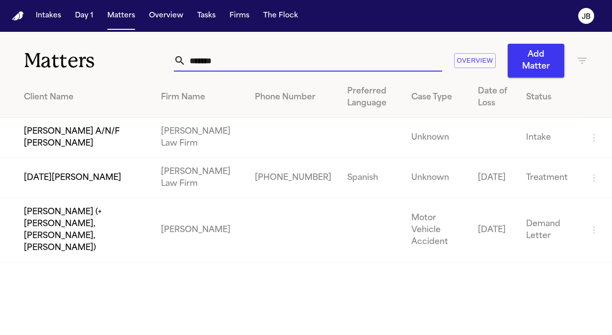
type input "*******"
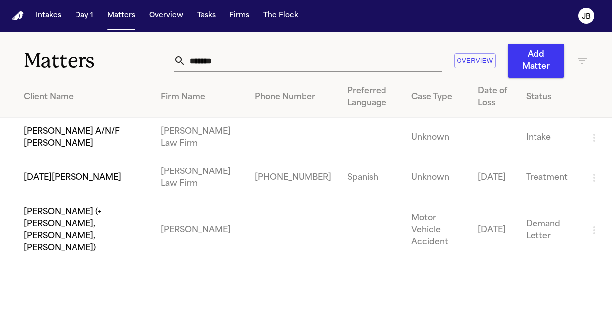
click at [124, 184] on td "[DATE][PERSON_NAME]" at bounding box center [76, 178] width 153 height 40
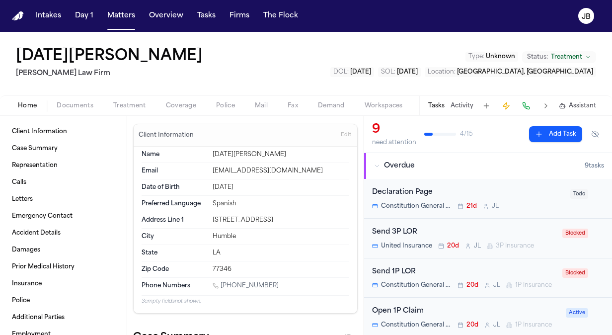
click at [465, 102] on button "Activity" at bounding box center [461, 106] width 23 height 8
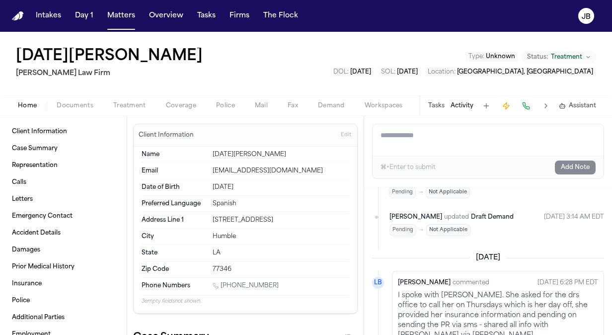
scroll to position [662, 0]
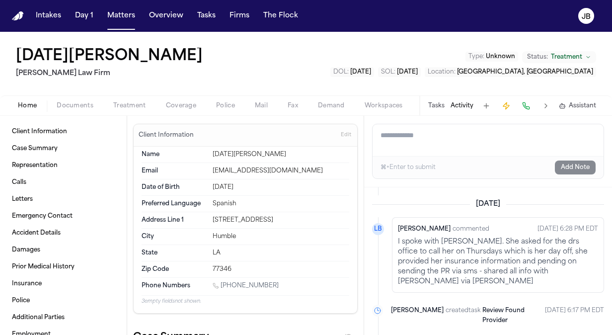
click at [85, 102] on span "Documents" at bounding box center [75, 106] width 37 height 8
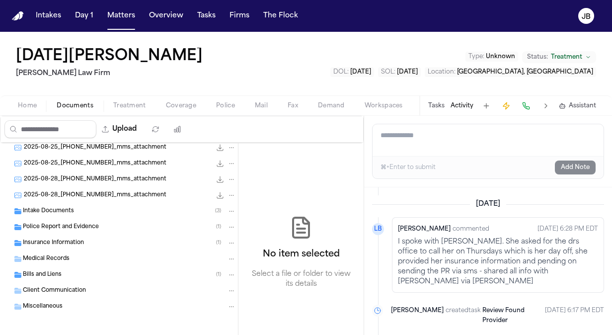
scroll to position [100, 0]
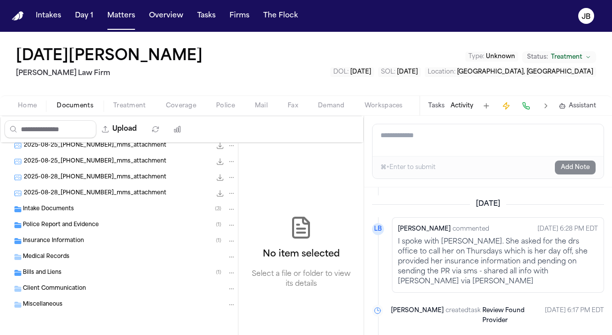
click at [17, 233] on div "Insurance Information ( 1 )" at bounding box center [119, 241] width 238 height 16
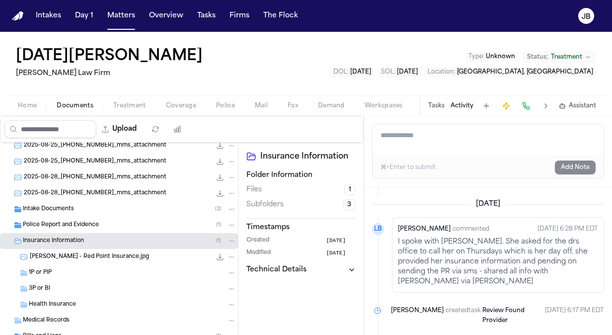
click at [51, 272] on span "1P or PIP" at bounding box center [40, 273] width 23 height 8
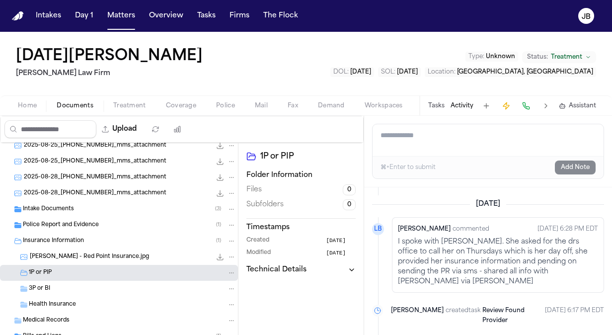
click at [50, 286] on div "3P or BI" at bounding box center [132, 288] width 207 height 9
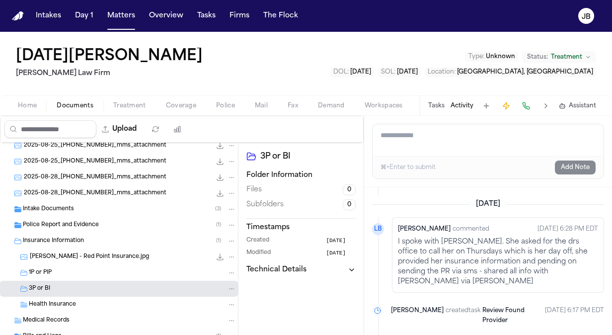
click at [98, 255] on span "[PERSON_NAME] - Red Point Insurance.jpg" at bounding box center [89, 257] width 119 height 8
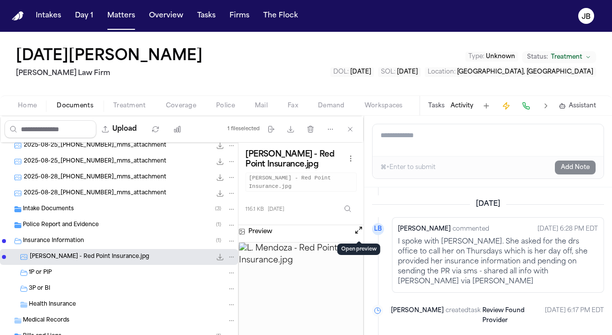
click at [361, 229] on button "Open preview" at bounding box center [359, 230] width 10 height 10
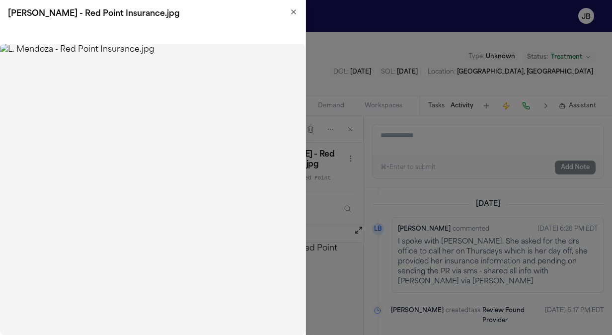
click at [293, 12] on icon "button" at bounding box center [294, 12] width 4 height 4
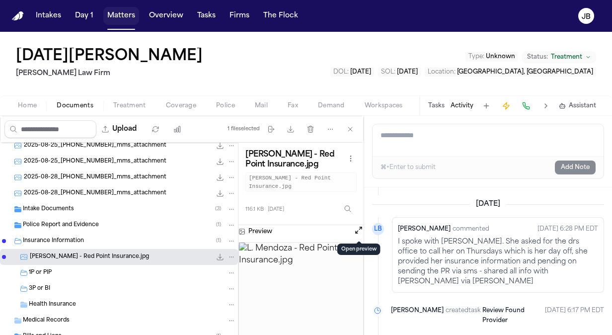
click at [127, 19] on button "Matters" at bounding box center [121, 16] width 36 height 18
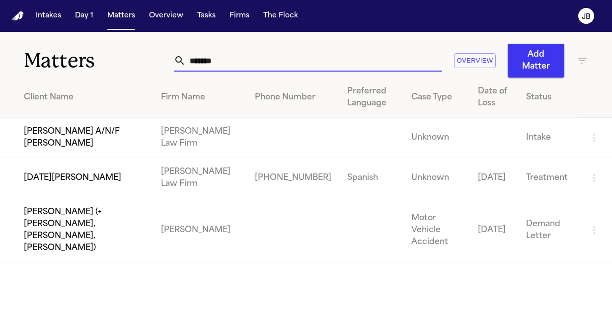
drag, startPoint x: 220, startPoint y: 60, endPoint x: 106, endPoint y: 47, distance: 114.5
click at [106, 47] on div "Matters ******* Overview Add Matter" at bounding box center [306, 55] width 612 height 46
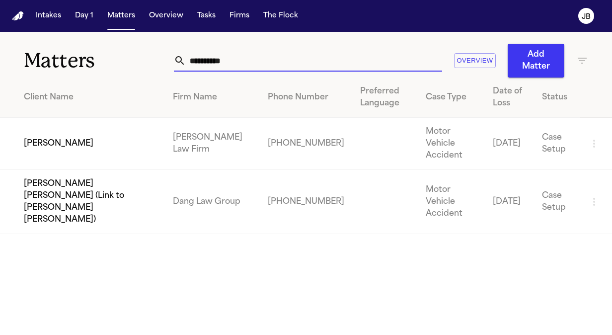
type input "**********"
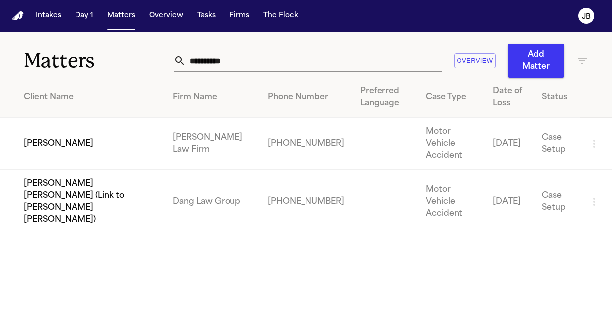
click at [105, 129] on td "[PERSON_NAME]" at bounding box center [82, 144] width 165 height 52
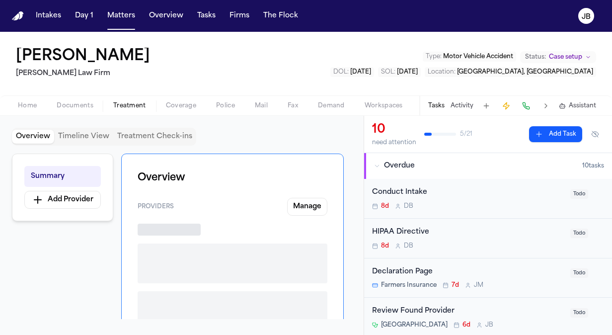
click at [132, 105] on span "Treatment" at bounding box center [129, 106] width 33 height 8
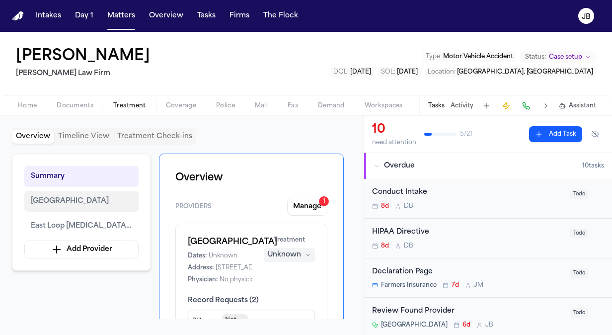
click at [97, 200] on span "[GEOGRAPHIC_DATA]" at bounding box center [70, 201] width 78 height 12
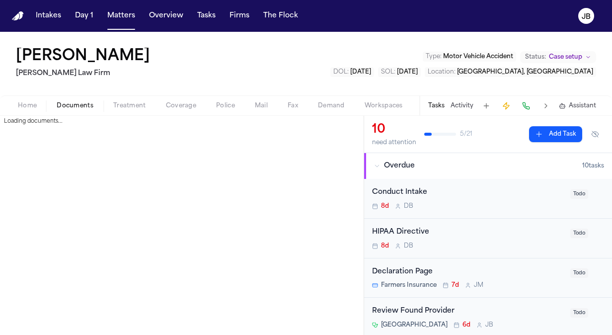
click at [87, 108] on span "Documents" at bounding box center [75, 106] width 37 height 8
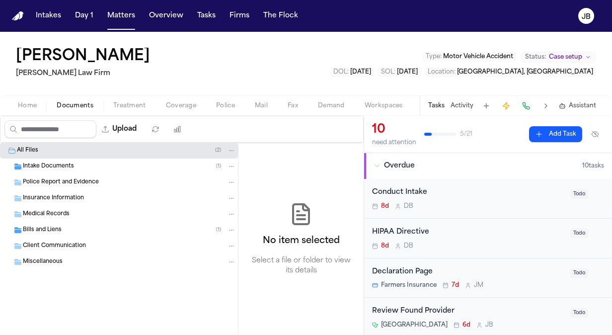
click at [72, 197] on span "Insurance Information" at bounding box center [53, 198] width 61 height 8
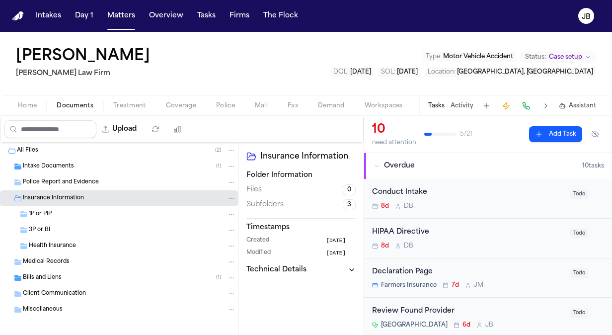
click at [71, 164] on span "Intake Documents" at bounding box center [48, 166] width 51 height 8
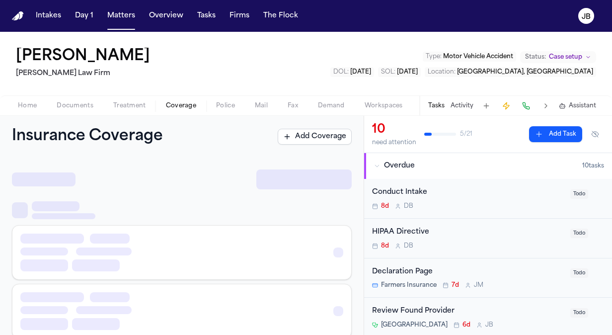
click at [194, 104] on span "Coverage" at bounding box center [181, 106] width 30 height 8
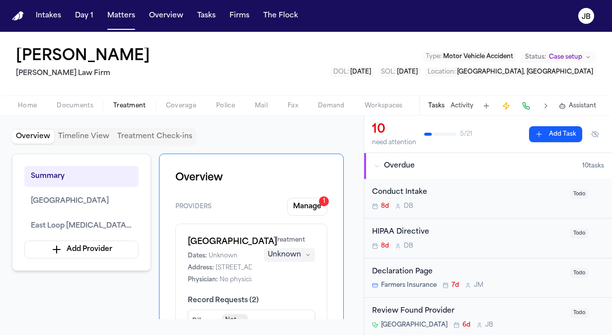
click at [131, 102] on span "Treatment" at bounding box center [129, 106] width 33 height 8
click at [114, 11] on button "Matters" at bounding box center [121, 16] width 36 height 18
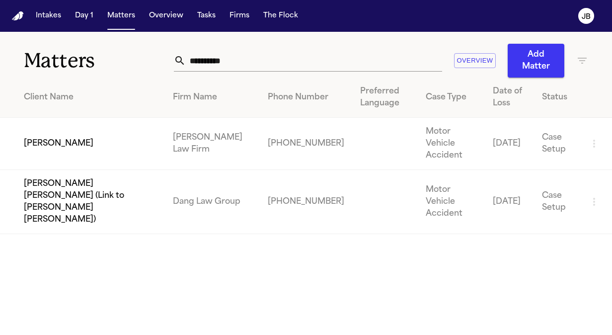
drag, startPoint x: 251, startPoint y: 47, endPoint x: 238, endPoint y: 44, distance: 13.3
click at [238, 44] on div "**********" at bounding box center [381, 61] width 414 height 34
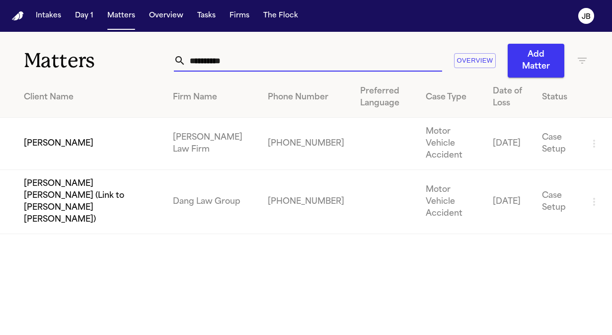
drag, startPoint x: 241, startPoint y: 59, endPoint x: 5, endPoint y: 52, distance: 236.5
click at [5, 52] on div "**********" at bounding box center [306, 55] width 612 height 46
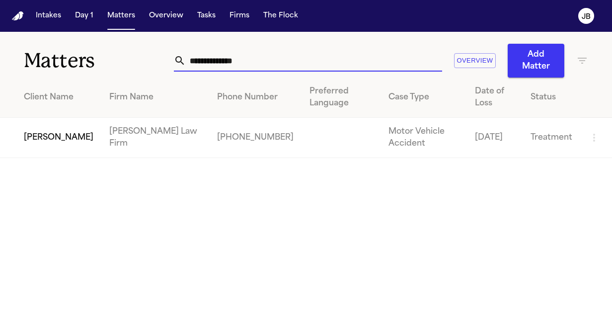
type input "**********"
click at [55, 136] on td "[PERSON_NAME]" at bounding box center [50, 138] width 101 height 40
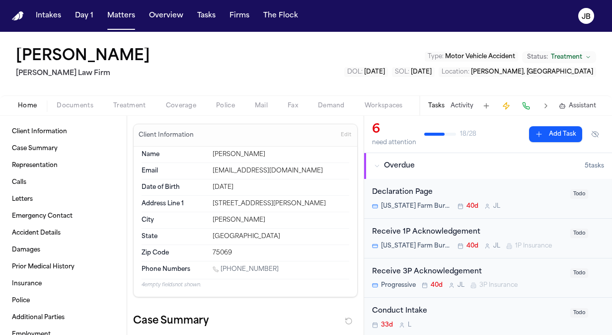
click at [452, 109] on div "Tasks Activity Assistant" at bounding box center [511, 105] width 185 height 19
click at [468, 104] on button "Activity" at bounding box center [461, 106] width 23 height 8
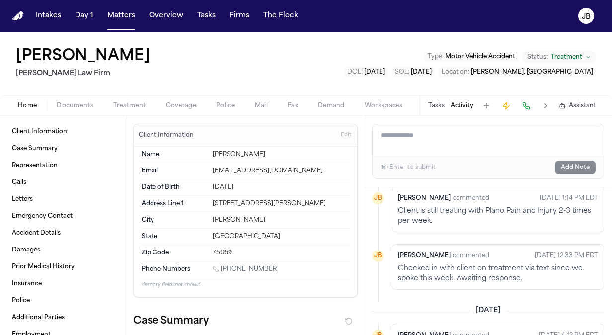
scroll to position [298, 0]
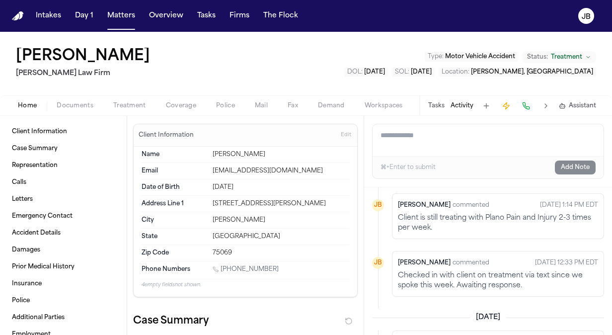
click at [87, 105] on span "Documents" at bounding box center [75, 106] width 37 height 8
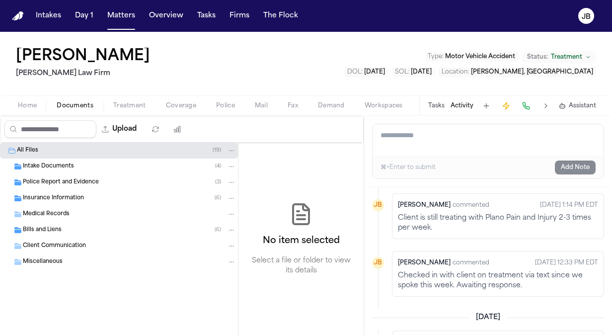
click at [83, 202] on div "Insurance Information ( 6 )" at bounding box center [119, 198] width 238 height 16
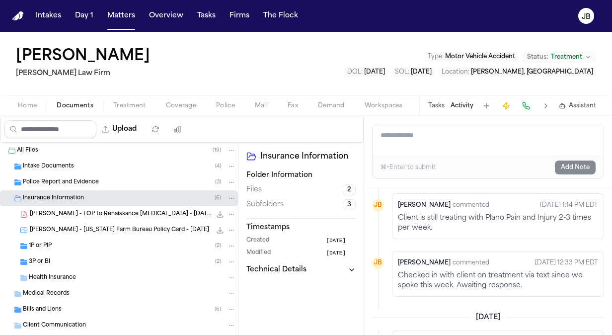
click at [133, 103] on span "Treatment" at bounding box center [129, 106] width 33 height 8
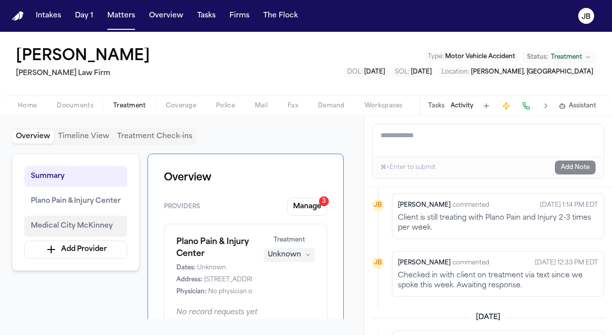
click at [99, 228] on span "Medical City McKinney" at bounding box center [72, 226] width 82 height 12
click at [78, 97] on div "Home Documents Treatment Coverage Police Mail Fax Demand Workspaces Artifacts T…" at bounding box center [306, 105] width 612 height 20
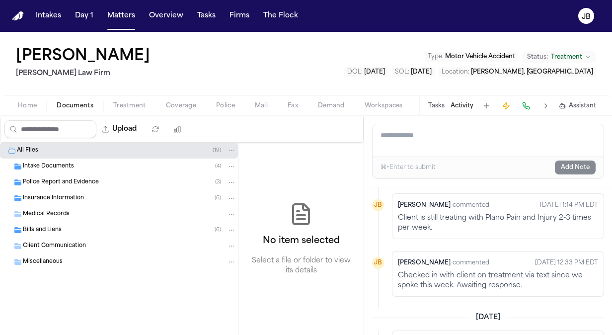
click at [79, 103] on span "Documents" at bounding box center [75, 106] width 37 height 8
click at [122, 22] on button "Matters" at bounding box center [121, 16] width 36 height 18
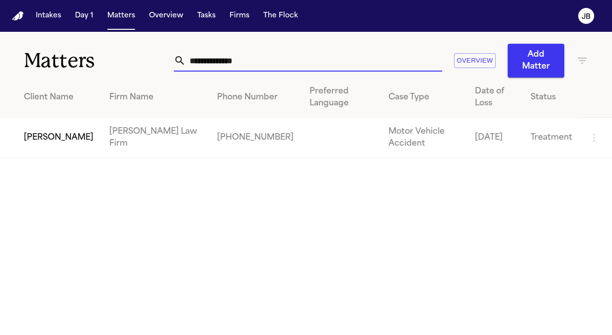
drag, startPoint x: 200, startPoint y: 54, endPoint x: 71, endPoint y: 61, distance: 129.3
click at [71, 61] on div "**********" at bounding box center [306, 55] width 612 height 46
type input "**********"
click at [37, 132] on td "[PERSON_NAME]" at bounding box center [50, 138] width 101 height 40
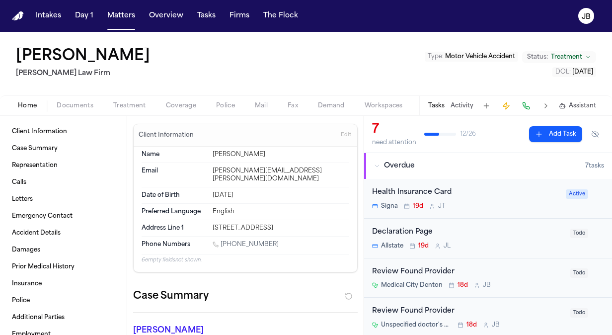
click at [73, 103] on span "Documents" at bounding box center [75, 106] width 37 height 8
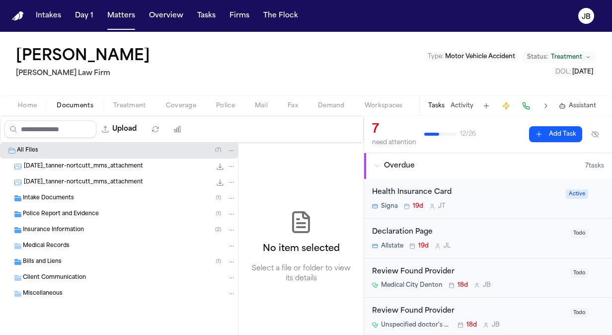
click at [51, 232] on span "Insurance Information" at bounding box center [53, 230] width 61 height 8
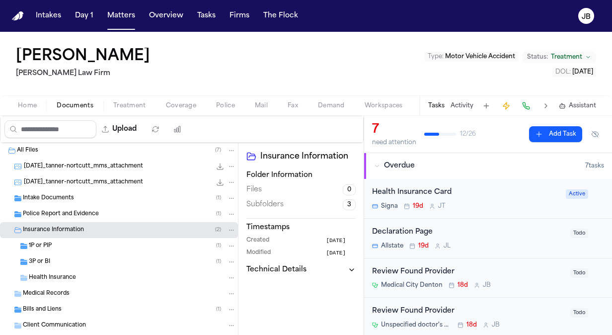
click at [67, 208] on div "Police Report and Evidence ( 1 )" at bounding box center [119, 214] width 238 height 16
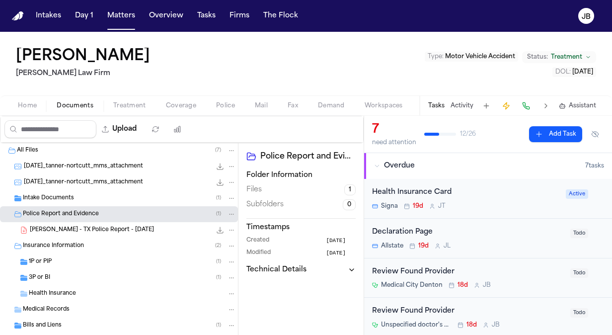
click at [136, 97] on div "Home Documents Treatment Coverage Police Mail Fax Demand Workspaces Artifacts T…" at bounding box center [306, 105] width 612 height 20
click at [132, 109] on span "Treatment" at bounding box center [129, 106] width 33 height 8
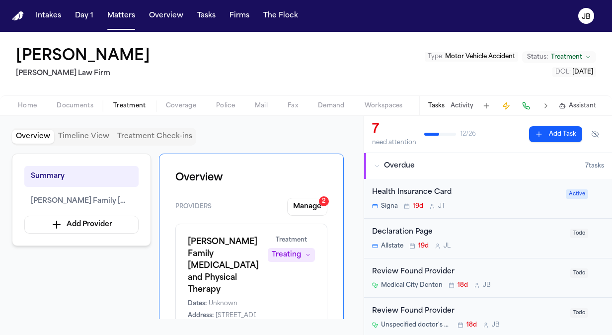
click at [458, 110] on div "Tasks Activity Assistant" at bounding box center [511, 105] width 185 height 19
click at [463, 105] on button "Activity" at bounding box center [461, 106] width 23 height 8
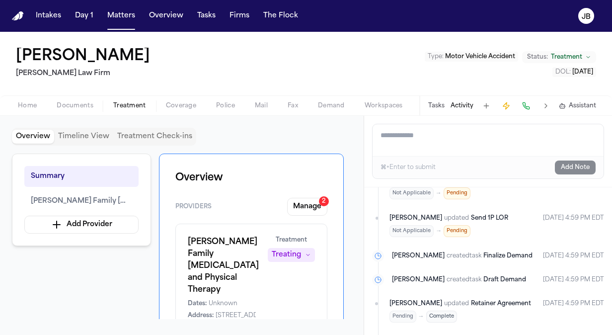
scroll to position [1650, 0]
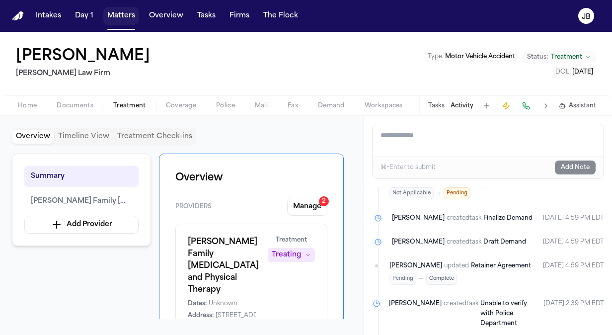
click at [123, 17] on button "Matters" at bounding box center [121, 16] width 36 height 18
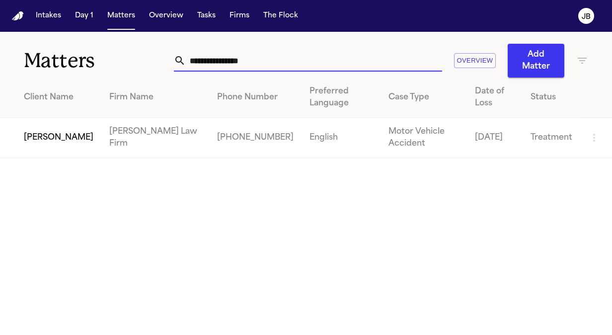
drag, startPoint x: 263, startPoint y: 66, endPoint x: 119, endPoint y: 54, distance: 145.0
click at [119, 54] on div "**********" at bounding box center [306, 55] width 612 height 46
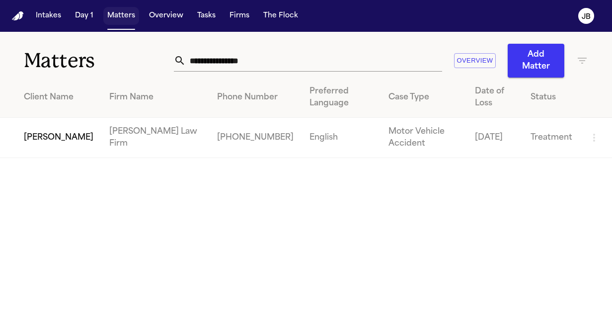
click at [131, 16] on button "Matters" at bounding box center [121, 16] width 36 height 18
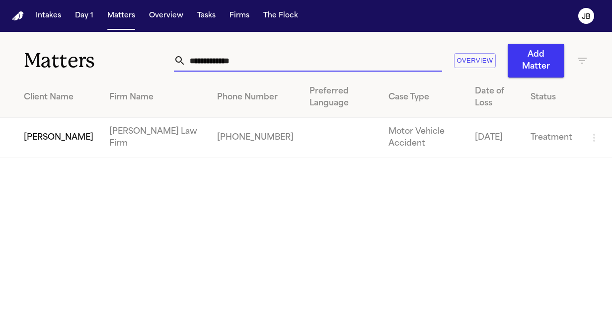
type input "**********"
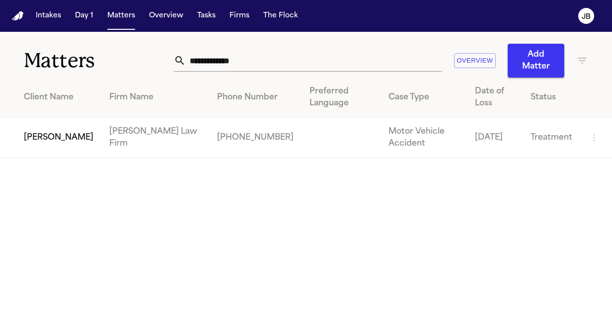
click at [40, 124] on td "[PERSON_NAME]" at bounding box center [50, 138] width 101 height 40
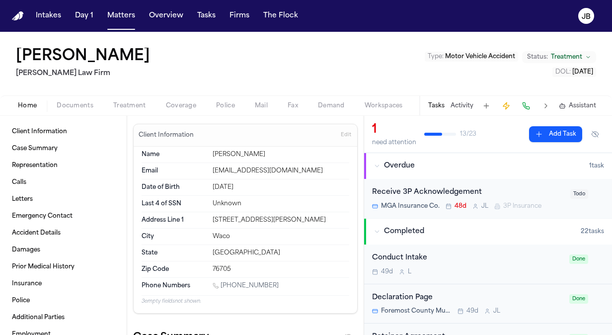
drag, startPoint x: 276, startPoint y: 285, endPoint x: 221, endPoint y: 285, distance: 54.1
click at [221, 285] on div "[PHONE_NUMBER]" at bounding box center [281, 286] width 137 height 9
copy link "[PHONE_NUMBER]"
click at [460, 99] on div "Tasks Activity Assistant" at bounding box center [511, 105] width 185 height 19
click at [463, 105] on button "Activity" at bounding box center [461, 106] width 23 height 8
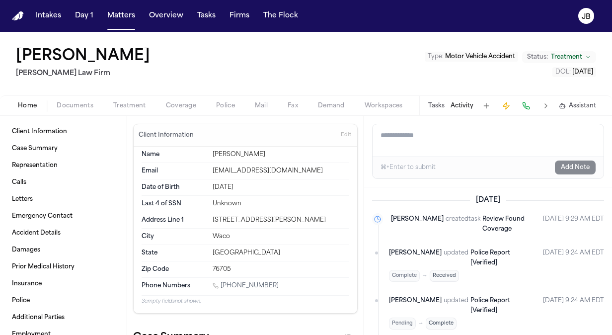
click at [421, 143] on textarea "Add a note to this matter" at bounding box center [487, 140] width 231 height 32
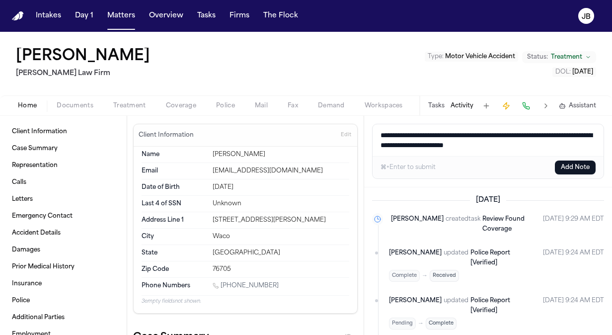
click at [146, 109] on button "Treatment" at bounding box center [129, 106] width 53 height 12
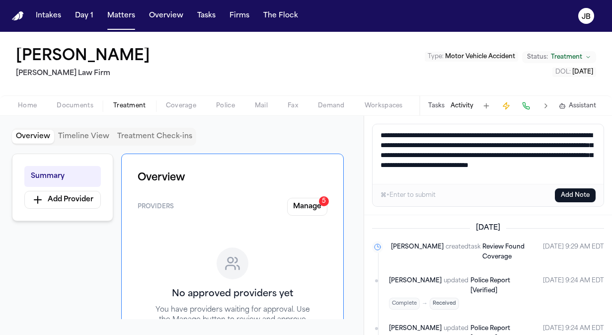
drag, startPoint x: 551, startPoint y: 173, endPoint x: 378, endPoint y: 129, distance: 178.7
click at [378, 129] on textarea "**********" at bounding box center [487, 154] width 231 height 60
click at [560, 171] on textarea "**********" at bounding box center [487, 154] width 231 height 60
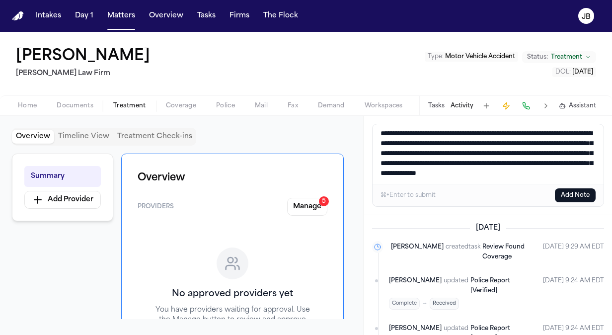
scroll to position [12, 0]
drag, startPoint x: 549, startPoint y: 160, endPoint x: 603, endPoint y: 156, distance: 53.8
click at [603, 156] on textarea "**********" at bounding box center [487, 154] width 231 height 60
click at [536, 174] on textarea "**********" at bounding box center [487, 154] width 231 height 60
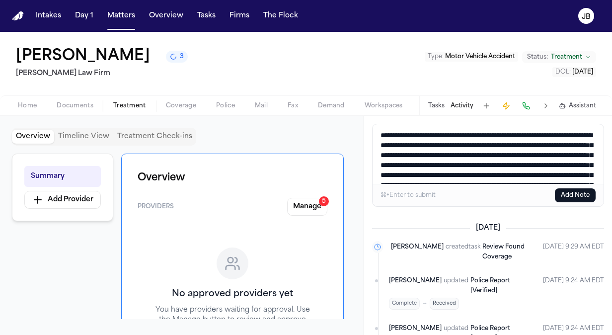
drag, startPoint x: 441, startPoint y: 180, endPoint x: 316, endPoint y: 74, distance: 164.2
click at [316, 74] on div "[PERSON_NAME] 3 [PERSON_NAME] Law Firm Type : Motor Vehicle Accident Status: Tr…" at bounding box center [306, 183] width 612 height 303
type textarea "**********"
click at [574, 199] on button "Add Note" at bounding box center [575, 195] width 41 height 14
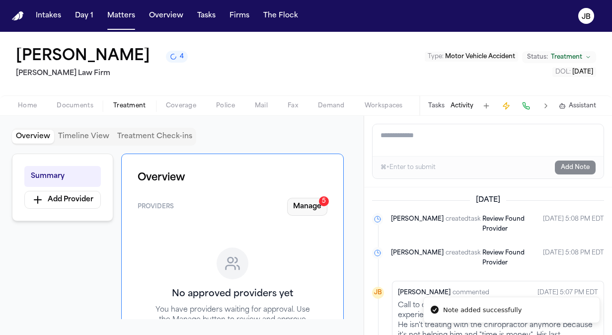
click at [306, 203] on button "Manage 5" at bounding box center [307, 207] width 40 height 18
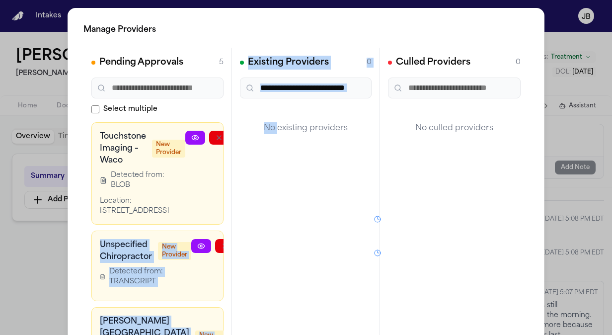
drag, startPoint x: 201, startPoint y: 151, endPoint x: 276, endPoint y: 163, distance: 75.9
click at [276, 163] on div "Pending Approvals 5 Select multiple Touchstone Imaging – Waco New Provider Dete…" at bounding box center [305, 197] width 445 height 298
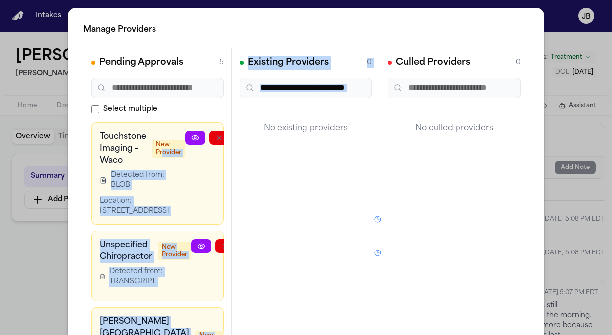
scroll to position [0, 67]
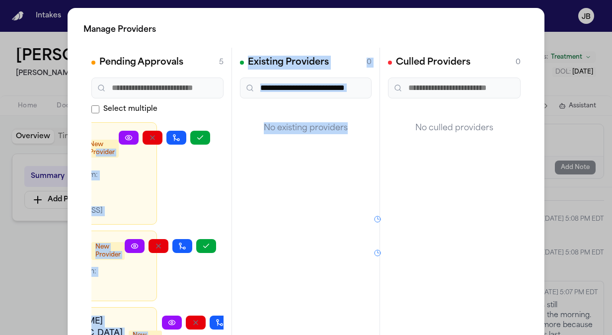
drag, startPoint x: 160, startPoint y: 153, endPoint x: 348, endPoint y: 208, distance: 195.0
click at [348, 208] on div "Pending Approvals 5 Select multiple Touchstone Imaging – Waco New Provider Dete…" at bounding box center [305, 197] width 445 height 298
click at [196, 138] on icon "button" at bounding box center [200, 138] width 8 height 8
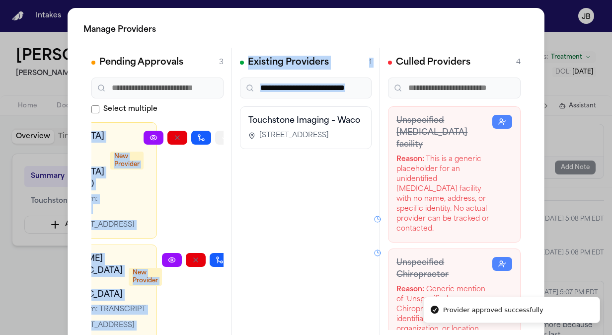
scroll to position [0, 66]
click at [223, 137] on icon "button" at bounding box center [225, 137] width 5 height 3
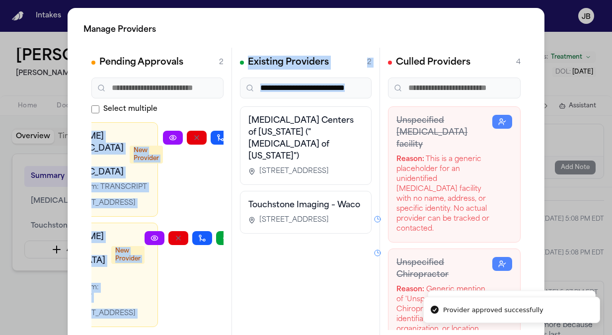
click at [240, 137] on icon "button" at bounding box center [244, 138] width 8 height 8
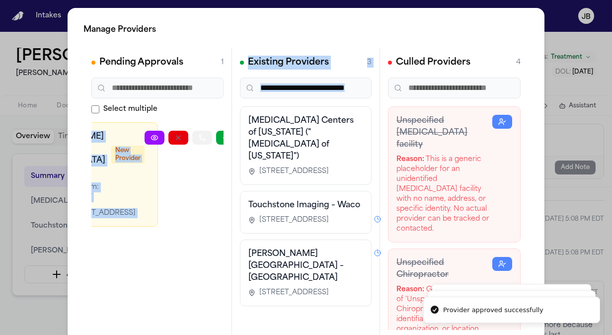
scroll to position [0, 58]
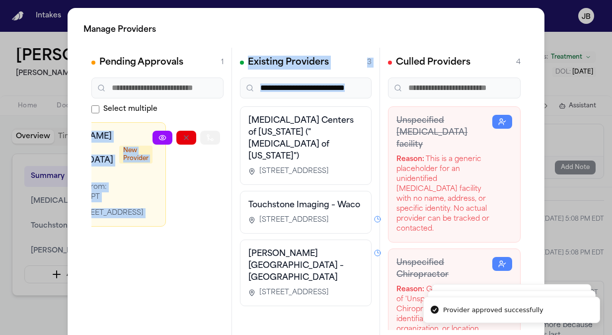
click at [206, 137] on icon "button" at bounding box center [210, 138] width 8 height 8
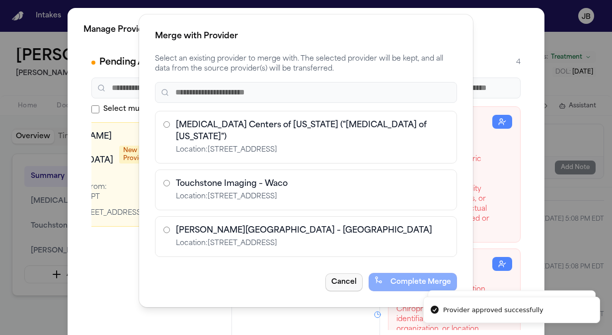
click at [353, 273] on button "Cancel" at bounding box center [343, 282] width 37 height 18
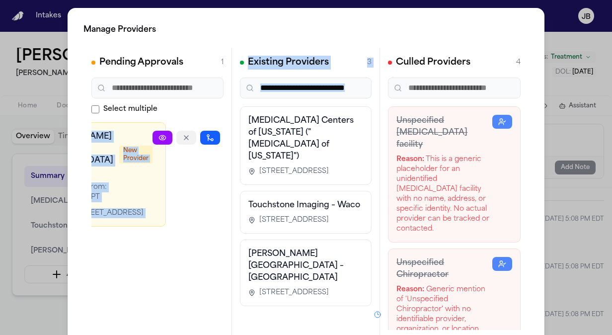
click at [182, 135] on icon "button" at bounding box center [186, 138] width 8 height 8
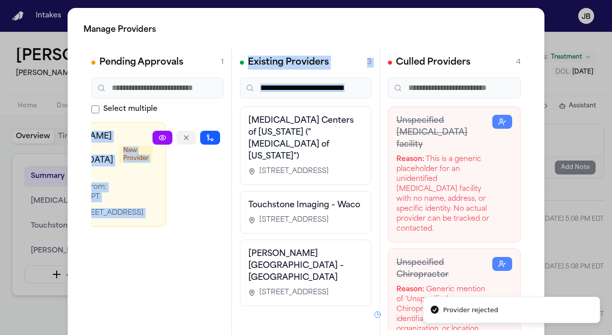
scroll to position [0, 0]
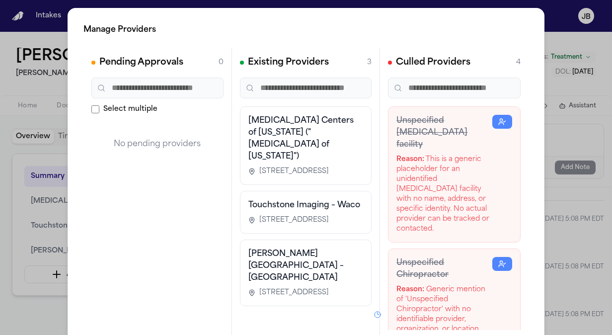
click at [316, 200] on div "Touchstone Imaging – Waco [STREET_ADDRESS]" at bounding box center [305, 212] width 115 height 26
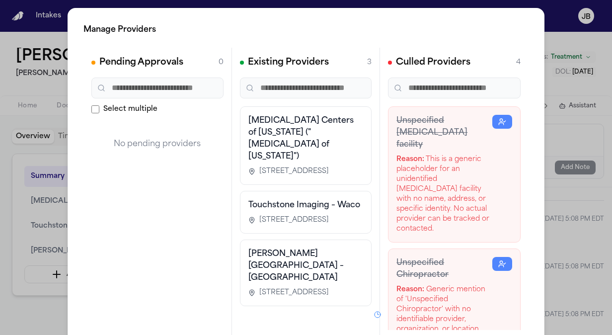
click at [7, 190] on div "Manage Providers Pending Approvals 0 Select multiple No pending providers Exist…" at bounding box center [306, 201] width 612 height 403
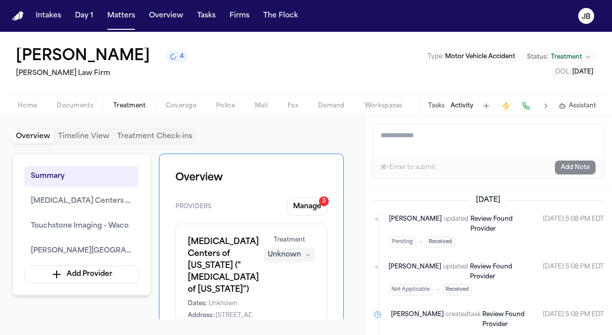
click at [29, 109] on span "Home" at bounding box center [27, 106] width 19 height 8
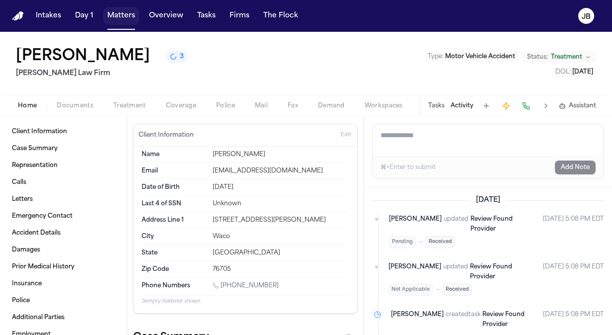
click at [129, 24] on button "Matters" at bounding box center [121, 16] width 36 height 18
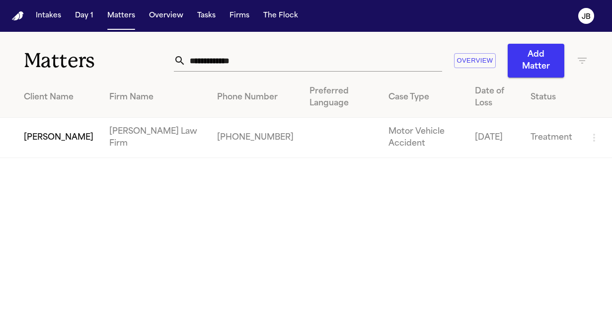
click at [68, 133] on td "[PERSON_NAME]" at bounding box center [50, 138] width 101 height 40
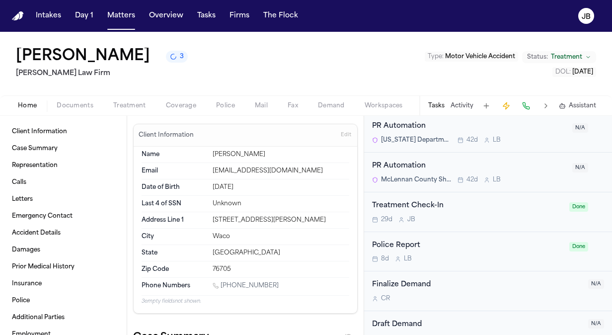
scroll to position [855, 0]
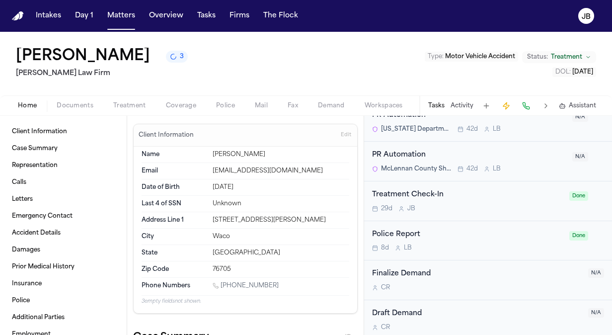
click at [483, 196] on div "Treatment Check-In" at bounding box center [467, 194] width 191 height 11
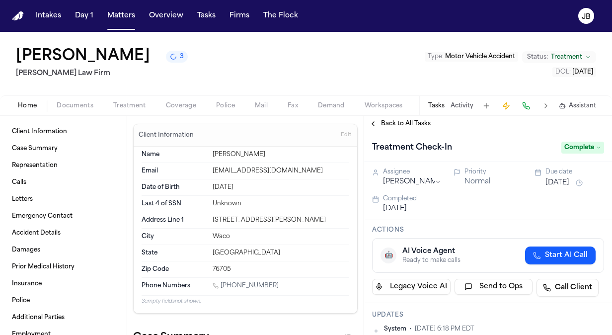
click at [577, 145] on span "Complete" at bounding box center [582, 148] width 43 height 12
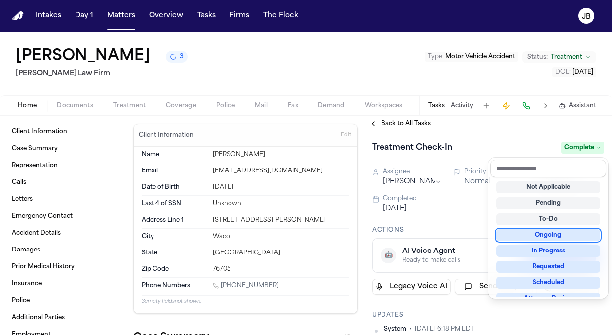
click at [536, 234] on div "Ongoing" at bounding box center [548, 235] width 104 height 12
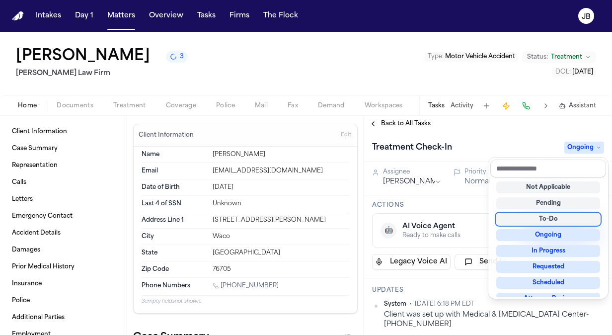
click at [529, 125] on div "Back to All Tasks Treatment Check-In Ongoing Assignee Jessica Barrett Priority …" at bounding box center [488, 225] width 248 height 219
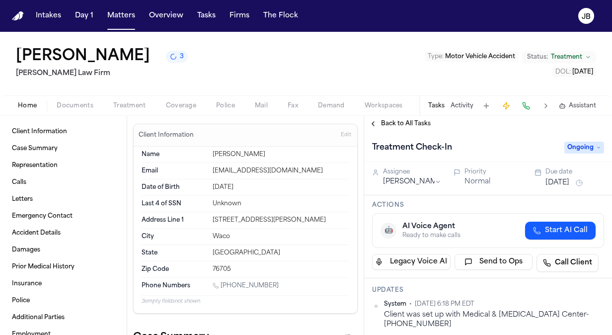
click at [560, 183] on button "Aug 5, 2025" at bounding box center [557, 183] width 24 height 10
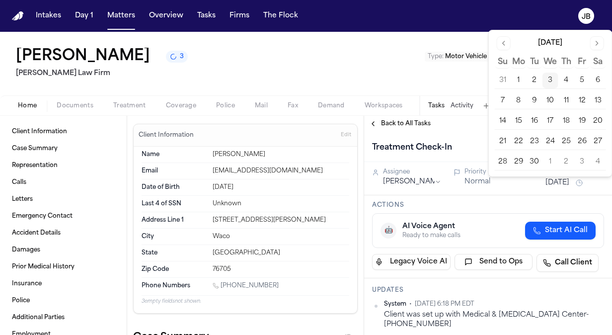
click at [550, 117] on button "17" at bounding box center [550, 121] width 16 height 16
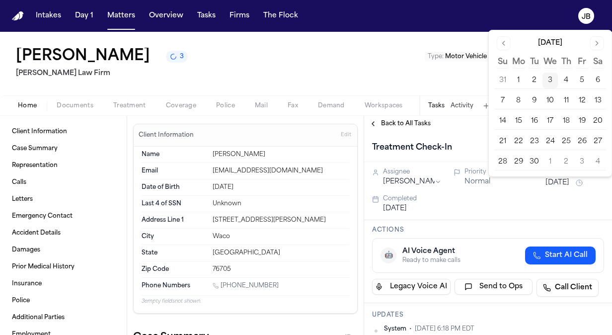
click at [321, 75] on div "John Richards 3 Ruy Mireles Law Firm Type : Motor Vehicle Accident Status: Trea…" at bounding box center [306, 64] width 612 height 64
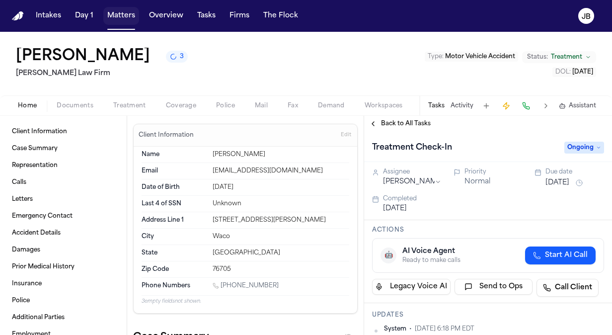
click at [120, 21] on button "Matters" at bounding box center [121, 16] width 36 height 18
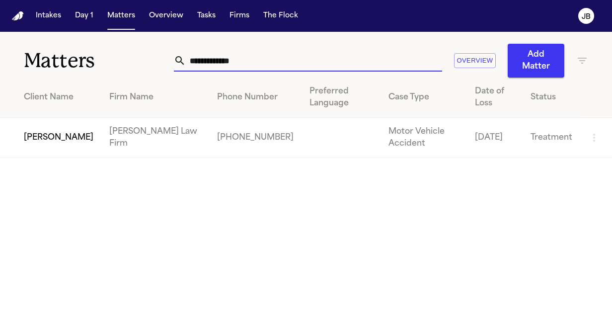
drag, startPoint x: 237, startPoint y: 57, endPoint x: 57, endPoint y: 65, distance: 180.9
click at [57, 65] on div "**********" at bounding box center [306, 55] width 612 height 46
type input "**********"
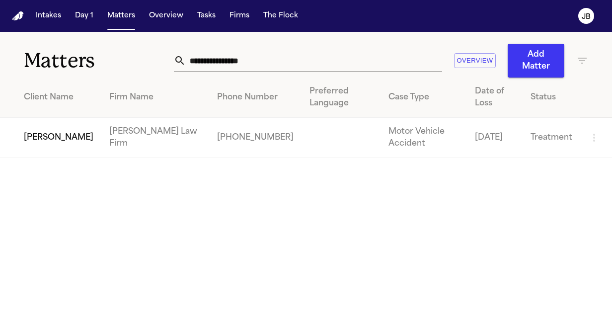
click at [50, 133] on td "[PERSON_NAME]" at bounding box center [50, 138] width 101 height 40
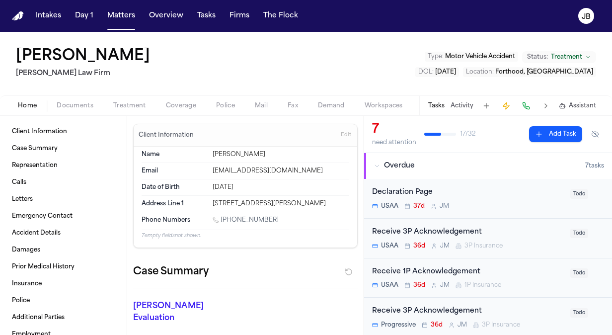
drag, startPoint x: 280, startPoint y: 220, endPoint x: 223, endPoint y: 221, distance: 57.1
click at [223, 221] on div "[PHONE_NUMBER]" at bounding box center [281, 220] width 137 height 9
copy link "607) 382-9846"
click at [455, 102] on button "Activity" at bounding box center [461, 106] width 23 height 8
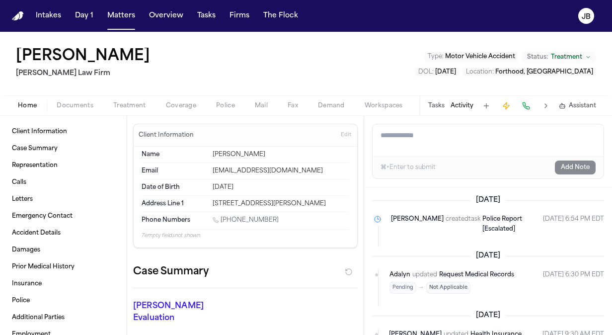
click at [410, 133] on textarea "Add a note to this matter" at bounding box center [487, 140] width 231 height 32
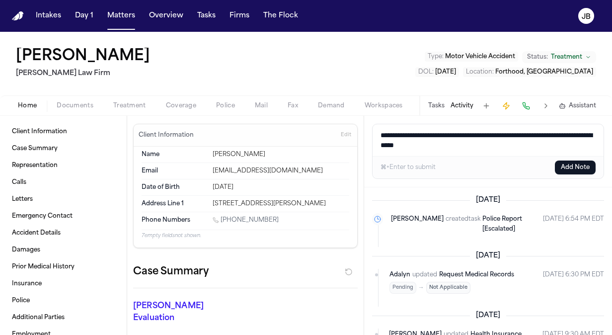
type textarea "**********"
drag, startPoint x: 504, startPoint y: 146, endPoint x: 249, endPoint y: 103, distance: 258.3
click at [249, 103] on div "Christopher Ruest Ruy Mireles Law Firm Type : Motor Vehicle Accident Status: Tr…" at bounding box center [306, 183] width 612 height 303
click at [572, 170] on button "Add Note" at bounding box center [575, 167] width 41 height 14
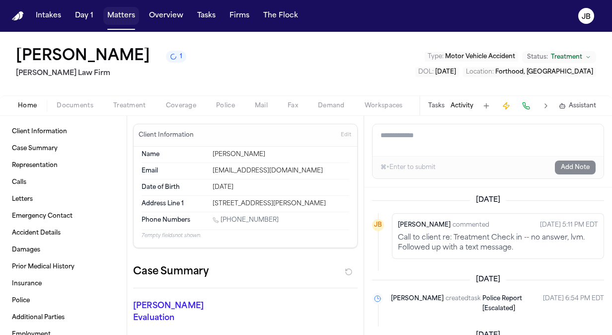
click at [140, 14] on div "Intakes Day 1 Matters Overview Tasks Firms The Flock" at bounding box center [167, 16] width 270 height 18
click at [121, 15] on button "Matters" at bounding box center [121, 16] width 36 height 18
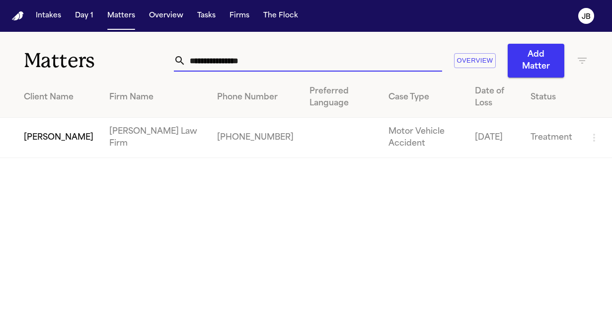
drag, startPoint x: 265, startPoint y: 55, endPoint x: 0, endPoint y: 71, distance: 265.7
click at [0, 71] on html "**********" at bounding box center [306, 167] width 612 height 335
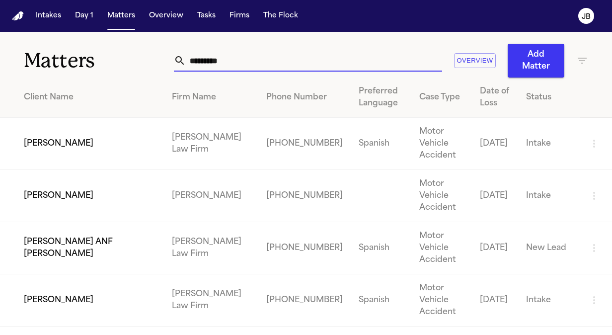
type input "*********"
click at [71, 147] on td "[PERSON_NAME]" at bounding box center [82, 144] width 164 height 52
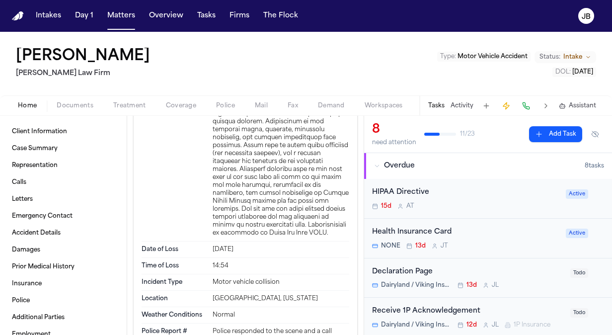
scroll to position [2872, 0]
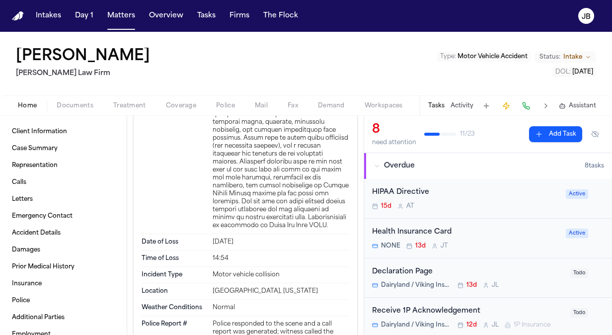
click at [182, 103] on span "Coverage" at bounding box center [181, 106] width 30 height 8
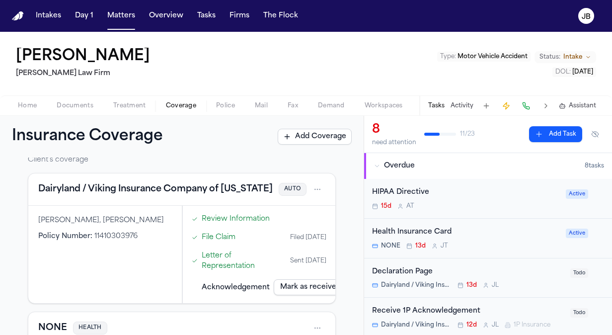
scroll to position [29, 0]
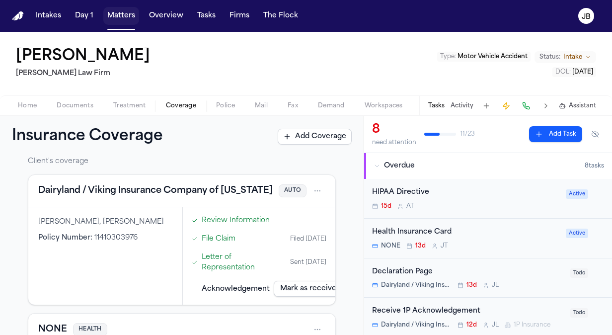
click at [123, 8] on button "Matters" at bounding box center [121, 16] width 36 height 18
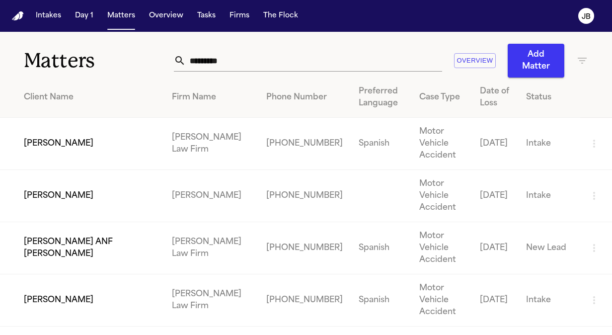
drag, startPoint x: 236, startPoint y: 61, endPoint x: 66, endPoint y: 54, distance: 170.5
click at [66, 54] on div "Matters ********* Overview Add Matter" at bounding box center [306, 55] width 612 height 46
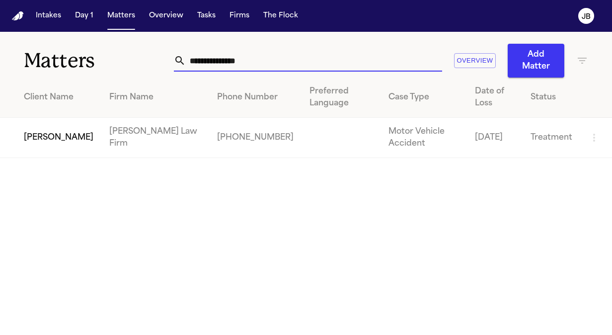
type input "**********"
click at [64, 141] on td "[PERSON_NAME]" at bounding box center [50, 138] width 101 height 40
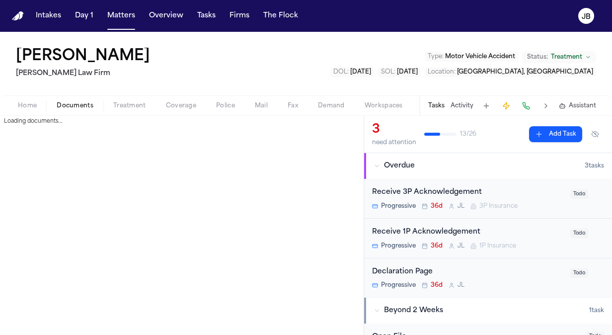
click at [80, 105] on span "Documents" at bounding box center [75, 106] width 37 height 8
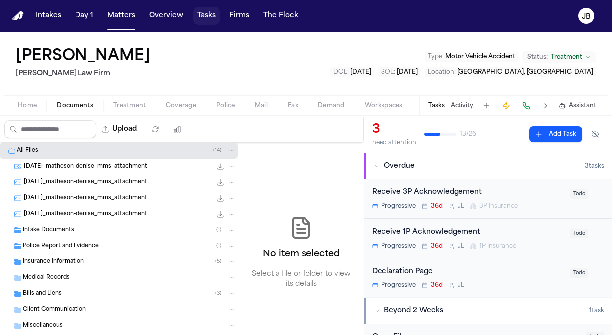
click at [209, 18] on button "Tasks" at bounding box center [206, 16] width 26 height 18
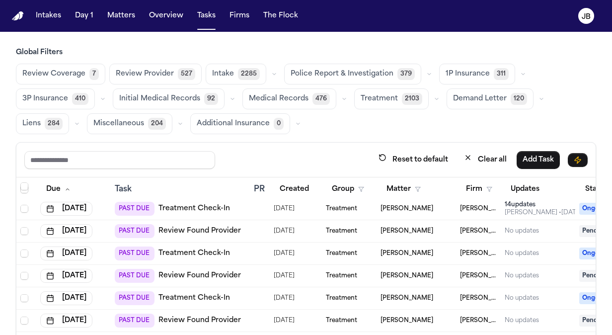
scroll to position [813, 0]
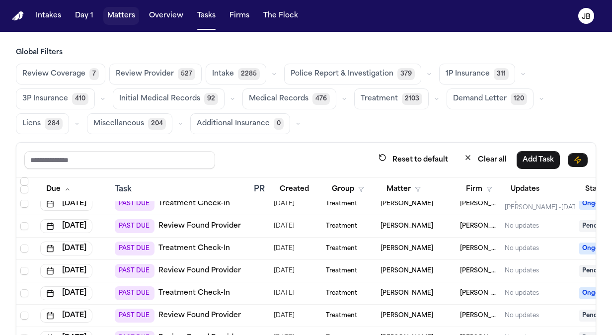
click at [124, 24] on button "Matters" at bounding box center [121, 16] width 36 height 18
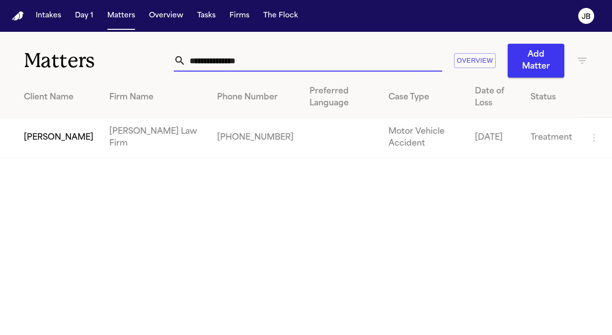
drag, startPoint x: 148, startPoint y: 69, endPoint x: 129, endPoint y: 68, distance: 19.9
click at [129, 68] on div "**********" at bounding box center [306, 55] width 612 height 46
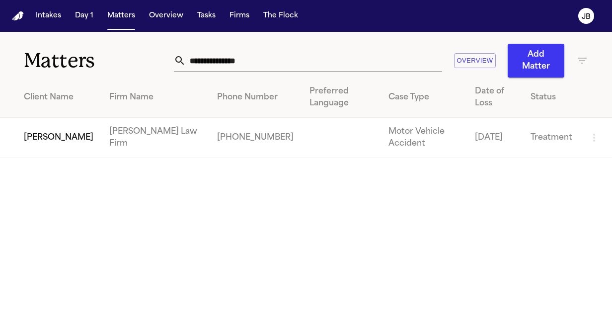
click at [42, 130] on td "[PERSON_NAME]" at bounding box center [50, 138] width 101 height 40
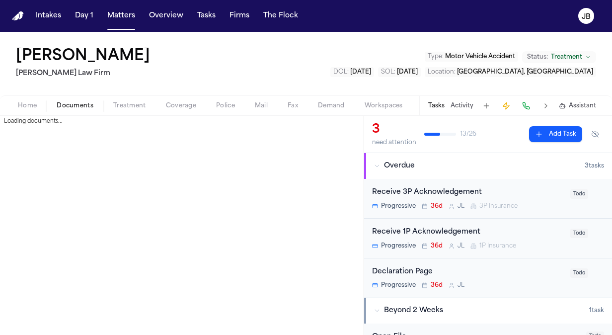
click at [67, 104] on span "Documents" at bounding box center [75, 106] width 37 height 8
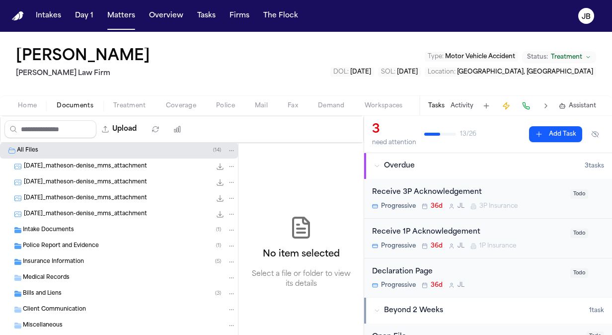
click at [40, 106] on button "Home" at bounding box center [27, 106] width 39 height 12
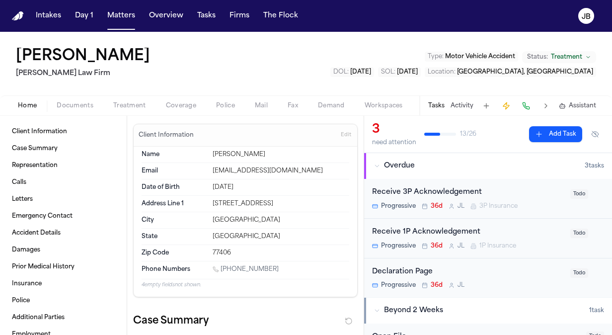
drag, startPoint x: 274, startPoint y: 265, endPoint x: 222, endPoint y: 271, distance: 52.5
click at [222, 271] on div "[PHONE_NUMBER]" at bounding box center [281, 269] width 137 height 9
copy link "(832) 693-4288"
click at [460, 98] on div "Tasks Activity Assistant" at bounding box center [511, 105] width 185 height 19
click at [467, 105] on button "Activity" at bounding box center [461, 106] width 23 height 8
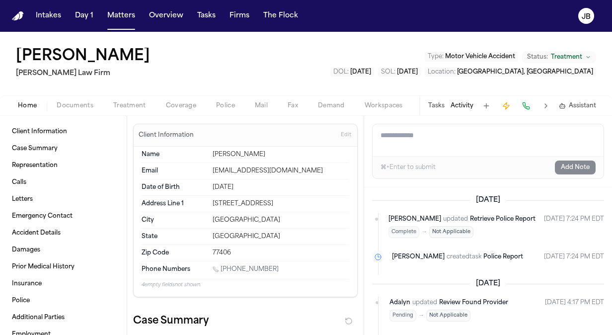
click at [442, 136] on textarea "Add a note to this matter" at bounding box center [487, 140] width 231 height 32
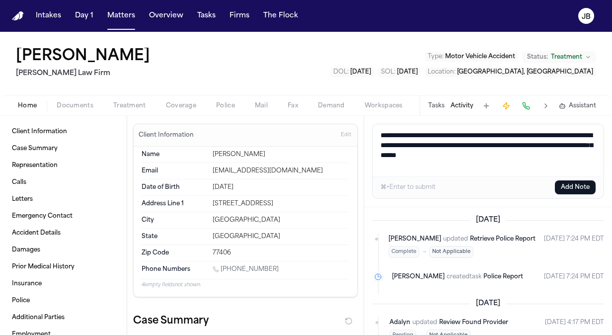
click at [591, 143] on textarea "**********" at bounding box center [487, 150] width 231 height 52
click at [570, 153] on textarea "**********" at bounding box center [487, 150] width 231 height 52
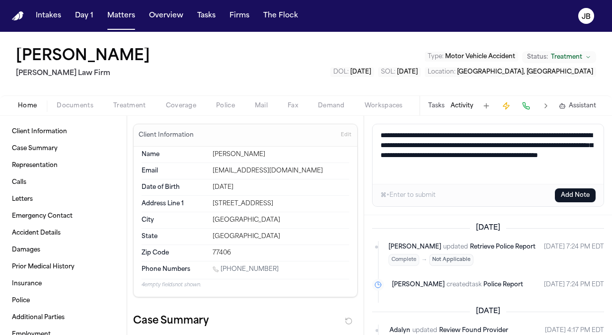
click at [446, 153] on textarea "**********" at bounding box center [487, 154] width 231 height 60
click at [504, 162] on textarea "**********" at bounding box center [487, 154] width 231 height 60
click at [533, 177] on textarea "**********" at bounding box center [487, 154] width 231 height 60
drag, startPoint x: 531, startPoint y: 177, endPoint x: 292, endPoint y: 121, distance: 245.8
click at [292, 121] on div "Client Information Case Summary Representation Calls Letters Emergency Contact …" at bounding box center [306, 225] width 612 height 219
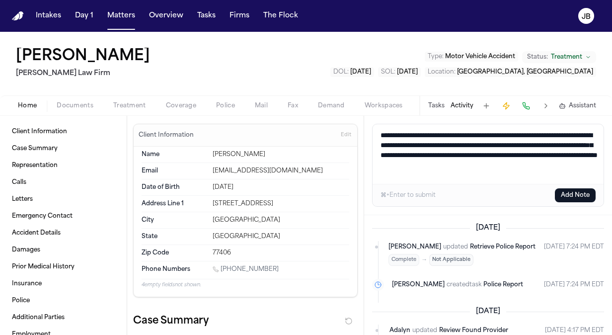
type textarea "**********"
click at [567, 192] on button "Add Note" at bounding box center [575, 195] width 41 height 14
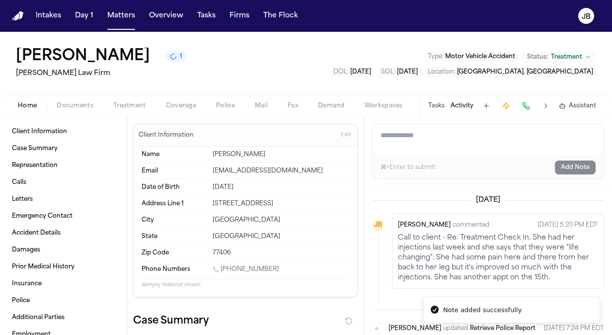
click at [460, 105] on button "Activity" at bounding box center [461, 106] width 23 height 8
click at [463, 102] on button "Activity" at bounding box center [461, 106] width 23 height 8
click at [443, 102] on button "Tasks" at bounding box center [436, 106] width 16 height 8
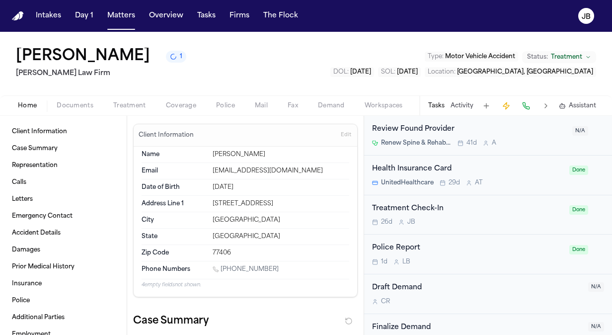
scroll to position [911, 0]
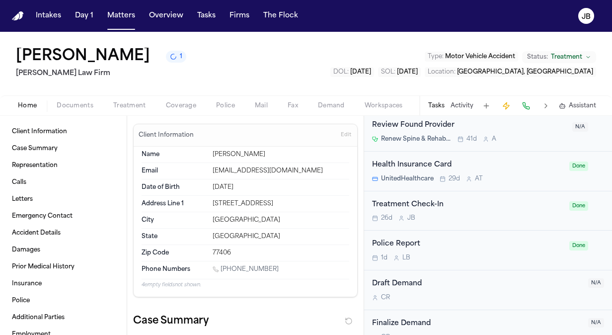
click at [478, 214] on div "26d J B" at bounding box center [467, 218] width 191 height 8
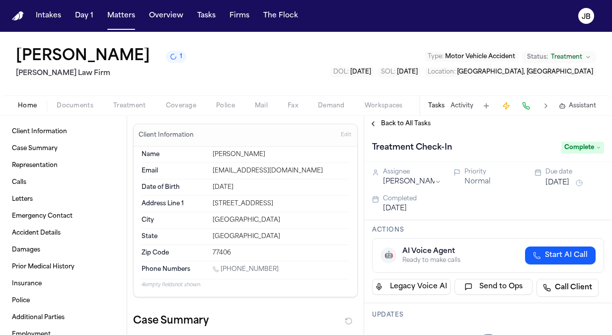
click at [573, 147] on span "Complete" at bounding box center [582, 148] width 43 height 12
type input "**"
click at [558, 191] on div "Ongoing" at bounding box center [559, 187] width 83 height 12
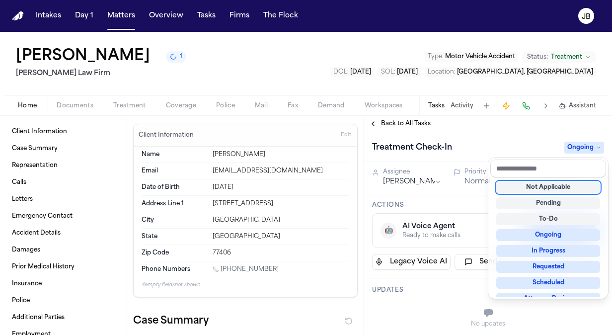
click at [499, 125] on div "Back to All Tasks Treatment Check-In Ongoing Assignee Jessica Barrett Priority …" at bounding box center [488, 225] width 248 height 219
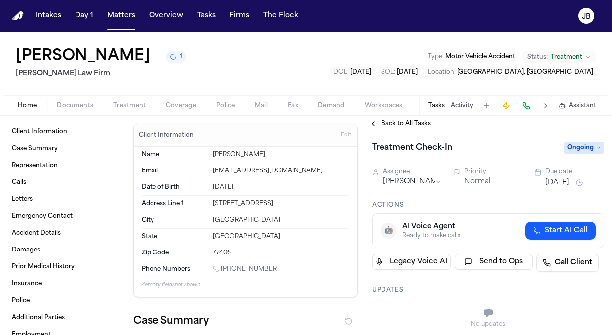
click at [583, 180] on div "[DATE]" at bounding box center [574, 183] width 59 height 12
click at [569, 183] on button "[DATE]" at bounding box center [557, 183] width 24 height 10
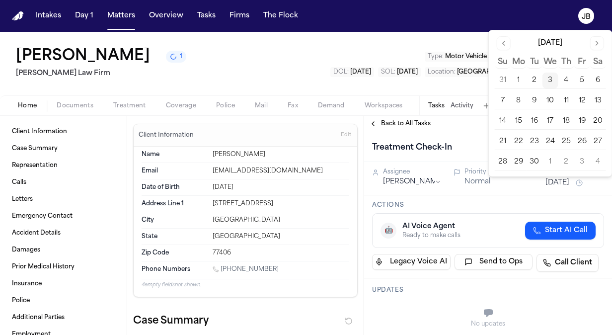
click at [550, 121] on button "17" at bounding box center [550, 121] width 16 height 16
click at [340, 53] on div "Denise Matheson 3 Ruy Mireles Law Firm Type : Motor Vehicle Accident Status: Tr…" at bounding box center [306, 64] width 612 height 64
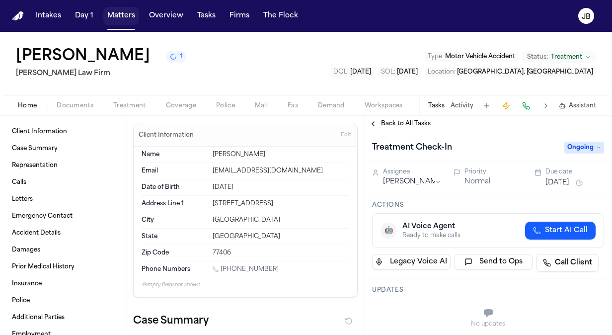
click at [116, 21] on button "Matters" at bounding box center [121, 16] width 36 height 18
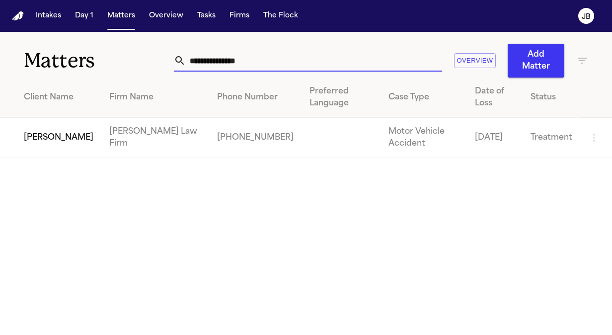
drag, startPoint x: 260, startPoint y: 66, endPoint x: 41, endPoint y: 63, distance: 219.5
click at [41, 63] on div "**********" at bounding box center [306, 55] width 612 height 46
type input "*"
type input "**********"
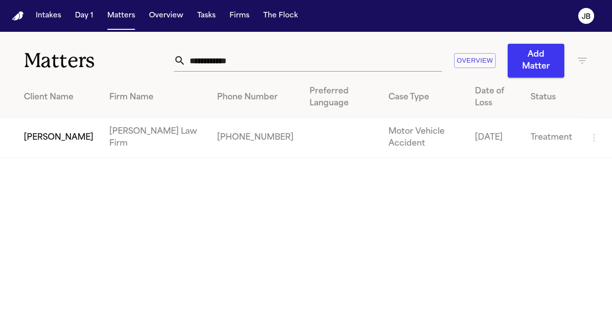
click at [38, 146] on td "[PERSON_NAME]" at bounding box center [50, 138] width 101 height 40
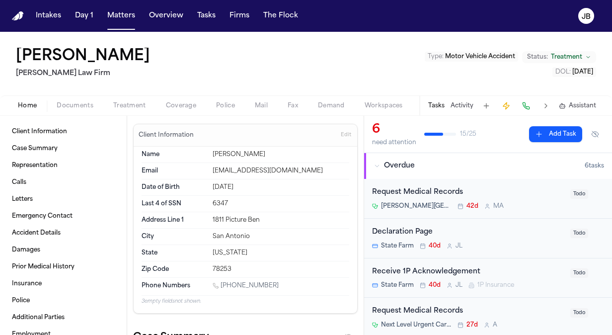
drag, startPoint x: 269, startPoint y: 282, endPoint x: 222, endPoint y: 285, distance: 46.8
click at [222, 285] on div "[PHONE_NUMBER]" at bounding box center [281, 286] width 137 height 9
copy link "(318) 272-8470"
click at [108, 9] on button "Matters" at bounding box center [121, 16] width 36 height 18
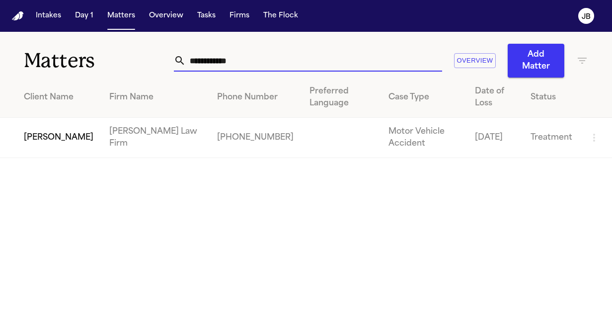
drag, startPoint x: 254, startPoint y: 62, endPoint x: 19, endPoint y: 63, distance: 234.4
click at [19, 63] on div "**********" at bounding box center [306, 55] width 612 height 46
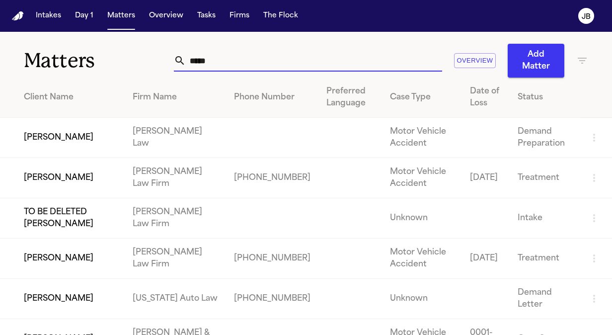
type input "*****"
click at [38, 177] on td "[PERSON_NAME]" at bounding box center [62, 178] width 125 height 40
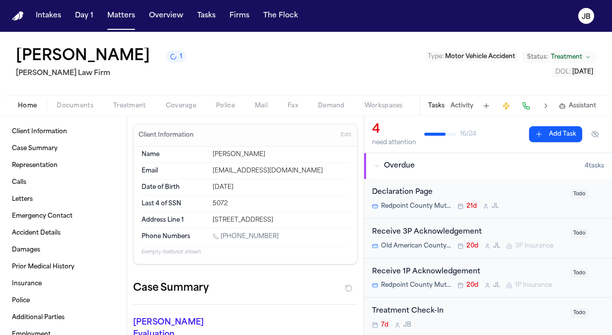
click at [464, 93] on div "Bryan Bristo 1 Ruy Mireles Law Firm Type : Motor Vehicle Accident Status: Treat…" at bounding box center [306, 64] width 612 height 64
click at [466, 105] on button "Activity" at bounding box center [461, 106] width 23 height 8
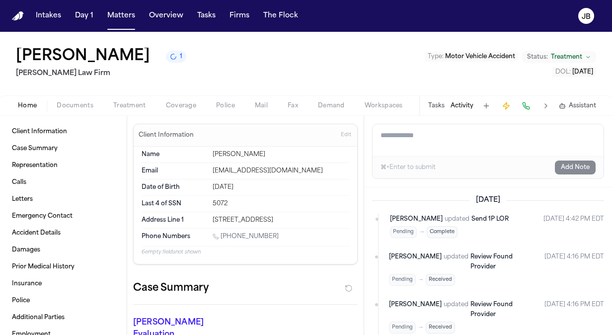
click at [445, 143] on textarea "Add a note to this matter" at bounding box center [487, 140] width 231 height 32
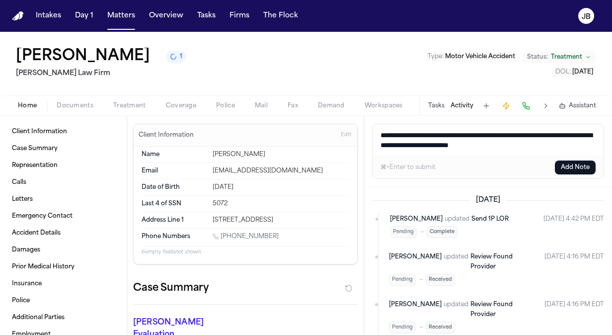
drag, startPoint x: 538, startPoint y: 146, endPoint x: 353, endPoint y: 128, distance: 185.6
click at [353, 128] on div "Client Information Case Summary Representation Calls Letters Emergency Contact …" at bounding box center [306, 225] width 612 height 219
type textarea "**********"
click at [578, 162] on button "Add Note" at bounding box center [575, 167] width 41 height 14
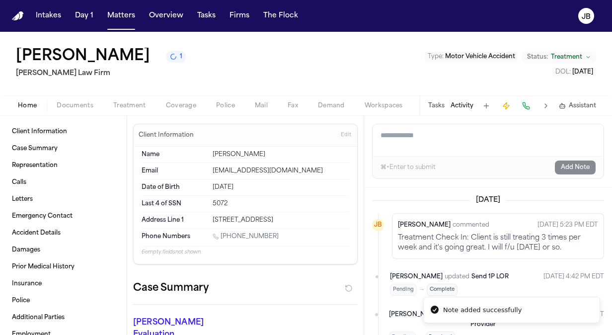
click at [438, 105] on button "Tasks" at bounding box center [436, 106] width 16 height 8
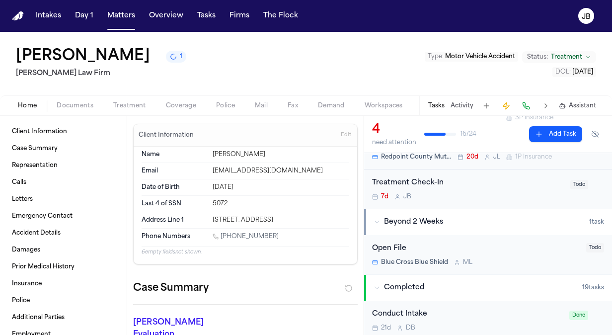
scroll to position [108, 0]
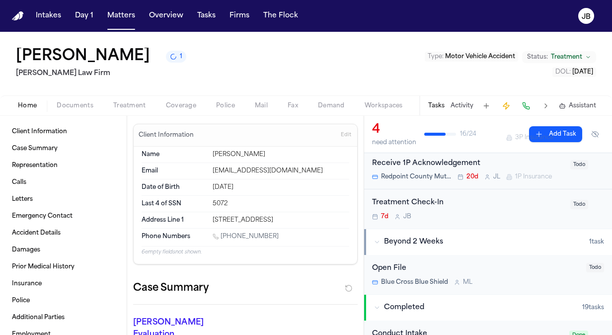
click at [512, 219] on div "7d J B" at bounding box center [468, 217] width 192 height 8
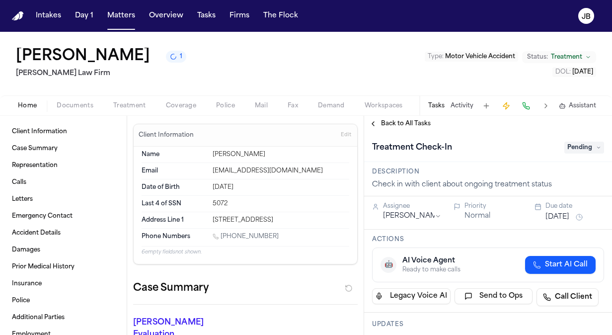
click at [596, 149] on icon at bounding box center [598, 147] width 5 height 5
type input "**"
click at [566, 185] on div "Ongoing" at bounding box center [559, 187] width 83 height 12
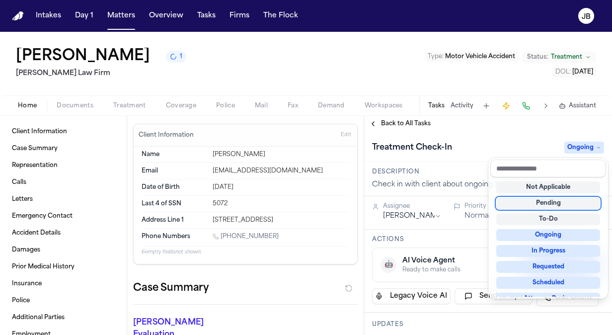
click at [468, 146] on div "Treatment Check-In Ongoing" at bounding box center [488, 148] width 232 height 16
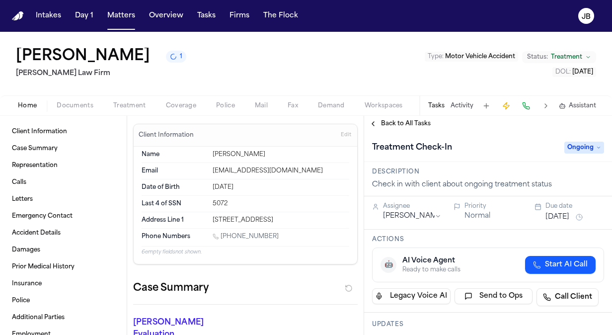
click at [558, 224] on div "Assignee Jessica Barrett Priority Normal Due date Aug 27, 2025" at bounding box center [488, 212] width 248 height 33
click at [562, 218] on button "[DATE]" at bounding box center [557, 217] width 24 height 10
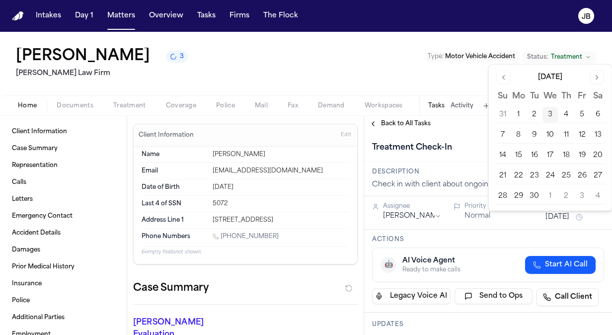
click at [550, 153] on button "17" at bounding box center [550, 155] width 16 height 16
click at [262, 82] on div "Bryan Bristo 3 Ruy Mireles Law Firm Type : Motor Vehicle Accident Status: Treat…" at bounding box center [306, 64] width 612 height 64
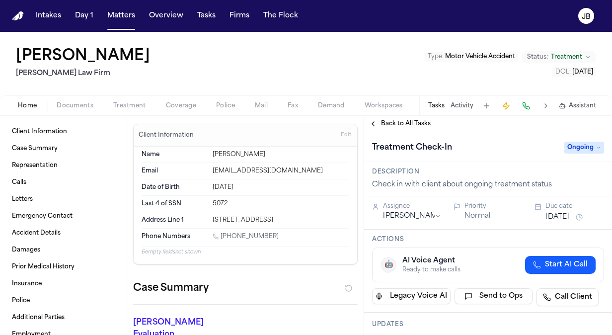
click at [118, 4] on nav "Intakes Day 1 Matters Overview Tasks Firms The [PERSON_NAME]" at bounding box center [306, 16] width 612 height 32
click at [121, 14] on button "Matters" at bounding box center [121, 16] width 36 height 18
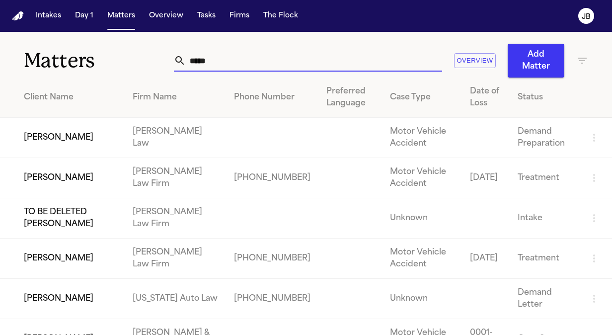
drag, startPoint x: 230, startPoint y: 59, endPoint x: 45, endPoint y: 51, distance: 185.4
click at [45, 51] on div "Matters ***** Overview Add Matter" at bounding box center [306, 55] width 612 height 46
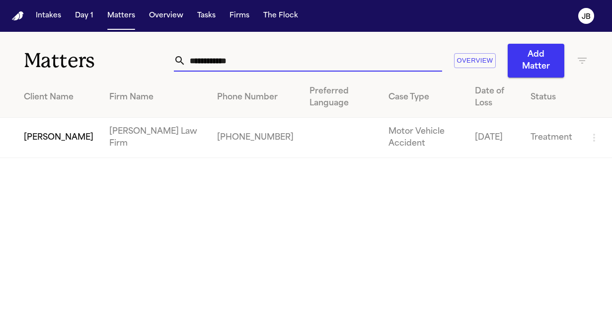
type input "**********"
click at [43, 145] on td "[PERSON_NAME]" at bounding box center [50, 138] width 101 height 40
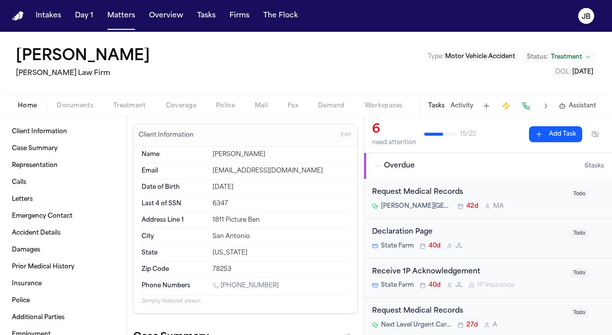
drag, startPoint x: 251, startPoint y: 285, endPoint x: 221, endPoint y: 282, distance: 29.9
click at [221, 282] on div "[PHONE_NUMBER]" at bounding box center [281, 286] width 137 height 9
copy link "(318) 272-8470"
click at [181, 71] on div "Janice Shamp Ruy Mireles Law Firm Type : Motor Vehicle Accident Status: Treatme…" at bounding box center [306, 64] width 612 height 64
click at [143, 105] on span "Treatment" at bounding box center [129, 106] width 33 height 8
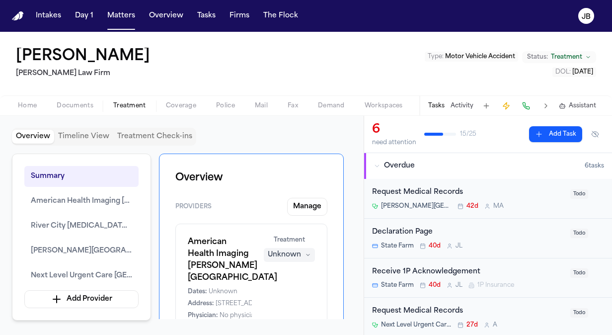
click at [453, 111] on div "Tasks Activity Assistant" at bounding box center [511, 105] width 185 height 19
click at [466, 102] on button "Activity" at bounding box center [461, 106] width 23 height 8
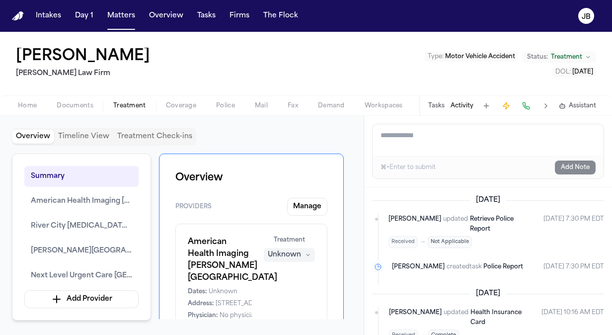
click at [416, 144] on textarea "Add a note to this matter" at bounding box center [487, 140] width 231 height 32
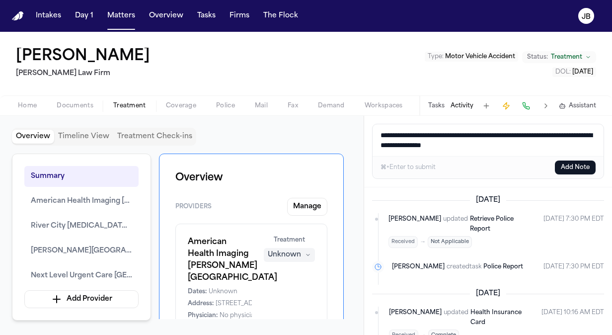
click at [479, 133] on textarea "**********" at bounding box center [487, 140] width 231 height 32
click at [591, 144] on textarea "**********" at bounding box center [487, 140] width 231 height 32
drag, startPoint x: 588, startPoint y: 144, endPoint x: 343, endPoint y: 100, distance: 249.3
click at [343, 100] on div "Janice Shamp Ruy Mireles Law Firm Type : Motor Vehicle Accident Status: Treatme…" at bounding box center [306, 183] width 612 height 303
click at [588, 146] on textarea "**********" at bounding box center [487, 140] width 231 height 32
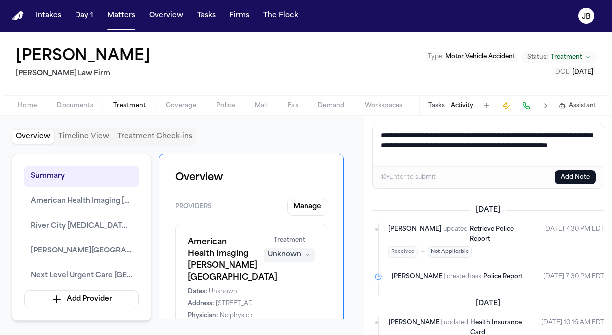
click at [487, 151] on textarea "**********" at bounding box center [487, 145] width 231 height 42
click at [482, 155] on textarea "**********" at bounding box center [487, 145] width 231 height 42
click at [32, 102] on span "Home" at bounding box center [27, 106] width 19 height 8
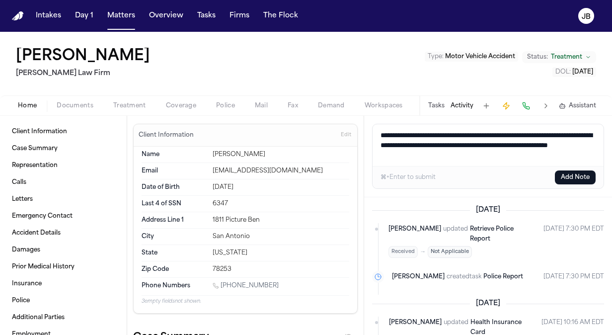
click at [491, 152] on textarea "**********" at bounding box center [487, 145] width 231 height 42
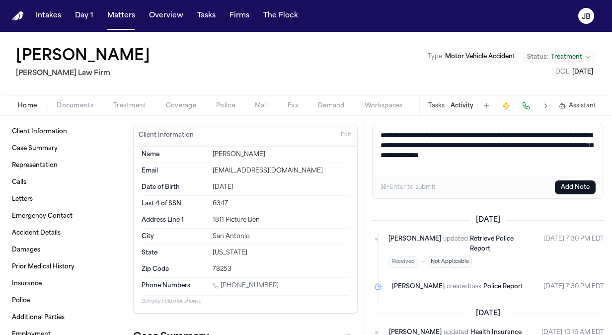
type textarea "**********"
click at [578, 185] on button "Add Note" at bounding box center [575, 187] width 41 height 14
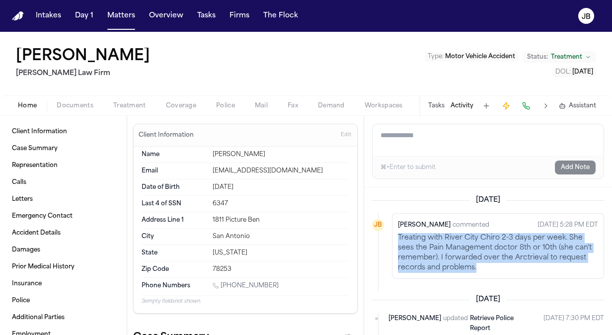
drag, startPoint x: 518, startPoint y: 268, endPoint x: 390, endPoint y: 239, distance: 131.2
click at [390, 239] on li "JB Jessica Barrett commented Sep 3, 2025 5:28 PM EDT Treating with River City C…" at bounding box center [488, 246] width 232 height 66
drag, startPoint x: 390, startPoint y: 239, endPoint x: 487, endPoint y: 266, distance: 99.9
click at [487, 266] on p "Treating with River City Chiro 2-3 days per week. She sees the Pain Management …" at bounding box center [498, 253] width 200 height 40
click at [484, 265] on p "Treating with River City Chiro 2-3 days per week. She sees the Pain Management …" at bounding box center [498, 253] width 200 height 40
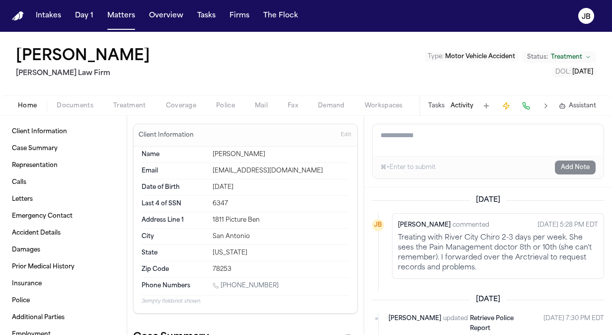
click at [484, 265] on p "Treating with River City Chiro 2-3 days per week. She sees the Pain Management …" at bounding box center [498, 253] width 200 height 40
click at [465, 266] on p "Treating with River City Chiro 2-3 days per week. She sees the Pain Management …" at bounding box center [498, 253] width 200 height 40
drag, startPoint x: 465, startPoint y: 266, endPoint x: 515, endPoint y: 260, distance: 50.5
click at [515, 260] on p "Treating with River City Chiro 2-3 days per week. She sees the Pain Management …" at bounding box center [498, 253] width 200 height 40
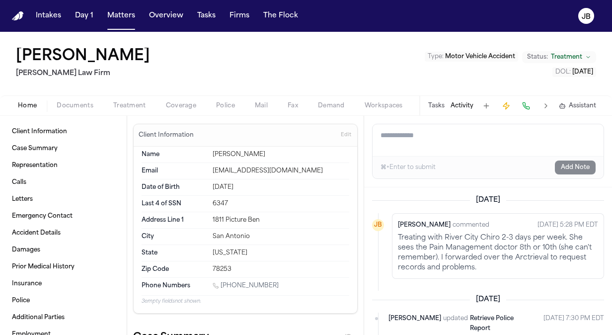
drag, startPoint x: 534, startPoint y: 230, endPoint x: 472, endPoint y: 261, distance: 69.7
click at [472, 261] on p "Treating with River City Chiro 2-3 days per week. She sees the Pain Management …" at bounding box center [498, 253] width 200 height 40
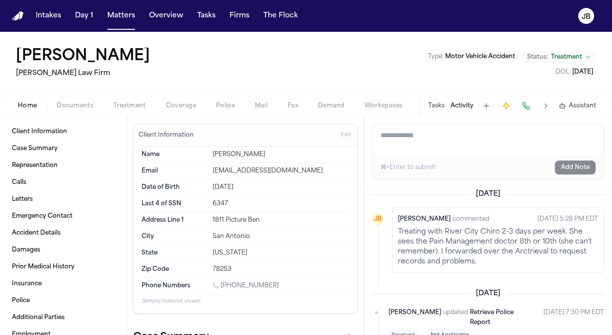
scroll to position [12, 0]
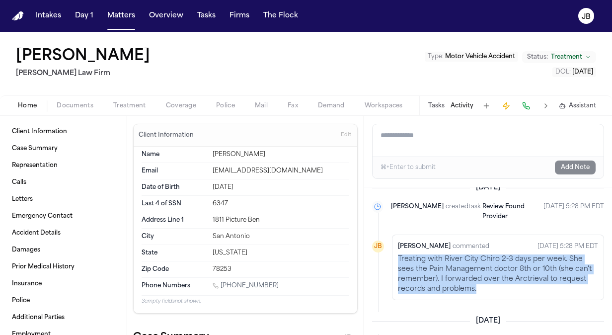
drag, startPoint x: 491, startPoint y: 251, endPoint x: 398, endPoint y: 255, distance: 92.9
click at [398, 255] on p "Treating with River City Chiro 2-3 days per week. She sees the Pain Management …" at bounding box center [498, 274] width 200 height 40
copy p "Treating with River City Chiro 2-3 days per week. She sees the Pain Management …"
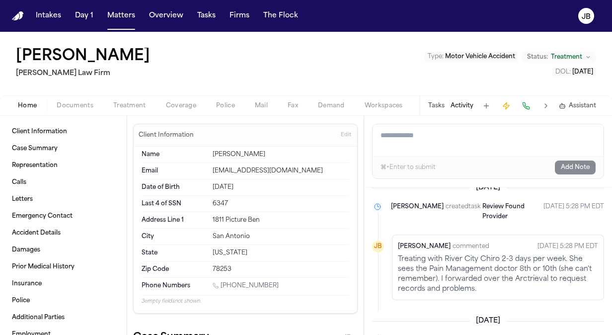
click at [408, 144] on textarea "Add a note to this matter" at bounding box center [487, 140] width 231 height 32
paste textarea "**********"
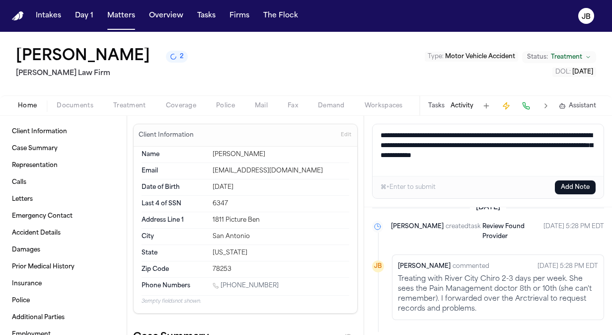
drag, startPoint x: 587, startPoint y: 153, endPoint x: 287, endPoint y: 131, distance: 300.8
click at [287, 131] on div "Client Information Case Summary Representation Calls Letters Emergency Contact …" at bounding box center [306, 225] width 612 height 219
type textarea "**********"
click at [568, 185] on button "Add Note" at bounding box center [575, 187] width 41 height 14
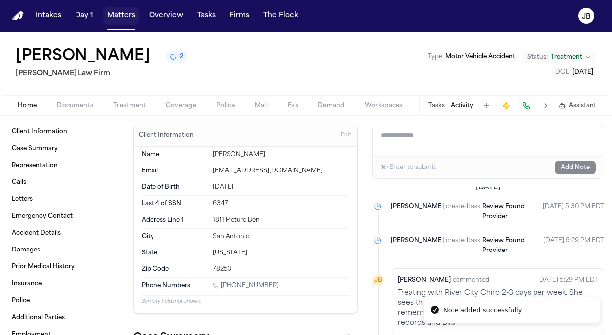
click at [119, 16] on button "Matters" at bounding box center [121, 16] width 36 height 18
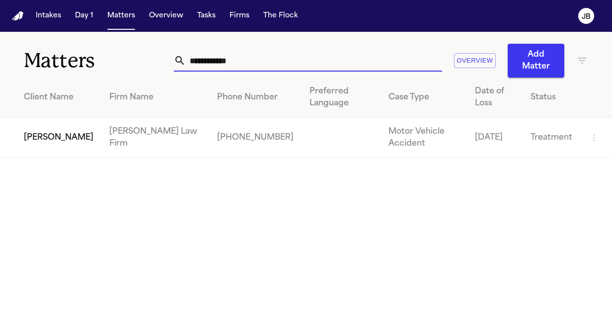
drag, startPoint x: 246, startPoint y: 63, endPoint x: 82, endPoint y: 56, distance: 164.5
click at [82, 56] on div "**********" at bounding box center [306, 55] width 612 height 46
type input "**********"
click at [39, 136] on td "[PERSON_NAME]" at bounding box center [50, 138] width 101 height 40
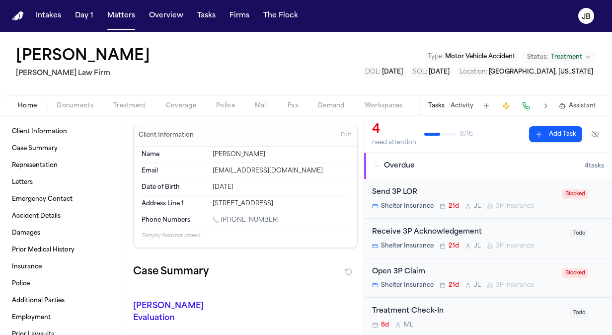
drag, startPoint x: 272, startPoint y: 217, endPoint x: 222, endPoint y: 218, distance: 49.7
click at [222, 218] on div "[PHONE_NUMBER]" at bounding box center [281, 220] width 137 height 9
copy link "(601) 529-1608"
click at [120, 11] on button "Matters" at bounding box center [121, 16] width 36 height 18
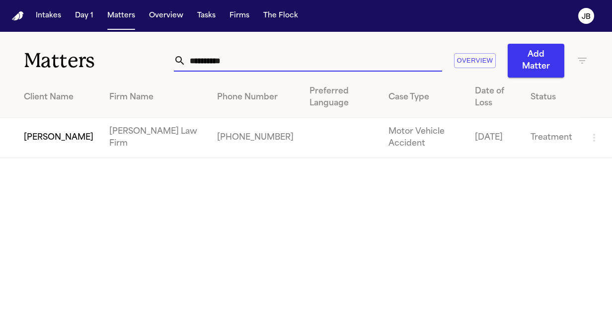
drag, startPoint x: 237, startPoint y: 55, endPoint x: 2, endPoint y: 64, distance: 235.1
click at [2, 64] on div "**********" at bounding box center [306, 55] width 612 height 46
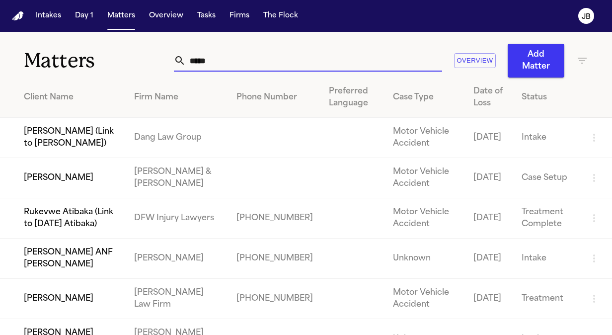
type input "*****"
click at [98, 307] on td "[PERSON_NAME]" at bounding box center [63, 299] width 126 height 40
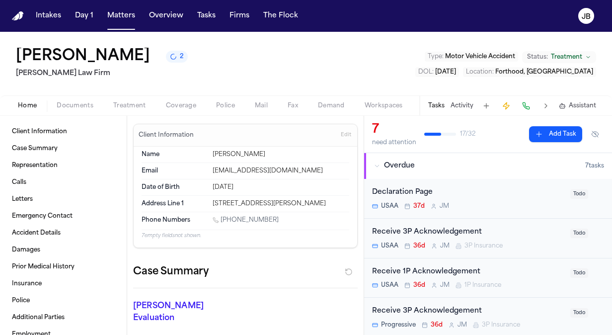
click at [460, 104] on button "Activity" at bounding box center [461, 106] width 23 height 8
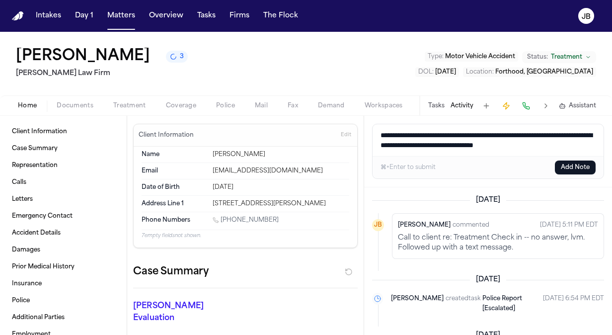
click at [126, 106] on span "Treatment" at bounding box center [129, 106] width 33 height 8
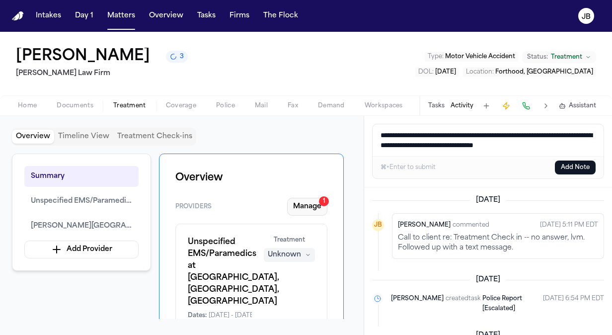
click at [297, 208] on button "Manage 1" at bounding box center [307, 207] width 40 height 18
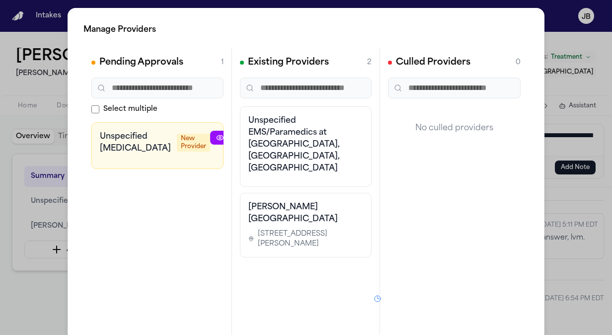
drag, startPoint x: 278, startPoint y: 195, endPoint x: 235, endPoint y: 183, distance: 45.0
click at [235, 183] on div "Existing Providers 2 Unspecified EMS/Paramedics at Legends Way, Fort Hood, TX C…" at bounding box center [306, 197] width 148 height 298
copy h3 "[PERSON_NAME][GEOGRAPHIC_DATA]"
click at [563, 134] on div "Manage Providers Pending Approvals 1 Select multiple Unspecified Neurologist Ne…" at bounding box center [306, 201] width 612 height 403
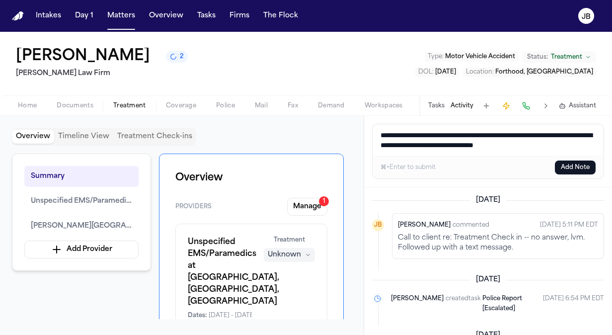
click at [569, 143] on textarea "**********" at bounding box center [487, 140] width 231 height 32
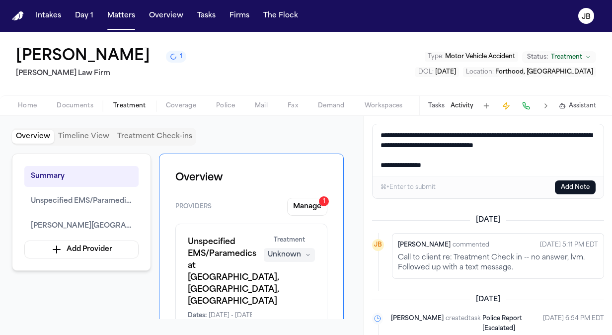
paste textarea "**********"
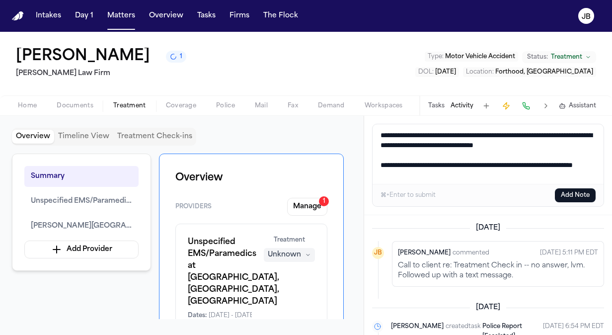
type textarea "**********"
click at [466, 177] on textarea "**********" at bounding box center [487, 154] width 231 height 60
drag, startPoint x: 507, startPoint y: 174, endPoint x: 344, endPoint y: 133, distance: 168.0
click at [344, 133] on div "Overview Timeline View Treatment Check-ins Summary Unspecified EMS/Paramedics a…" at bounding box center [306, 225] width 612 height 219
click at [577, 191] on button "Add Note" at bounding box center [575, 195] width 41 height 14
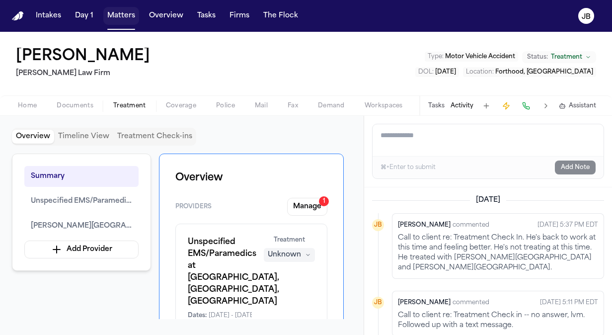
click at [134, 11] on button "Matters" at bounding box center [121, 16] width 36 height 18
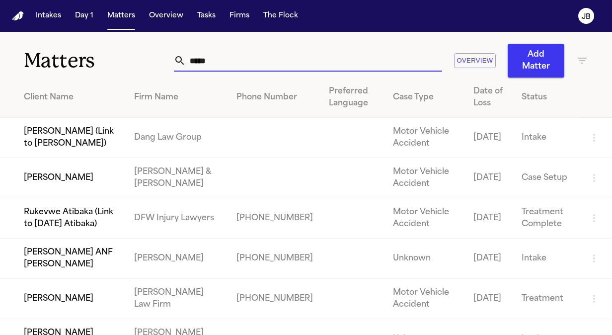
drag, startPoint x: 217, startPoint y: 62, endPoint x: 41, endPoint y: 53, distance: 176.0
click at [41, 53] on div "Matters ***** Overview Add Matter" at bounding box center [306, 55] width 612 height 46
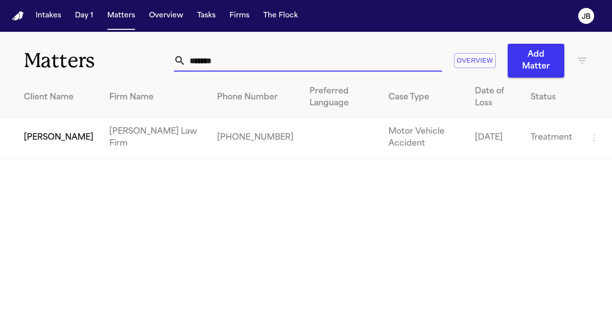
type input "*******"
click at [56, 132] on td "[PERSON_NAME]" at bounding box center [50, 138] width 101 height 40
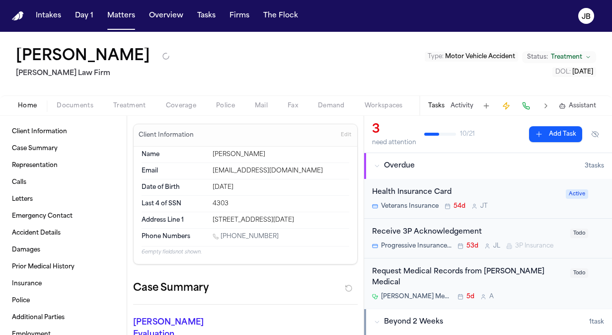
click at [460, 103] on button "Activity" at bounding box center [461, 106] width 23 height 8
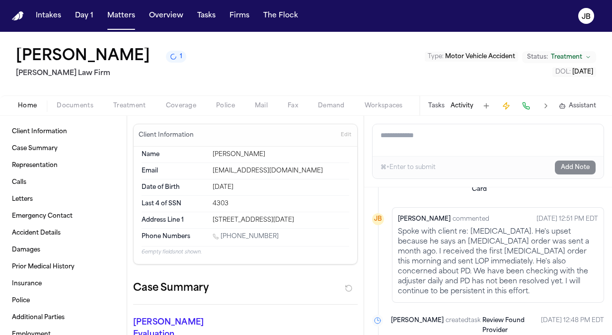
scroll to position [486, 0]
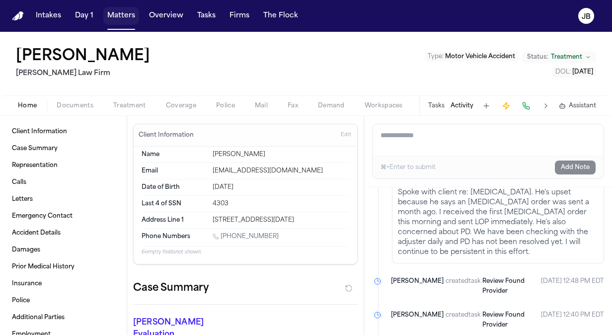
click at [117, 12] on button "Matters" at bounding box center [121, 16] width 36 height 18
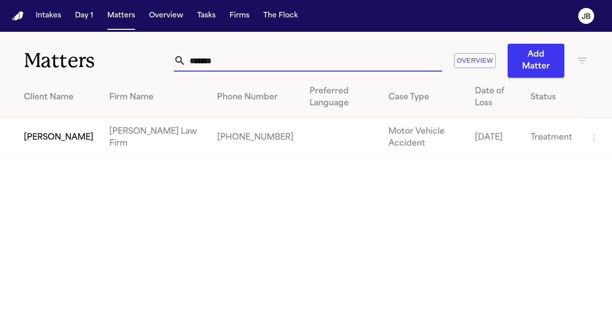
drag, startPoint x: 227, startPoint y: 66, endPoint x: 54, endPoint y: 72, distance: 173.9
click at [54, 72] on div "Matters ******* Overview Add Matter" at bounding box center [306, 55] width 612 height 46
type input "**********"
click at [78, 139] on td "[PERSON_NAME]" at bounding box center [50, 138] width 101 height 40
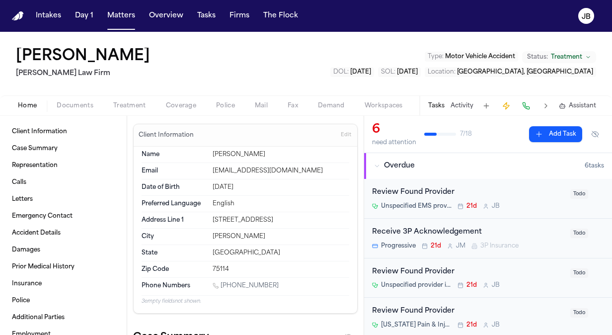
click at [457, 103] on button "Activity" at bounding box center [461, 106] width 23 height 8
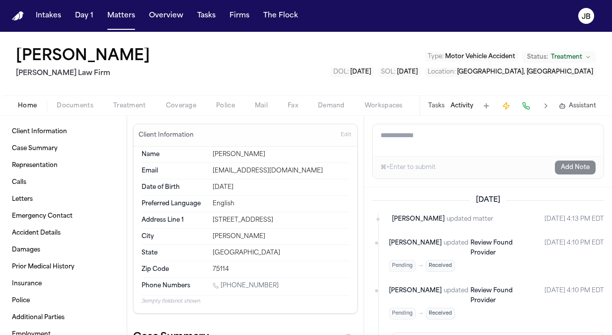
click at [460, 151] on textarea "Add a note to this matter" at bounding box center [487, 140] width 231 height 32
paste textarea "**********"
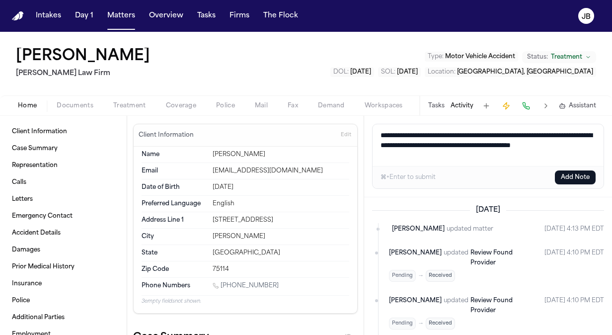
type textarea "**********"
click at [584, 175] on button "Add Note" at bounding box center [575, 177] width 41 height 14
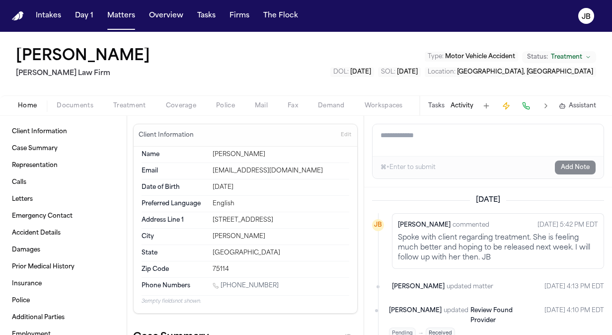
click at [446, 103] on div "Tasks Activity Assistant" at bounding box center [511, 105] width 185 height 19
click at [441, 104] on button "Tasks" at bounding box center [436, 106] width 16 height 8
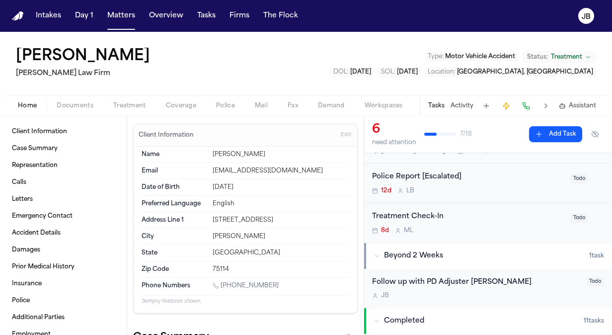
scroll to position [167, 0]
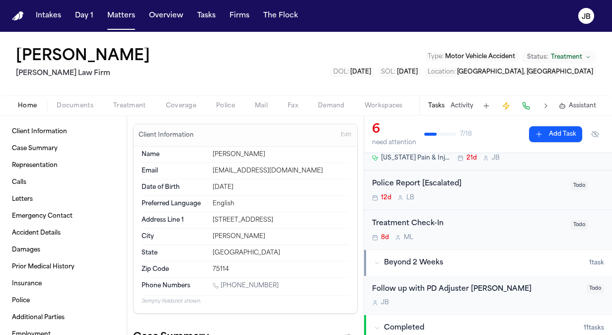
click at [511, 235] on div "8d M L" at bounding box center [468, 237] width 192 height 8
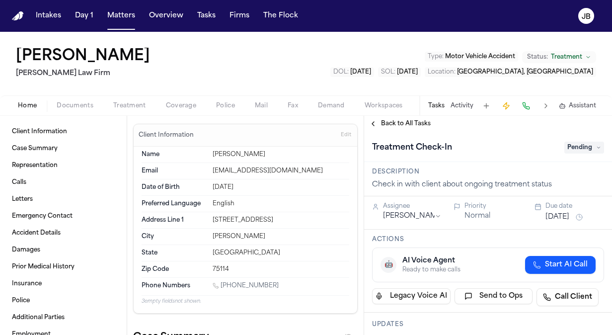
click at [580, 147] on span "Pending" at bounding box center [584, 148] width 40 height 12
type input "**"
click at [562, 186] on div "Ongoing" at bounding box center [559, 187] width 83 height 12
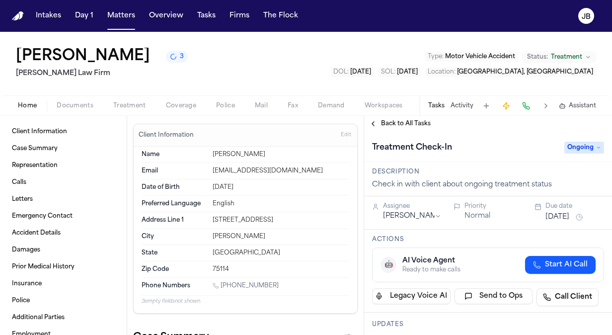
click at [421, 211] on html "Intakes Day 1 Matters Overview Tasks Firms The Flock JB Amber Parker 3 Ruy Mire…" at bounding box center [306, 167] width 612 height 335
click at [556, 215] on button "[DATE]" at bounding box center [557, 217] width 24 height 10
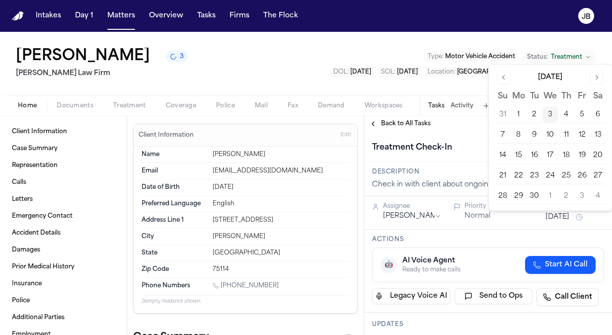
click at [550, 152] on button "17" at bounding box center [550, 155] width 16 height 16
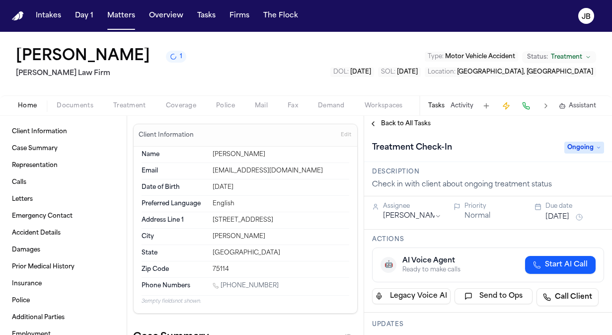
click at [171, 73] on div "Amber Parker 1 Ruy Mireles Law Firm Type : Motor Vehicle Accident Status: Treat…" at bounding box center [306, 64] width 612 height 64
click at [117, 6] on nav "Intakes Day 1 Matters Overview Tasks Firms The [PERSON_NAME]" at bounding box center [306, 16] width 612 height 32
click at [124, 23] on button "Matters" at bounding box center [121, 16] width 36 height 18
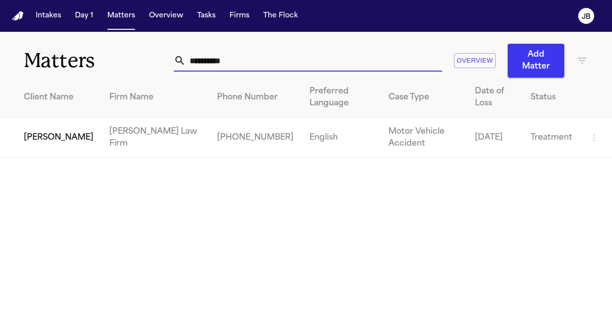
drag, startPoint x: 246, startPoint y: 59, endPoint x: 83, endPoint y: 83, distance: 164.7
click at [83, 83] on div "**********" at bounding box center [306, 95] width 612 height 126
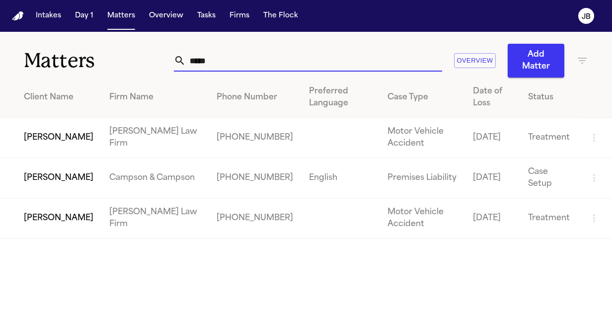
type input "*****"
click at [56, 130] on td "[PERSON_NAME]" at bounding box center [50, 138] width 101 height 40
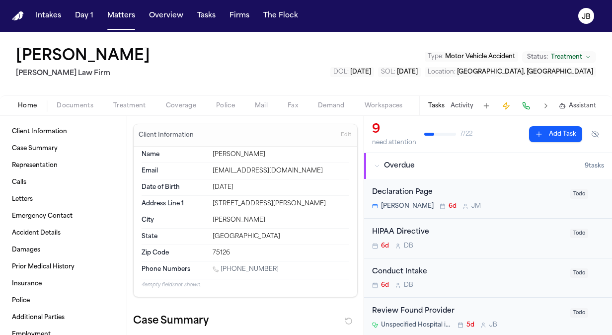
click at [452, 100] on div "Tasks Activity Assistant" at bounding box center [511, 105] width 185 height 19
click at [464, 103] on button "Activity" at bounding box center [461, 106] width 23 height 8
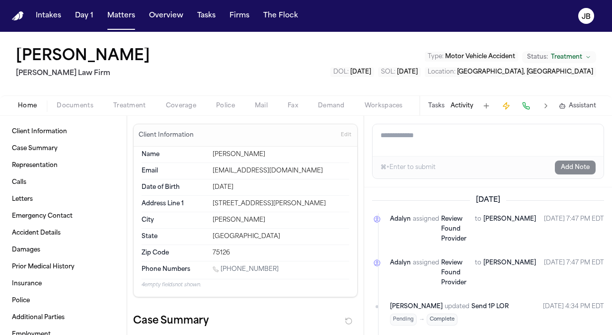
click at [163, 97] on div "Home Documents Treatment Coverage Police Mail Fax Demand Workspaces Artifacts T…" at bounding box center [306, 105] width 612 height 20
click at [181, 104] on span "Coverage" at bounding box center [181, 106] width 30 height 8
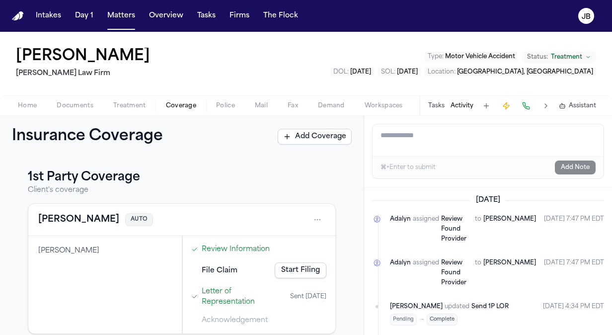
scroll to position [194, 0]
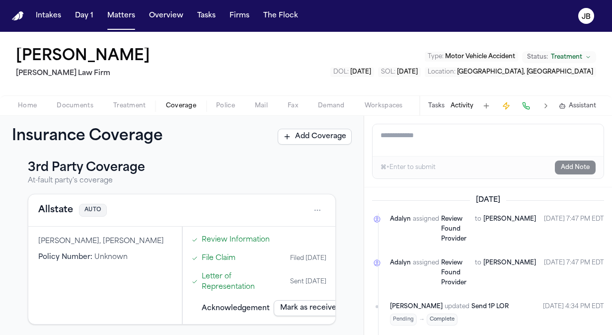
click at [314, 210] on html "Intakes Day 1 Matters Overview Tasks Firms The Flock JB Jaquon Christopher Ruy …" at bounding box center [306, 167] width 612 height 335
click at [274, 232] on div "View coverage details" at bounding box center [278, 234] width 74 height 26
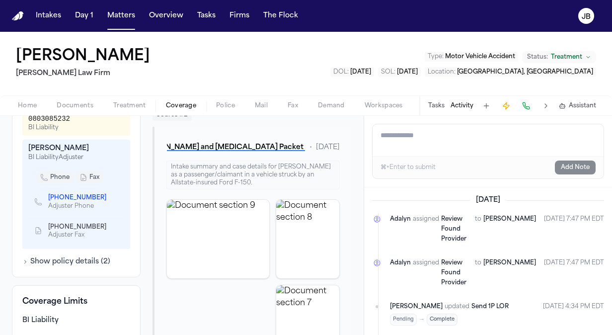
scroll to position [367, 0]
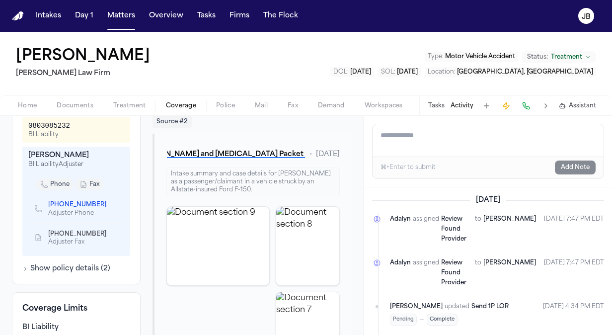
drag, startPoint x: 94, startPoint y: 213, endPoint x: 47, endPoint y: 212, distance: 47.7
click at [47, 212] on div "(215) 347-5885 Adjuster Phone" at bounding box center [74, 208] width 80 height 17
drag, startPoint x: 47, startPoint y: 212, endPoint x: 95, endPoint y: 214, distance: 48.7
click at [95, 214] on div "(215) 347-5885 Adjuster Phone" at bounding box center [74, 208] width 80 height 17
copy span "(215) 347-5885"
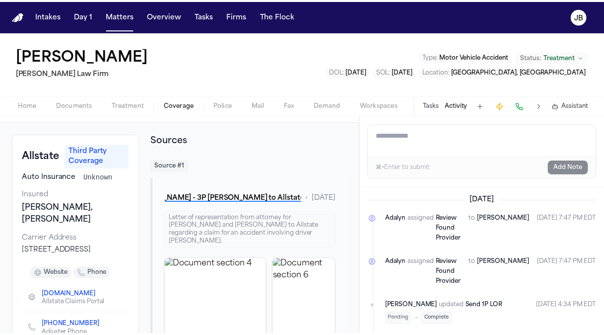
scroll to position [0, 0]
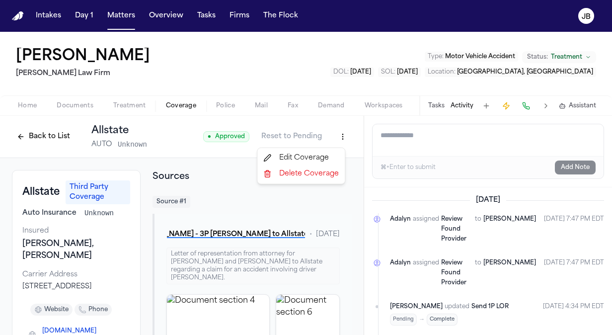
click at [334, 138] on html "Intakes Day 1 Matters Overview Tasks Firms The Flock JB Jaquon Christopher Ruy …" at bounding box center [306, 167] width 612 height 335
click at [301, 160] on div "Edit Coverage" at bounding box center [300, 158] width 83 height 16
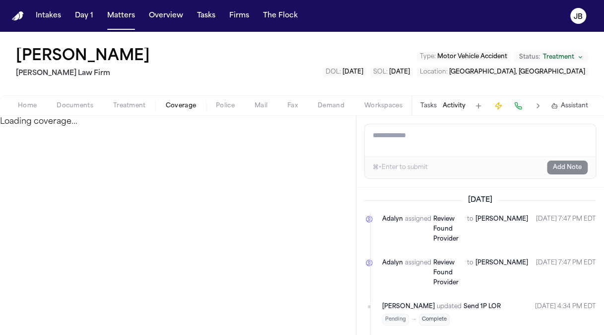
select select "**********"
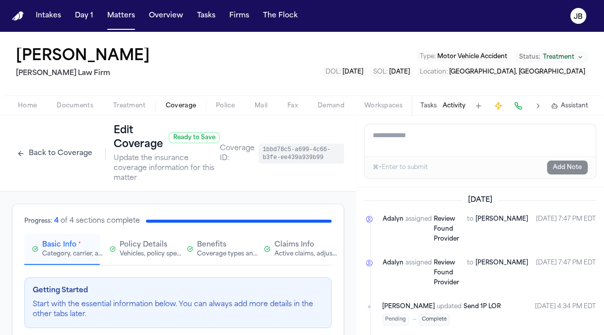
click at [289, 247] on span "Claims Info" at bounding box center [295, 245] width 40 height 10
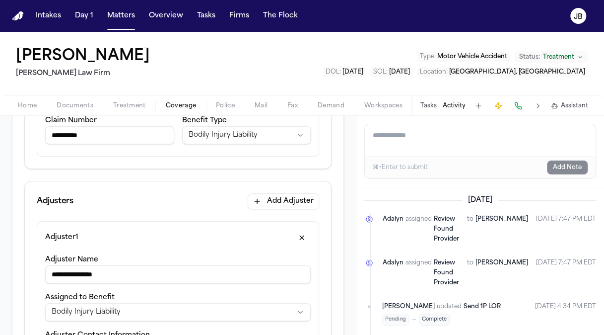
click at [276, 202] on button "Add Adjuster" at bounding box center [284, 201] width 72 height 16
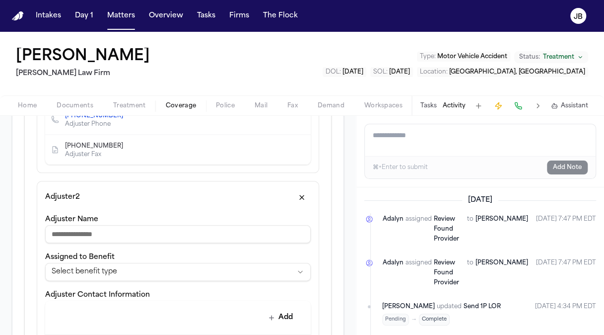
click at [180, 229] on input "Adjuster Name" at bounding box center [178, 234] width 266 height 18
type input "*****"
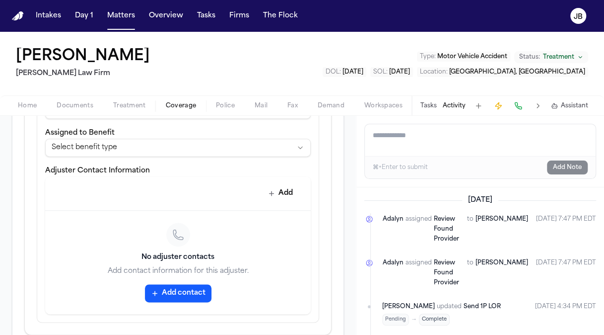
scroll to position [675, 0]
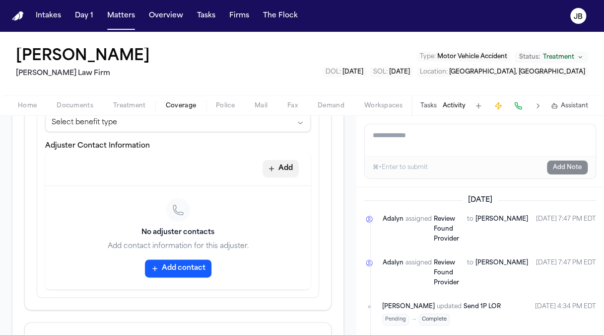
click at [273, 160] on button "Add" at bounding box center [281, 168] width 36 height 18
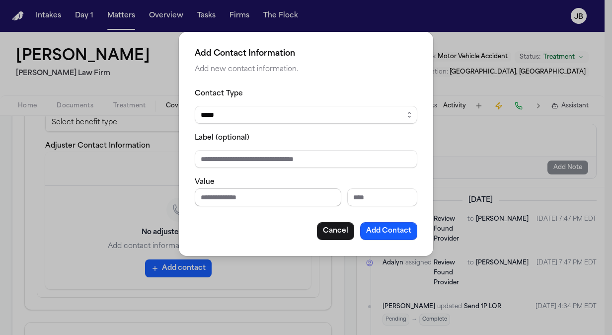
click at [218, 196] on input "Phone number" at bounding box center [268, 197] width 147 height 18
type input "**********"
click at [410, 226] on button "Add Contact" at bounding box center [388, 231] width 57 height 18
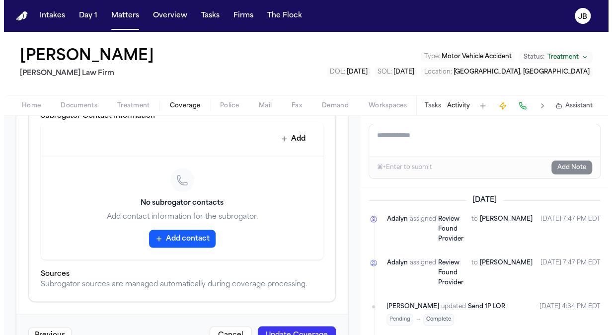
scroll to position [912, 0]
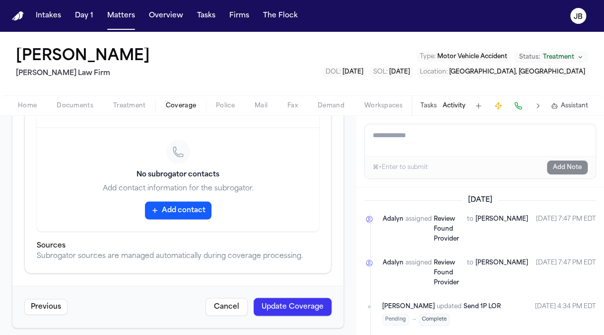
click at [290, 302] on button "Update Coverage" at bounding box center [293, 306] width 78 height 18
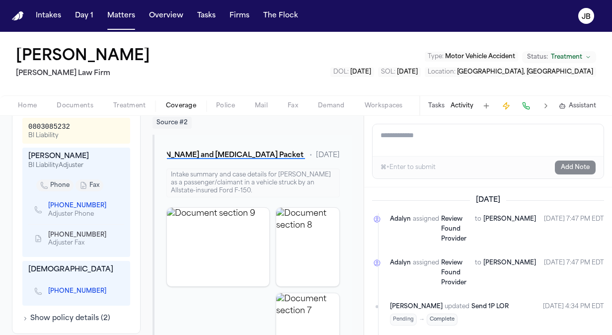
scroll to position [375, 0]
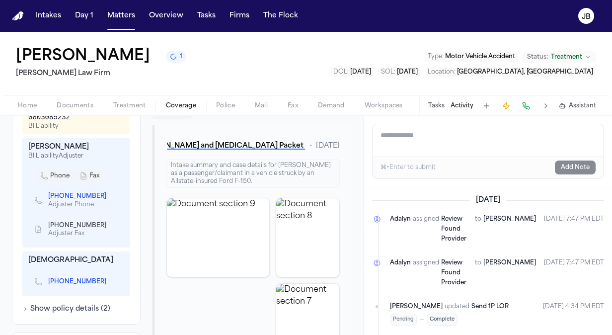
click at [39, 101] on button "Home" at bounding box center [27, 106] width 39 height 12
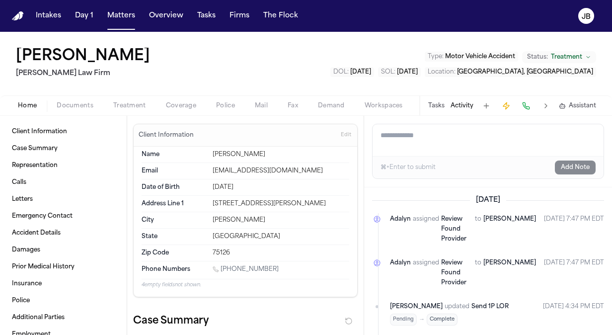
click at [421, 126] on textarea "Add a note to this matter" at bounding box center [487, 140] width 231 height 32
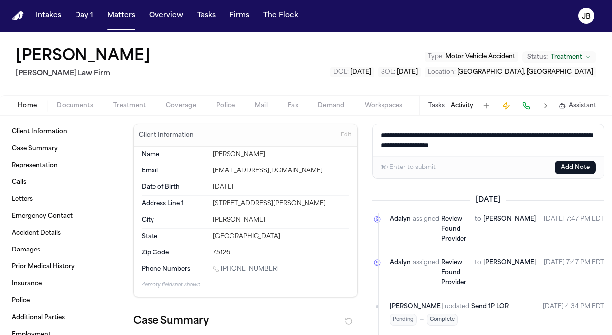
drag, startPoint x: 554, startPoint y: 133, endPoint x: 273, endPoint y: 96, distance: 283.0
click at [273, 96] on div "Jaquon Christopher Ruy Mireles Law Firm Type : Motor Vehicle Accident Status: T…" at bounding box center [306, 183] width 612 height 303
type textarea "**********"
click at [572, 164] on button "Add Note" at bounding box center [575, 167] width 41 height 14
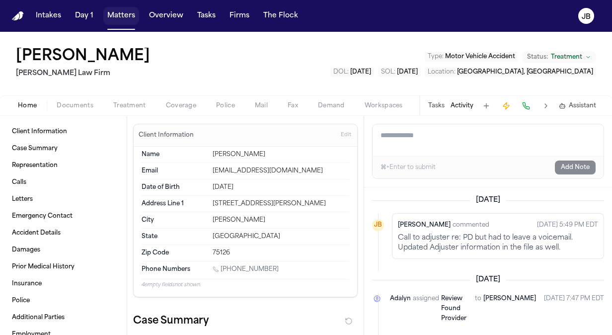
click at [116, 15] on button "Matters" at bounding box center [121, 16] width 36 height 18
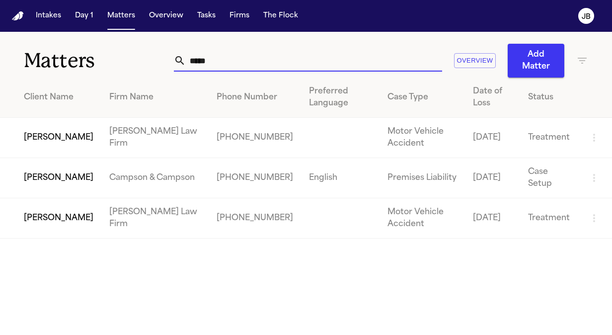
drag, startPoint x: 228, startPoint y: 51, endPoint x: 96, endPoint y: 64, distance: 132.2
click at [96, 64] on div "Matters ***** Overview Add Matter" at bounding box center [306, 55] width 612 height 46
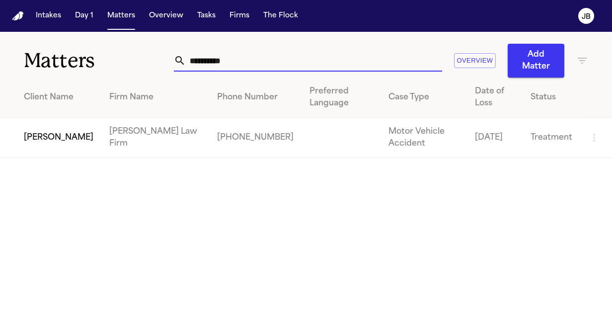
type input "**********"
click at [45, 137] on td "[PERSON_NAME]" at bounding box center [50, 138] width 101 height 40
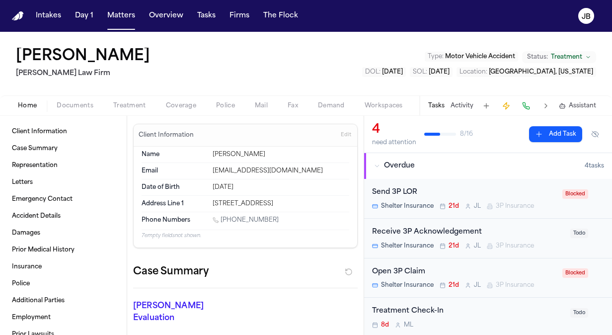
click at [469, 106] on button "Activity" at bounding box center [461, 106] width 23 height 8
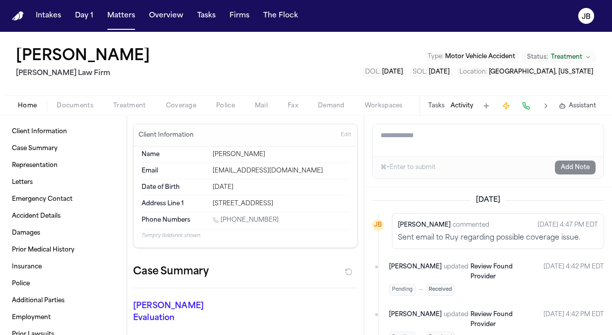
click at [430, 139] on textarea "Add a note to this matter" at bounding box center [487, 140] width 231 height 32
paste textarea "**********"
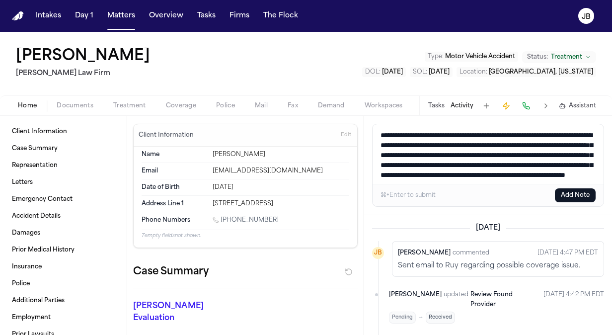
click at [378, 133] on textarea "**********" at bounding box center [487, 154] width 231 height 60
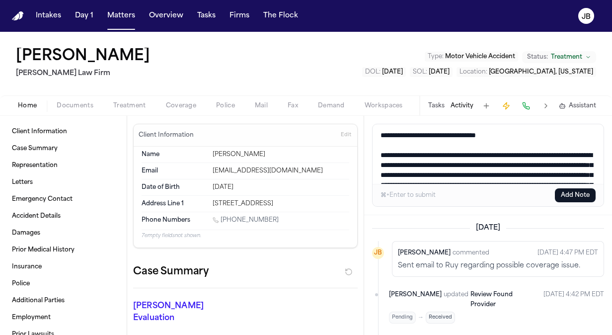
scroll to position [52, 0]
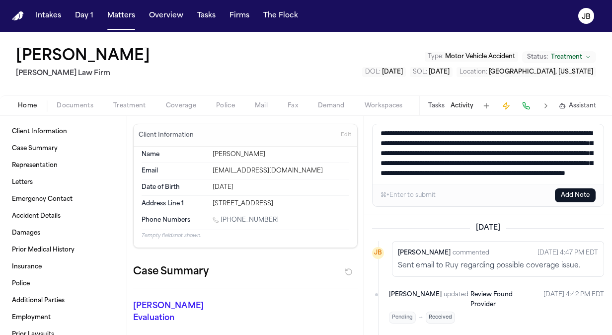
type textarea "**********"
click at [569, 197] on button "Add Note" at bounding box center [575, 195] width 41 height 14
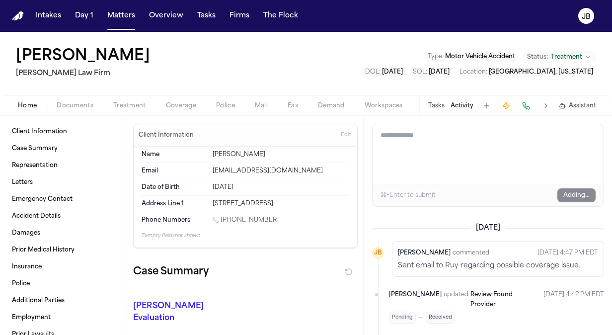
scroll to position [0, 0]
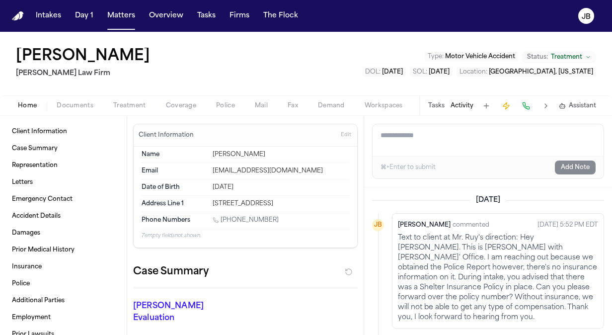
click at [110, 14] on button "Matters" at bounding box center [121, 16] width 36 height 18
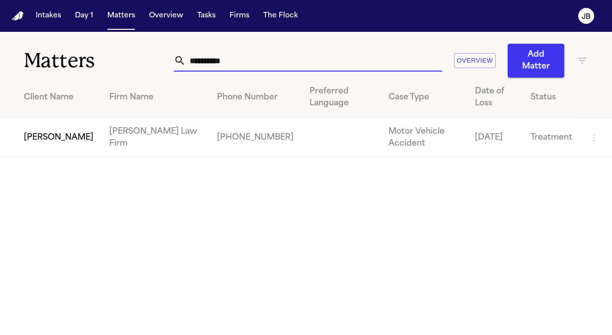
drag, startPoint x: 175, startPoint y: 59, endPoint x: 46, endPoint y: 71, distance: 129.7
click at [46, 71] on div "**********" at bounding box center [306, 55] width 612 height 46
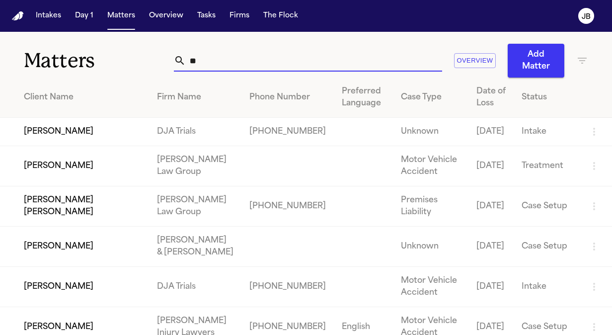
type input "*"
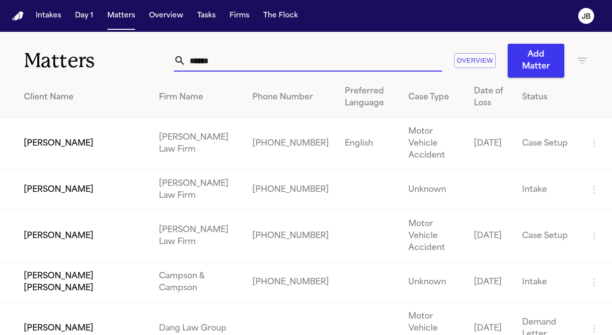
type input "******"
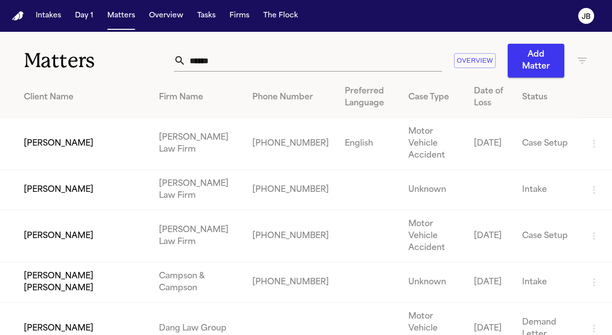
click at [107, 139] on td "[PERSON_NAME]" at bounding box center [75, 144] width 151 height 52
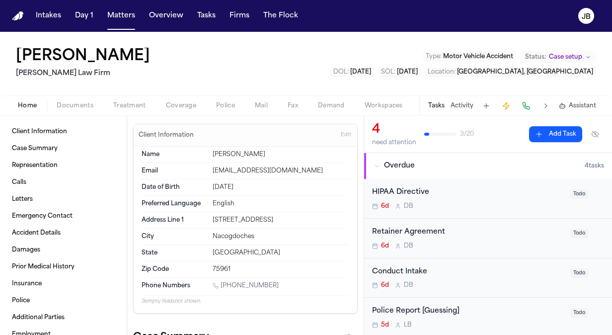
drag, startPoint x: 278, startPoint y: 220, endPoint x: 208, endPoint y: 218, distance: 70.0
click at [208, 218] on div "Address Line 1 455 Old Runway Road" at bounding box center [246, 220] width 208 height 16
copy div "455 Old Runway Road"
drag, startPoint x: 163, startPoint y: 49, endPoint x: 3, endPoint y: 59, distance: 160.2
click at [3, 59] on div "Joseph Castilleja Ruy Mireles Law Firm Type : Motor Vehicle Accident Status: Ca…" at bounding box center [306, 64] width 612 height 64
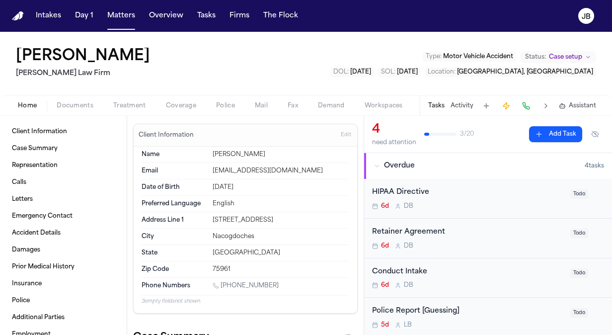
copy h1 "[PERSON_NAME]"
click at [73, 104] on span "Documents" at bounding box center [75, 106] width 37 height 8
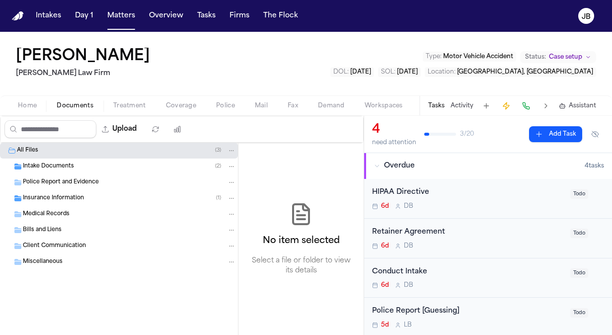
click at [90, 165] on div "Intake Documents ( 2 )" at bounding box center [129, 166] width 213 height 9
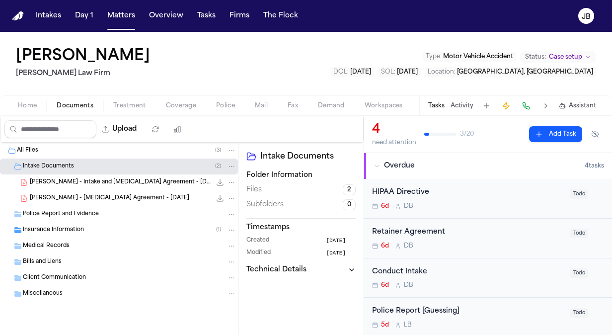
click at [161, 180] on span "J. Castilleja - Intake and Retainer Agreement - 8.8.25" at bounding box center [120, 182] width 181 height 8
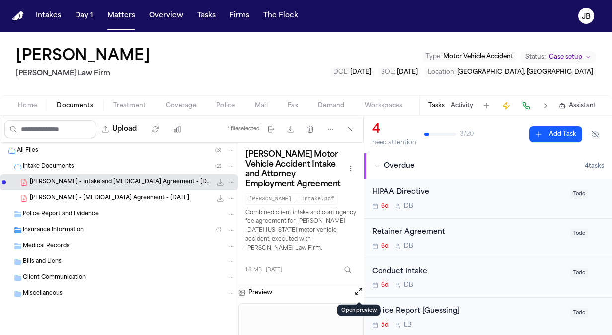
click at [358, 289] on button "Open preview" at bounding box center [359, 291] width 10 height 10
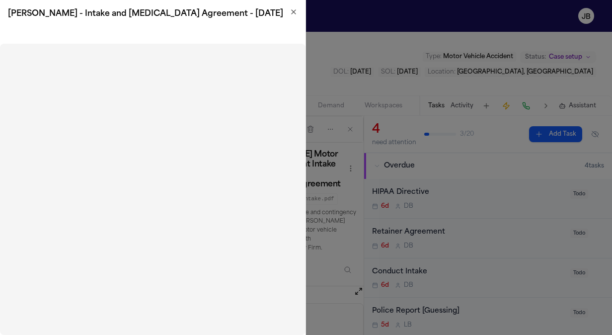
click at [296, 13] on icon "button" at bounding box center [294, 12] width 8 height 8
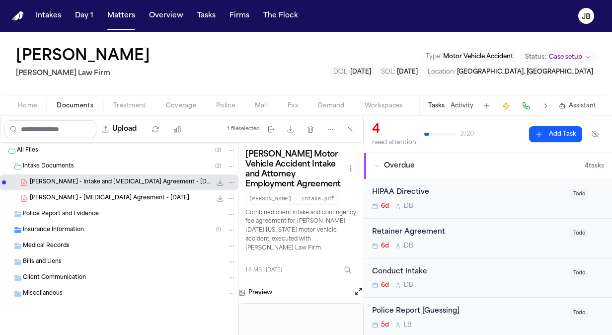
click at [181, 70] on div "Joseph Castilleja Ruy Mireles Law Firm Type : Motor Vehicle Accident Status: Ca…" at bounding box center [306, 64] width 612 height 64
click at [209, 101] on button "Police" at bounding box center [225, 106] width 39 height 12
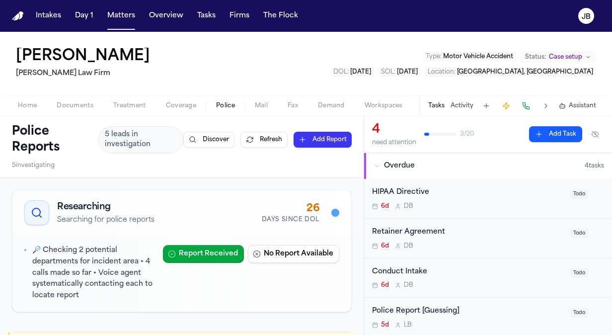
click at [177, 102] on span "Coverage" at bounding box center [181, 106] width 30 height 8
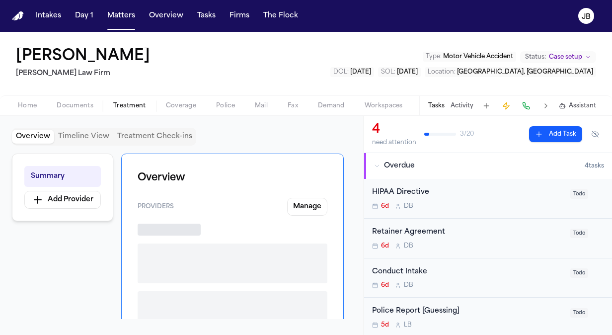
click at [113, 101] on button "Treatment" at bounding box center [129, 106] width 53 height 12
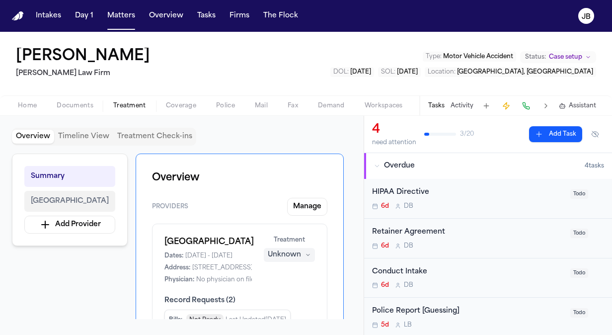
click at [111, 206] on button "Woodland Heights Medical Center" at bounding box center [69, 201] width 91 height 21
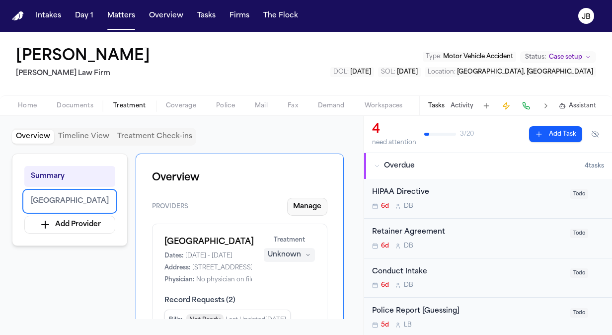
click at [297, 209] on button "Manage" at bounding box center [307, 207] width 40 height 18
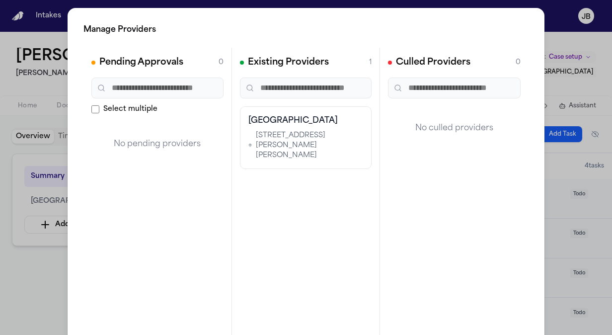
click at [23, 260] on div "Manage Providers Pending Approvals 0 Select multiple No pending providers Exist…" at bounding box center [306, 201] width 612 height 403
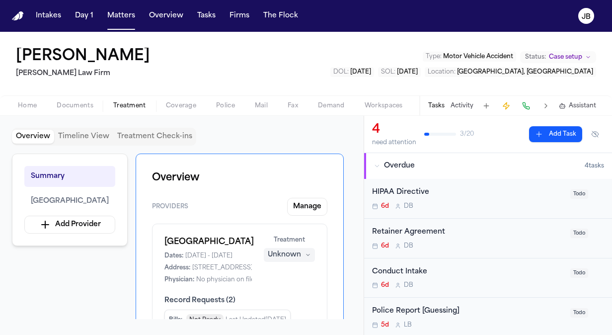
click at [76, 106] on span "Documents" at bounding box center [75, 106] width 37 height 8
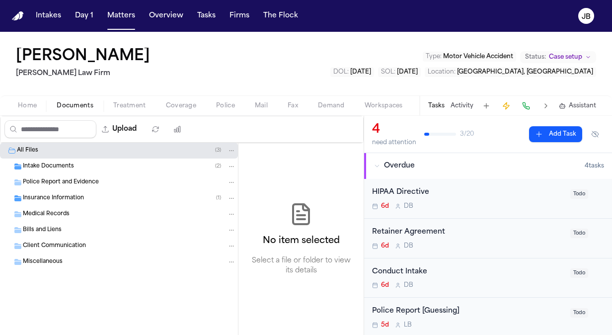
click at [64, 165] on span "Intake Documents" at bounding box center [48, 166] width 51 height 8
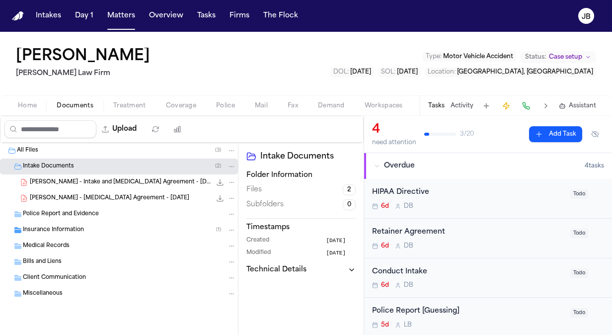
click at [114, 180] on span "J. Castilleja - Intake and Retainer Agreement - 8.8.25" at bounding box center [120, 182] width 181 height 8
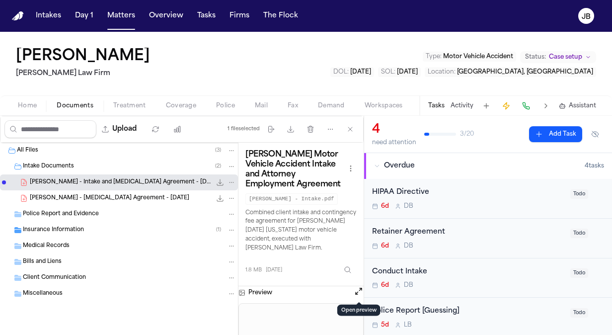
click at [362, 289] on button "Open preview" at bounding box center [359, 291] width 10 height 10
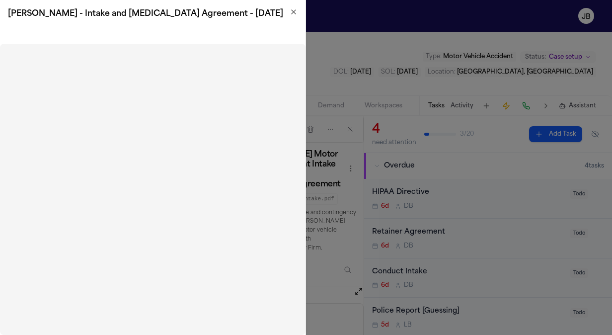
click at [296, 13] on icon "button" at bounding box center [294, 12] width 8 height 8
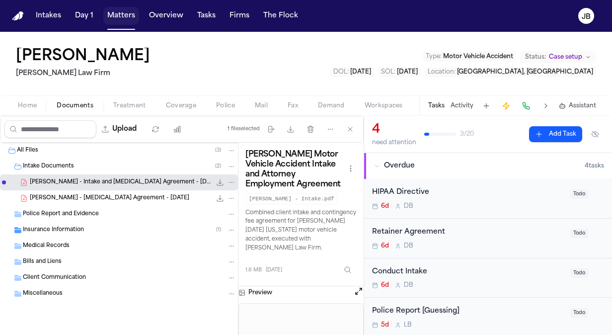
click at [121, 12] on button "Matters" at bounding box center [121, 16] width 36 height 18
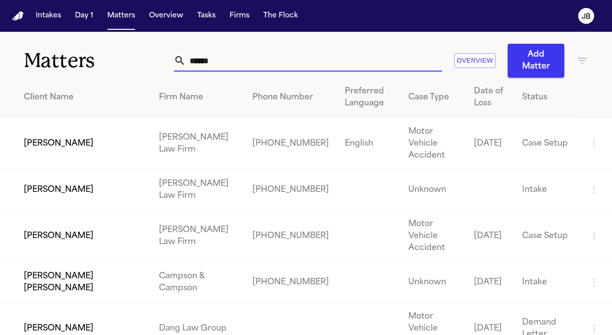
drag, startPoint x: 230, startPoint y: 56, endPoint x: 74, endPoint y: 66, distance: 156.3
click at [74, 66] on div "Matters ****** Overview Add Matter" at bounding box center [306, 55] width 612 height 46
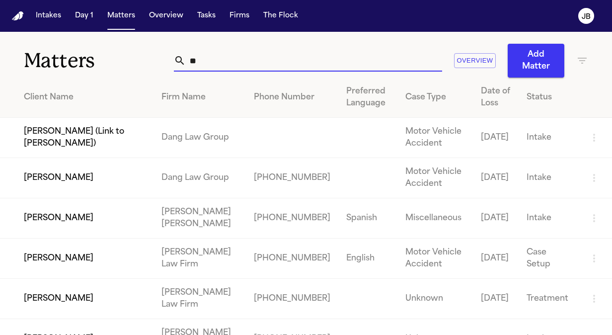
type input "*"
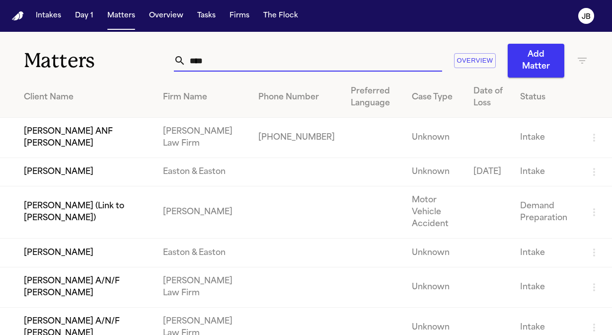
drag, startPoint x: 204, startPoint y: 57, endPoint x: 110, endPoint y: 56, distance: 93.9
click at [110, 56] on div "Matters **** Overview Add Matter" at bounding box center [306, 55] width 612 height 46
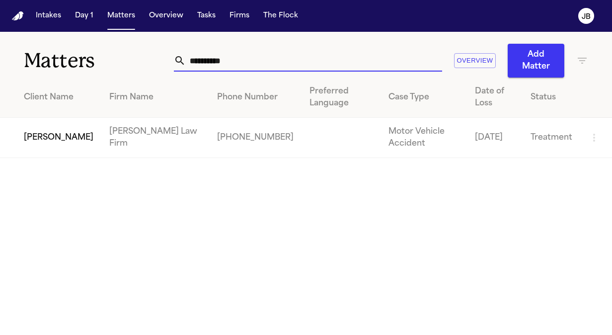
type input "**********"
click at [47, 144] on td "[PERSON_NAME]" at bounding box center [50, 138] width 101 height 40
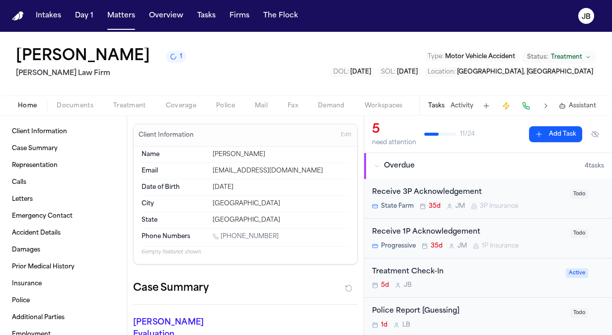
click at [456, 106] on button "Activity" at bounding box center [461, 106] width 23 height 8
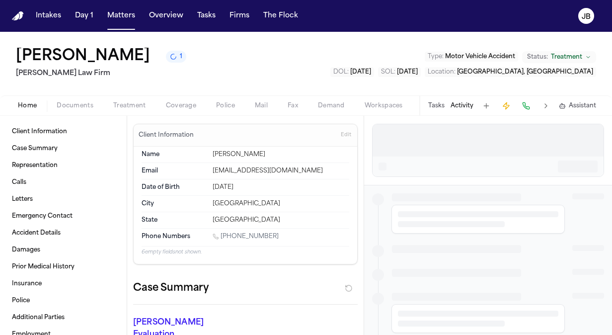
click at [402, 166] on div at bounding box center [487, 166] width 231 height 20
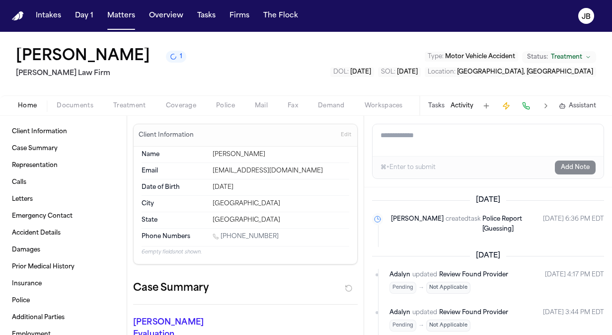
click at [405, 147] on textarea "Add a note to this matter" at bounding box center [487, 140] width 231 height 32
paste textarea "**********"
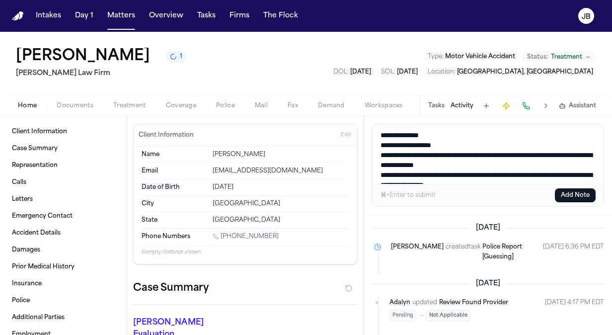
drag, startPoint x: 391, startPoint y: 139, endPoint x: 372, endPoint y: 116, distance: 30.3
click at [372, 116] on div "**********" at bounding box center [488, 165] width 248 height 99
click at [380, 144] on textarea "**********" at bounding box center [487, 154] width 231 height 60
drag, startPoint x: 380, startPoint y: 154, endPoint x: 590, endPoint y: 153, distance: 209.6
click at [590, 153] on textarea "**********" at bounding box center [487, 154] width 231 height 60
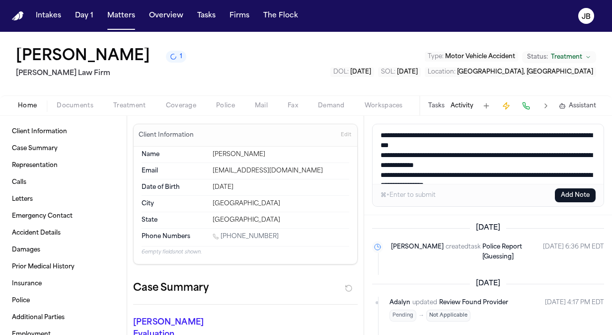
click at [513, 148] on textarea "**********" at bounding box center [487, 154] width 231 height 60
drag, startPoint x: 534, startPoint y: 170, endPoint x: 379, endPoint y: 165, distance: 155.0
click at [379, 165] on textarea "**********" at bounding box center [487, 154] width 231 height 60
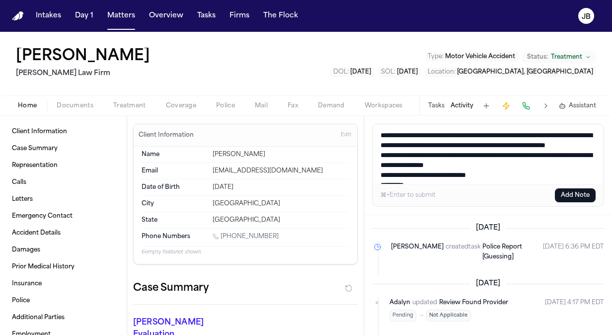
drag, startPoint x: 582, startPoint y: 162, endPoint x: 352, endPoint y: 166, distance: 230.5
click at [352, 166] on div "Client Information Case Summary Representation Calls Letters Emergency Contact …" at bounding box center [306, 225] width 612 height 219
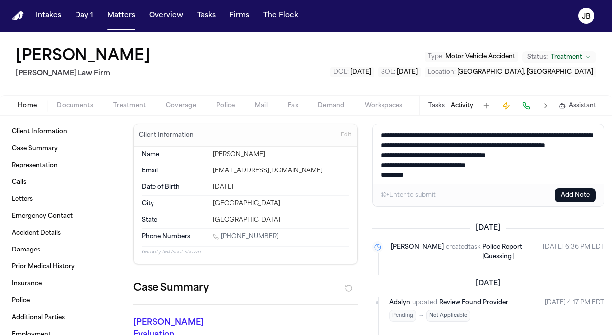
drag, startPoint x: 501, startPoint y: 173, endPoint x: 367, endPoint y: 162, distance: 134.5
click at [367, 162] on div "**********" at bounding box center [488, 165] width 248 height 99
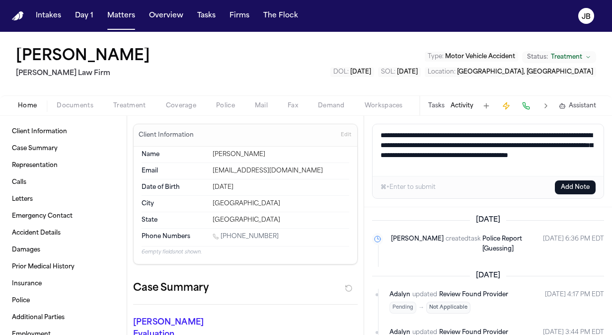
drag, startPoint x: 475, startPoint y: 167, endPoint x: 324, endPoint y: 114, distance: 160.1
click at [324, 114] on div "Josue Luna Ruy Mireles Law Firm Type : Motor Vehicle Accident Status: Treatment…" at bounding box center [306, 183] width 612 height 303
type textarea "**********"
click at [582, 186] on button "Add Note" at bounding box center [575, 187] width 41 height 14
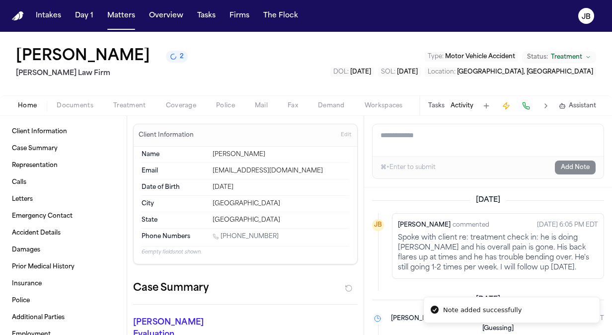
click at [464, 109] on div "Tasks Activity Assistant" at bounding box center [511, 105] width 185 height 19
click at [465, 106] on button "Activity" at bounding box center [461, 106] width 23 height 8
click at [440, 107] on button "Tasks" at bounding box center [436, 106] width 16 height 8
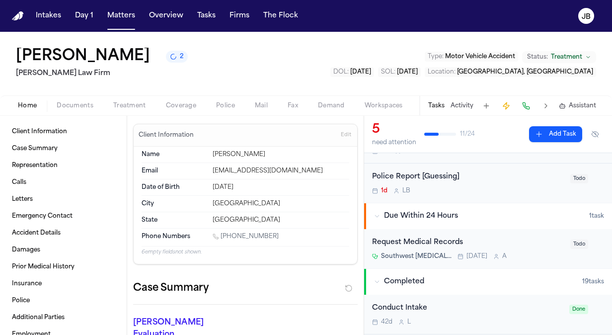
scroll to position [54, 0]
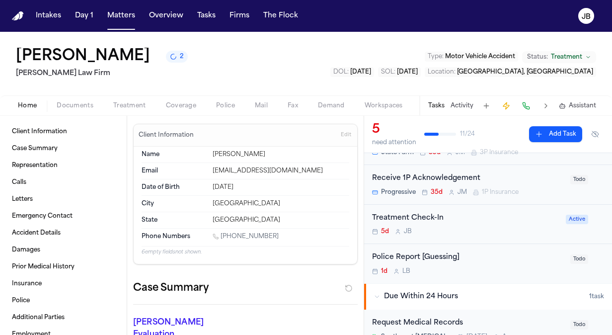
click at [472, 222] on div "Treatment Check-In" at bounding box center [466, 218] width 188 height 11
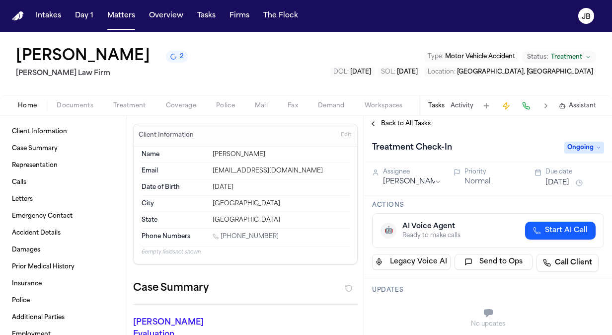
click at [553, 179] on button "[DATE]" at bounding box center [557, 183] width 24 height 10
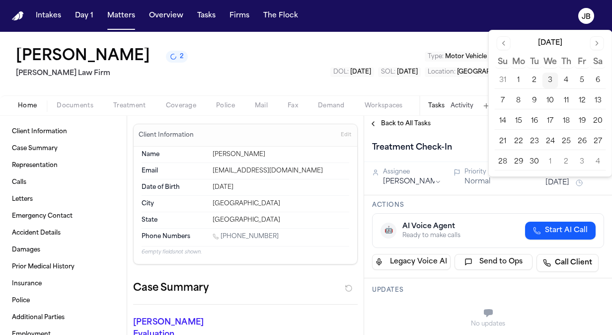
click at [548, 121] on button "17" at bounding box center [550, 121] width 16 height 16
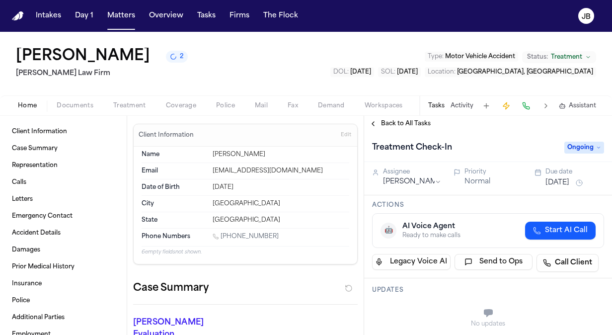
click at [222, 72] on div "Josue Luna 2 Ruy Mireles Law Firm Type : Motor Vehicle Accident Status: Treatme…" at bounding box center [306, 64] width 612 height 64
click at [128, 21] on button "Matters" at bounding box center [121, 16] width 36 height 18
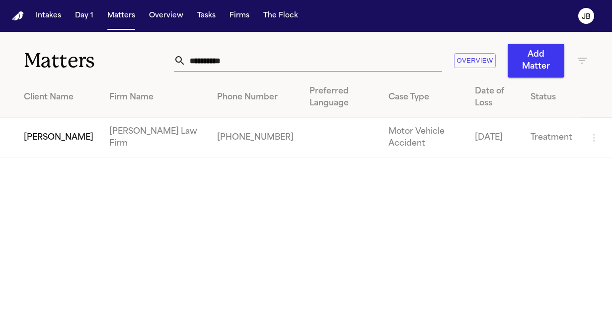
drag, startPoint x: 199, startPoint y: 60, endPoint x: 24, endPoint y: 61, distance: 174.8
click at [24, 61] on div "**********" at bounding box center [306, 55] width 612 height 46
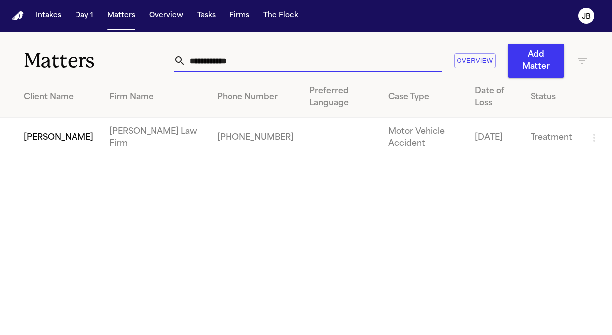
type input "**********"
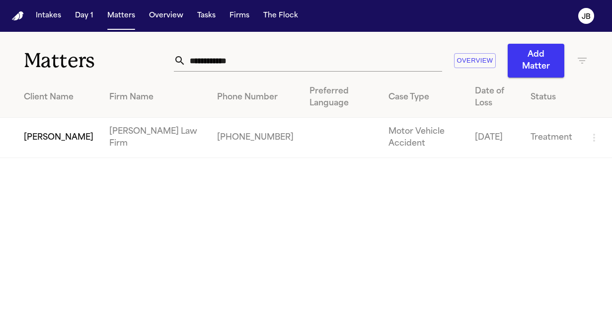
click at [62, 130] on td "[PERSON_NAME]" at bounding box center [50, 138] width 101 height 40
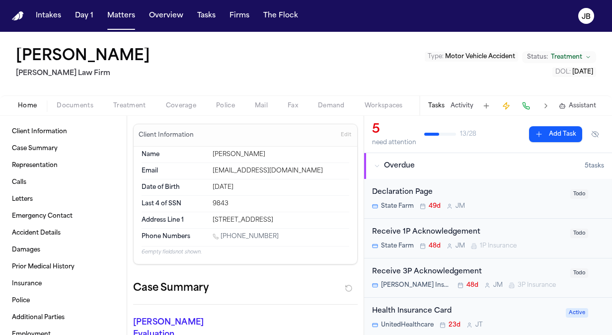
drag, startPoint x: 268, startPoint y: 231, endPoint x: 221, endPoint y: 233, distance: 46.7
click at [221, 233] on div "[PHONE_NUMBER]" at bounding box center [281, 236] width 137 height 9
